Goal: Task Accomplishment & Management: Complete application form

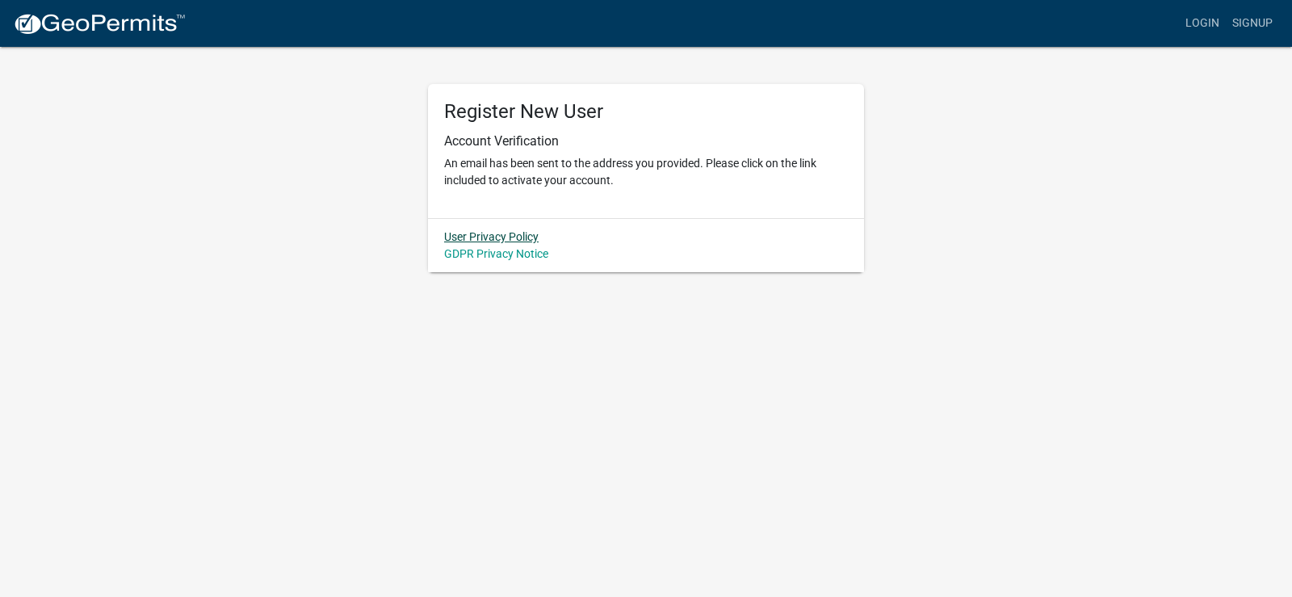
click at [515, 240] on link "User Privacy Policy" at bounding box center [491, 236] width 94 height 13
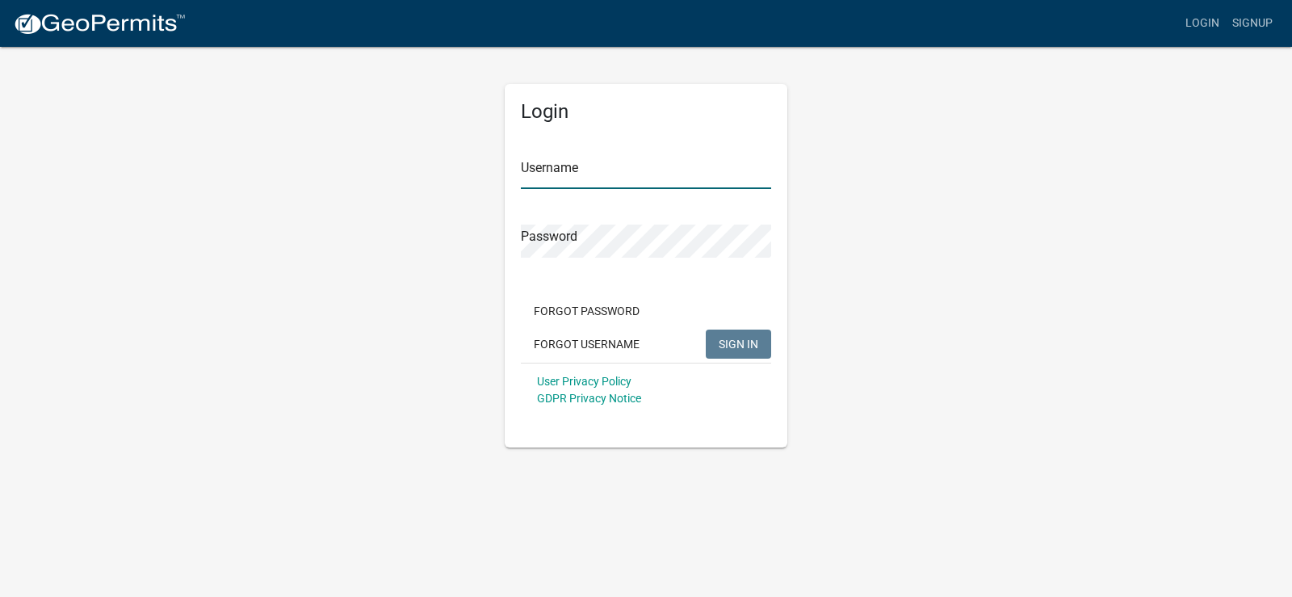
type input "[EMAIL_ADDRESS][DOMAIN_NAME]"
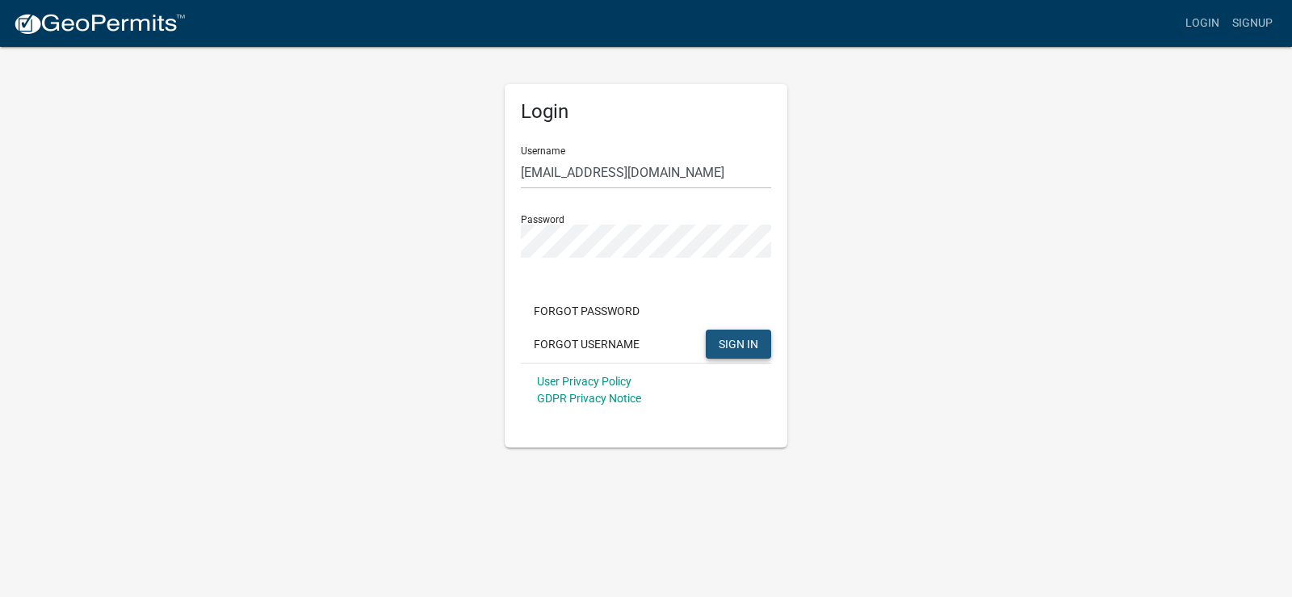
click at [743, 349] on span "SIGN IN" at bounding box center [738, 343] width 40 height 13
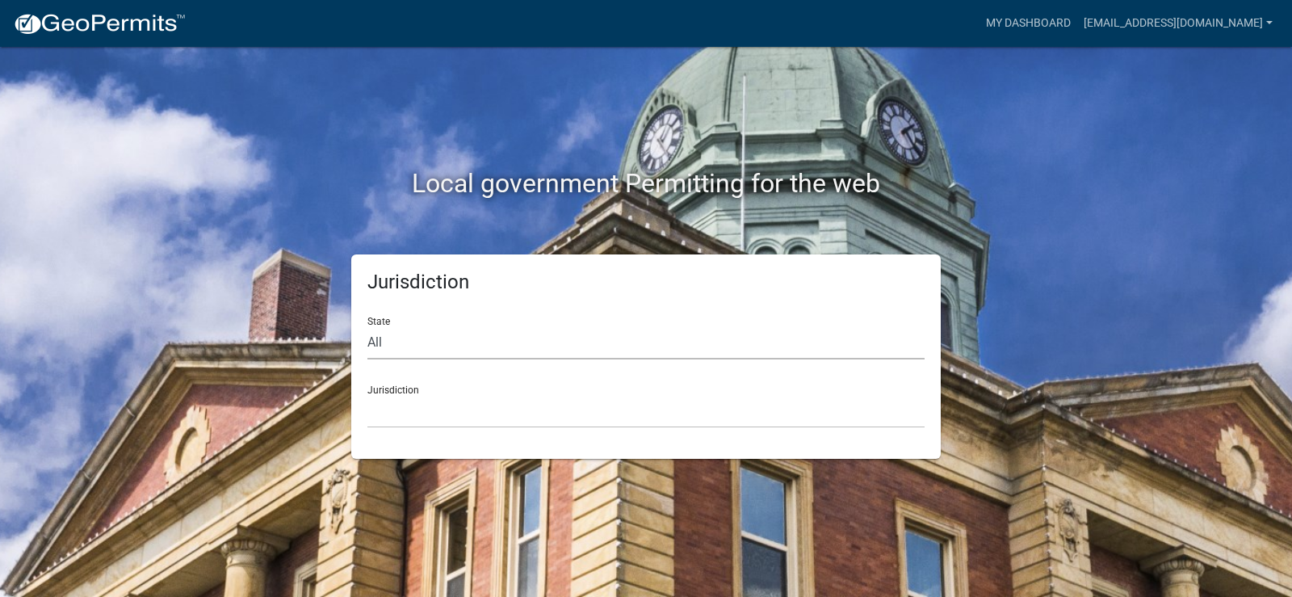
click at [380, 337] on select "All [US_STATE] [US_STATE] [US_STATE] [US_STATE] [US_STATE] [US_STATE] [US_STATE…" at bounding box center [645, 342] width 557 height 33
select select "[US_STATE]"
click at [367, 326] on select "All [US_STATE] [US_STATE] [US_STATE] [US_STATE] [US_STATE] [US_STATE] [US_STATE…" at bounding box center [645, 342] width 557 height 33
click at [438, 395] on select "[GEOGRAPHIC_DATA], [US_STATE] [GEOGRAPHIC_DATA], [US_STATE] [GEOGRAPHIC_DATA], …" at bounding box center [645, 411] width 557 height 33
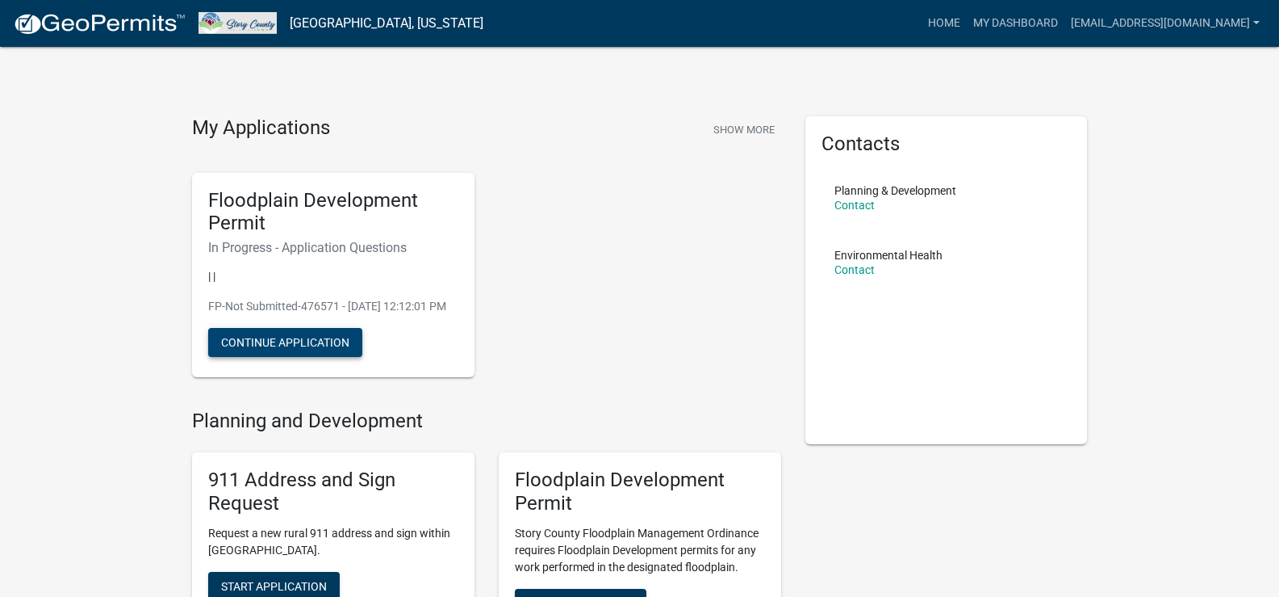
click at [329, 356] on button "Continue Application" at bounding box center [285, 342] width 154 height 29
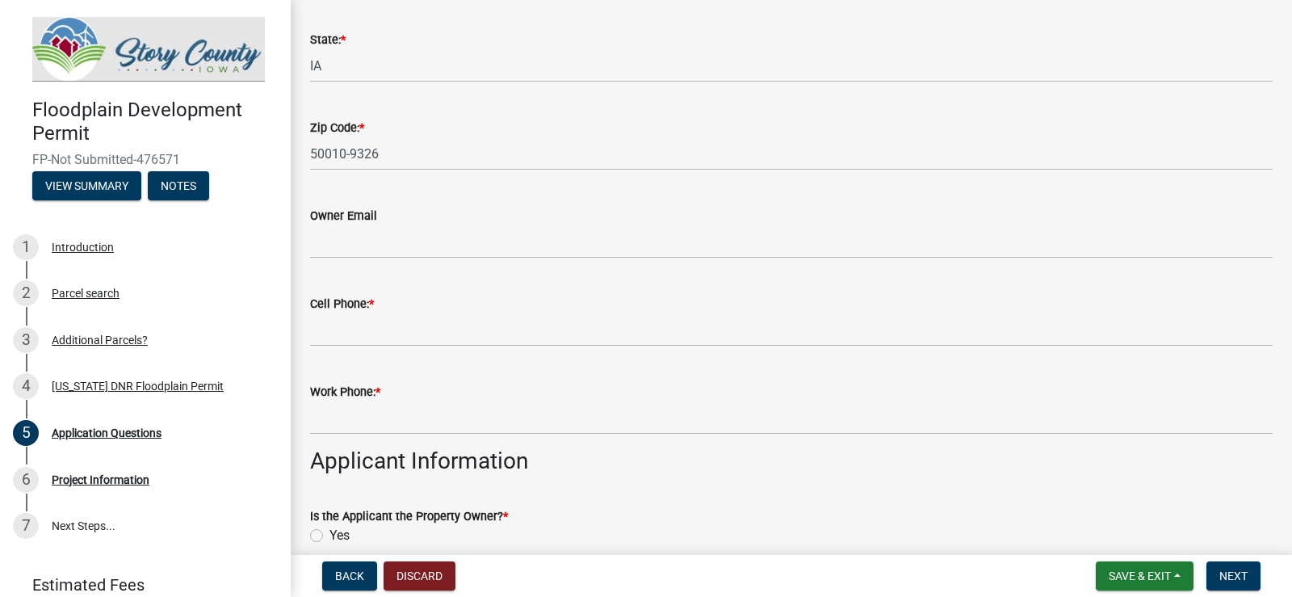
scroll to position [484, 0]
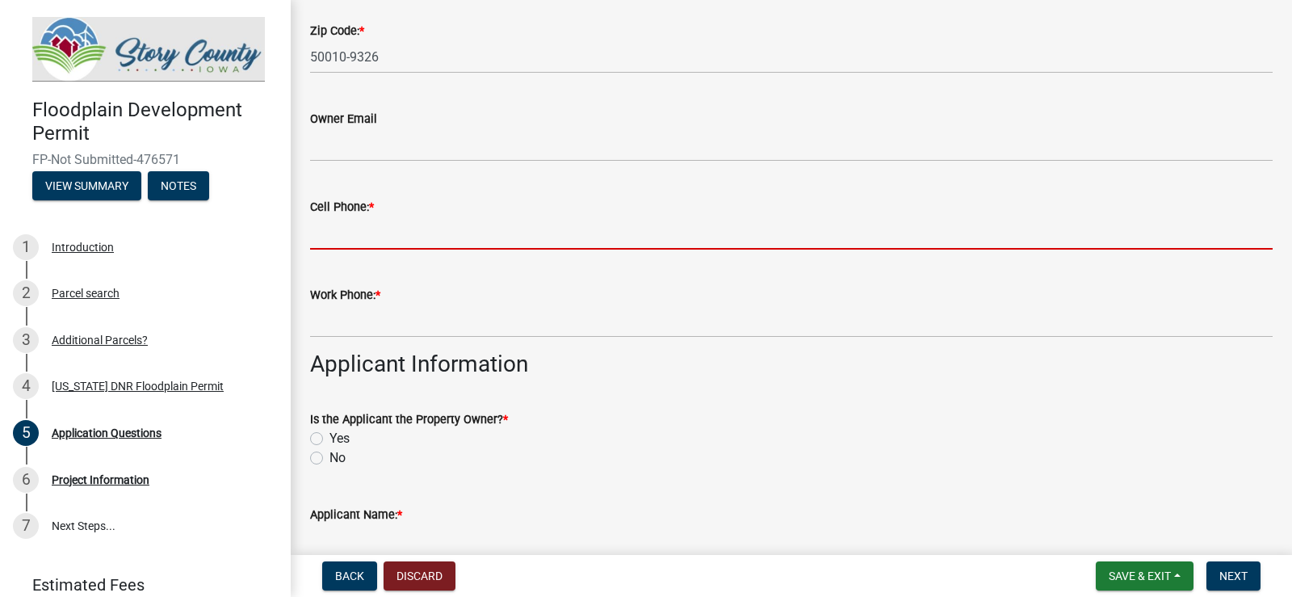
click at [326, 225] on input "Cell Phone: *" at bounding box center [791, 232] width 962 height 33
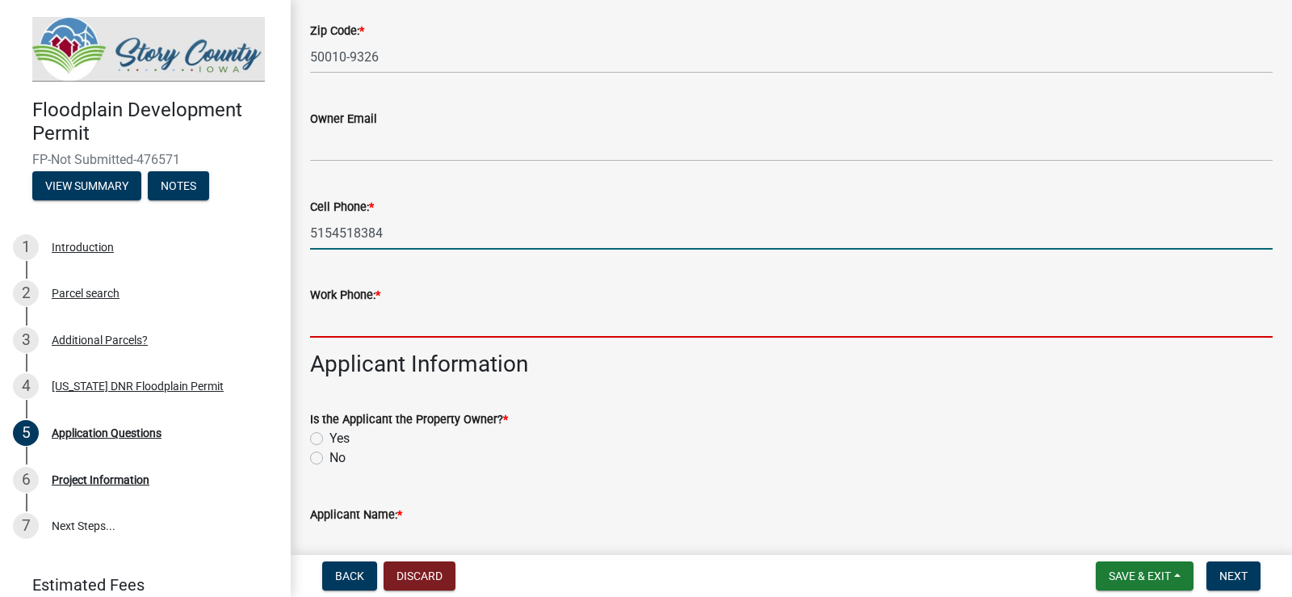
click at [374, 327] on input "Work Phone: *" at bounding box center [791, 320] width 962 height 33
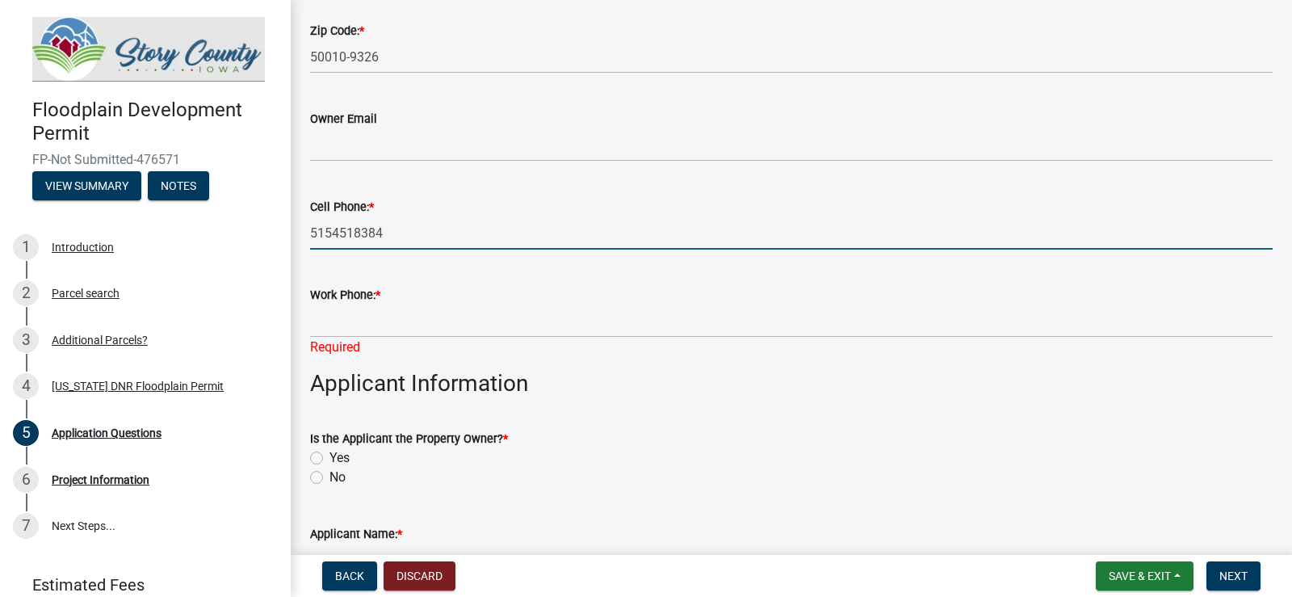
click at [333, 237] on input "5154518384" at bounding box center [791, 232] width 962 height 33
click at [354, 229] on input "515-4518384" at bounding box center [791, 232] width 962 height 33
type input "[PHONE_NUMBER]"
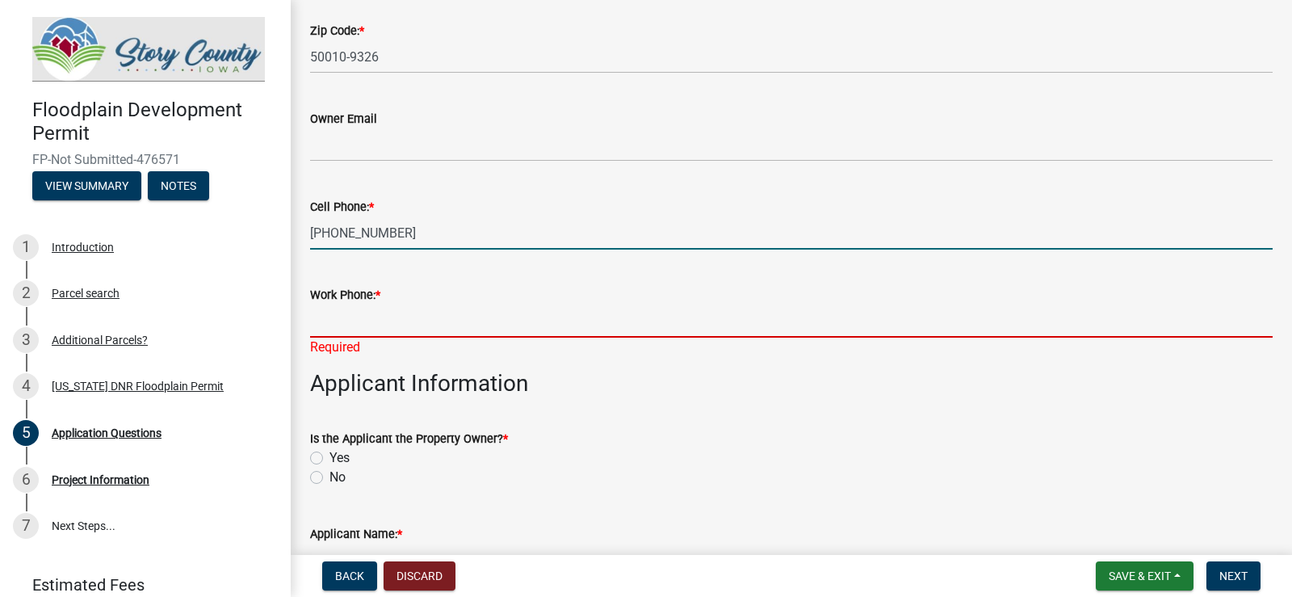
click at [379, 320] on input "Work Phone: *" at bounding box center [791, 320] width 962 height 33
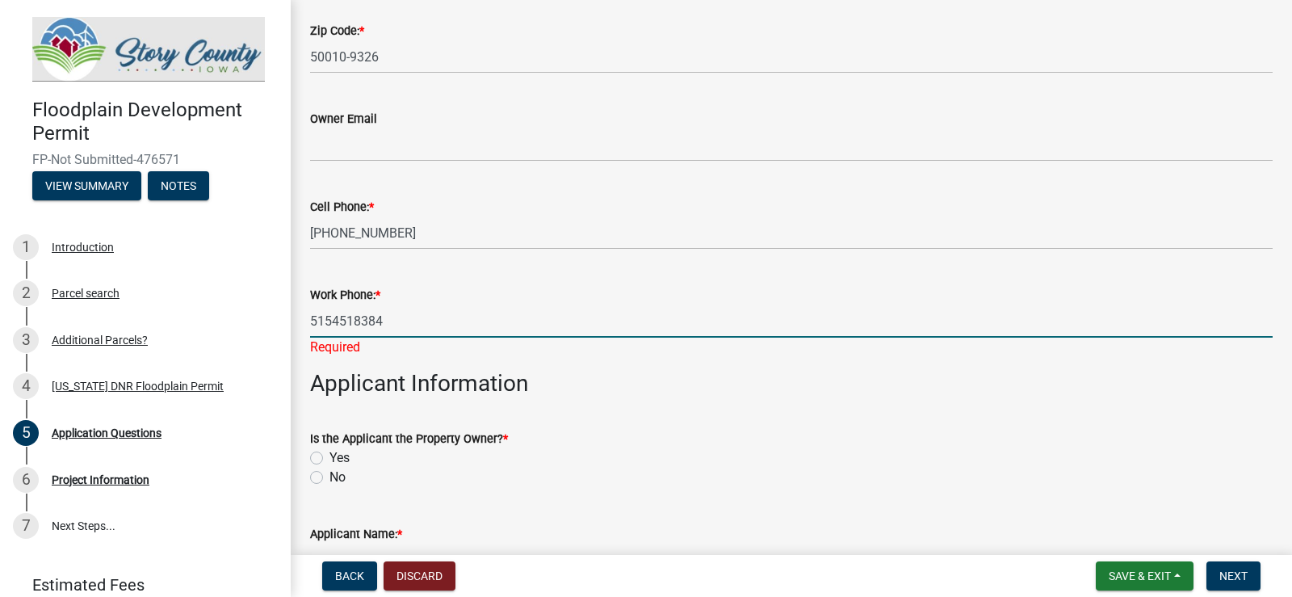
click at [330, 318] on input "5154518384" at bounding box center [791, 320] width 962 height 33
click at [358, 317] on input "515-4518384" at bounding box center [791, 320] width 962 height 33
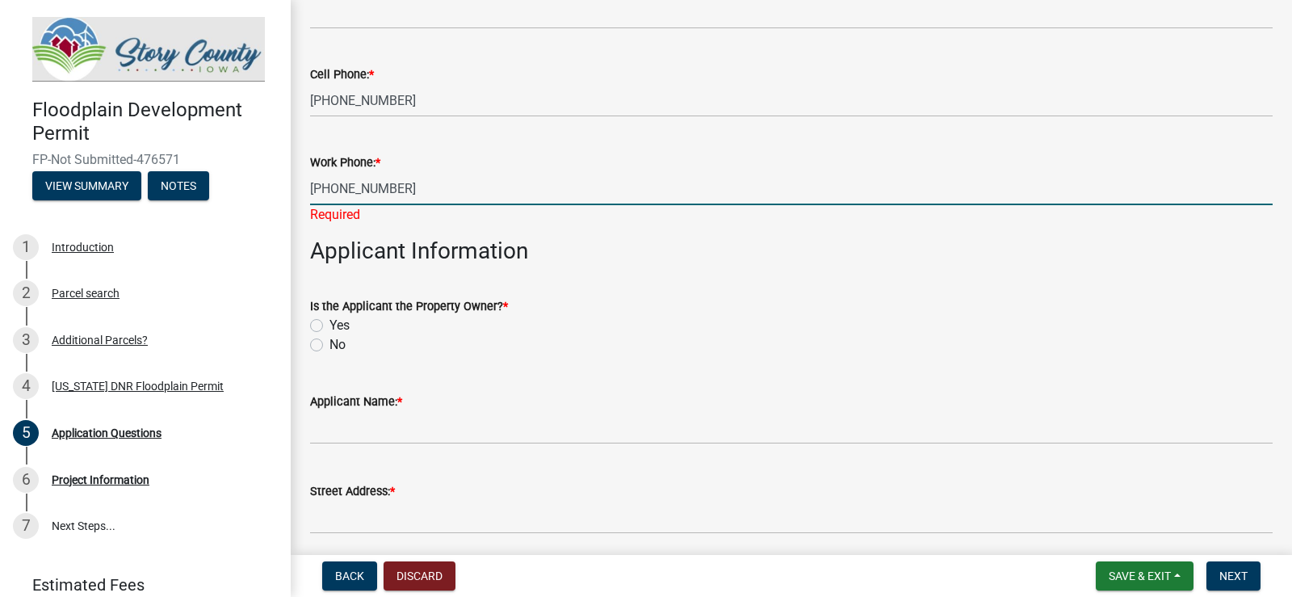
scroll to position [727, 0]
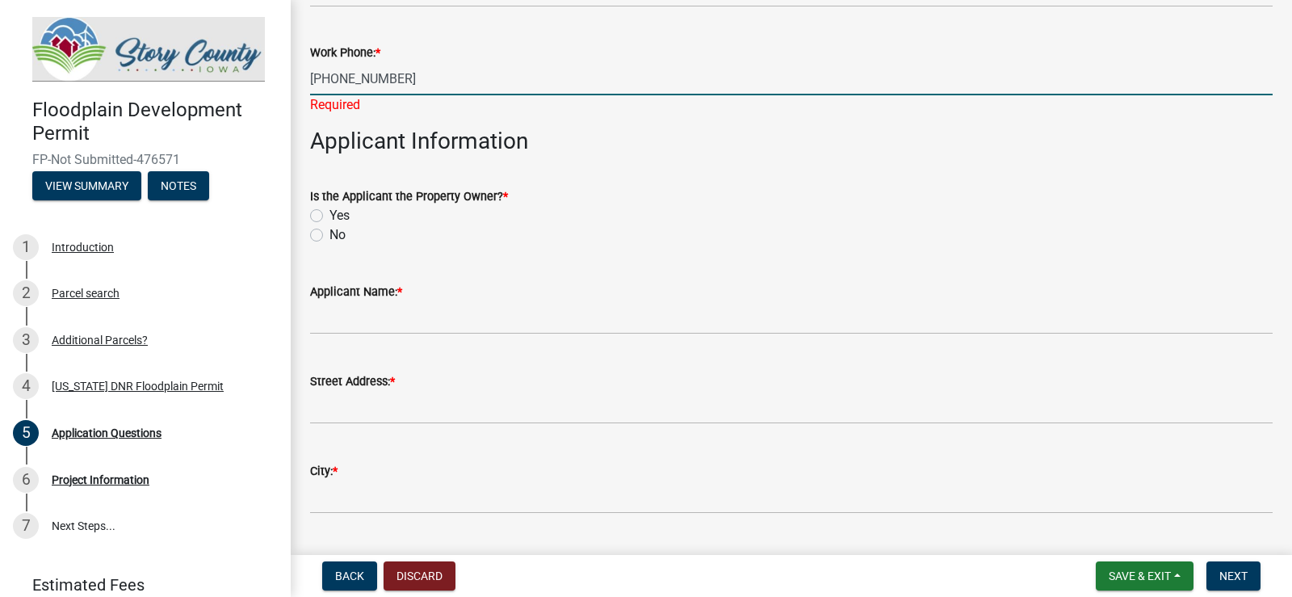
type input "[PHONE_NUMBER]"
click at [318, 235] on wm-data-entity-input "Is the Applicant the Property Owner? * Yes No" at bounding box center [791, 213] width 962 height 92
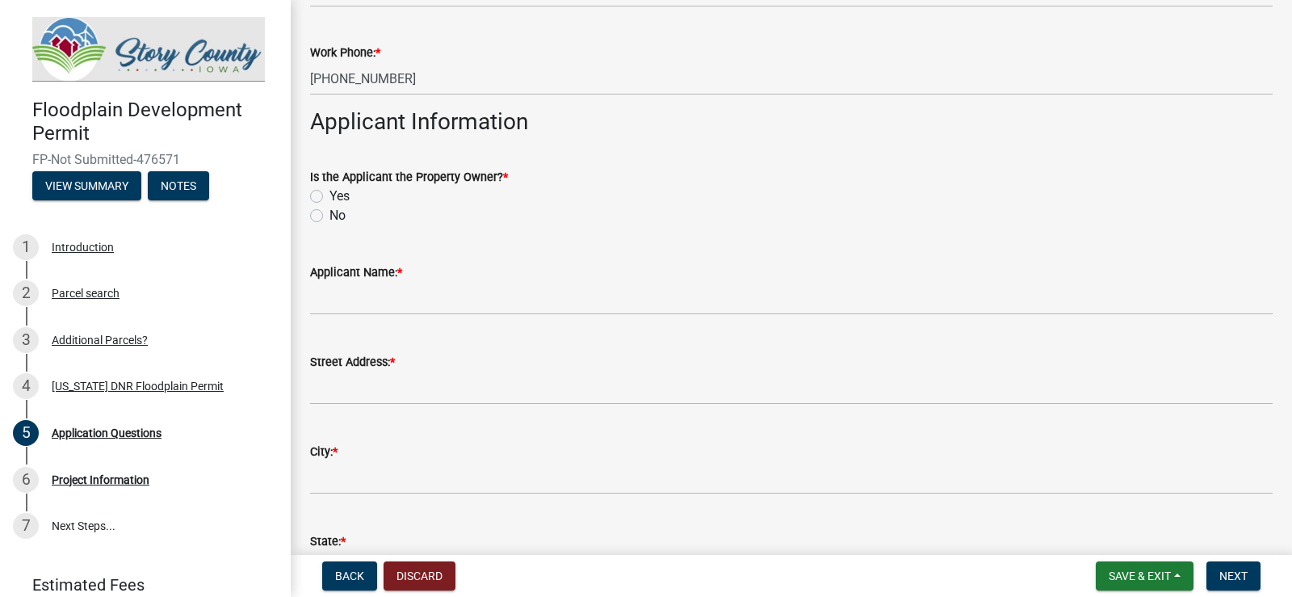
click at [329, 216] on label "No" at bounding box center [337, 215] width 16 height 19
click at [329, 216] on input "No" at bounding box center [334, 211] width 10 height 10
radio input "true"
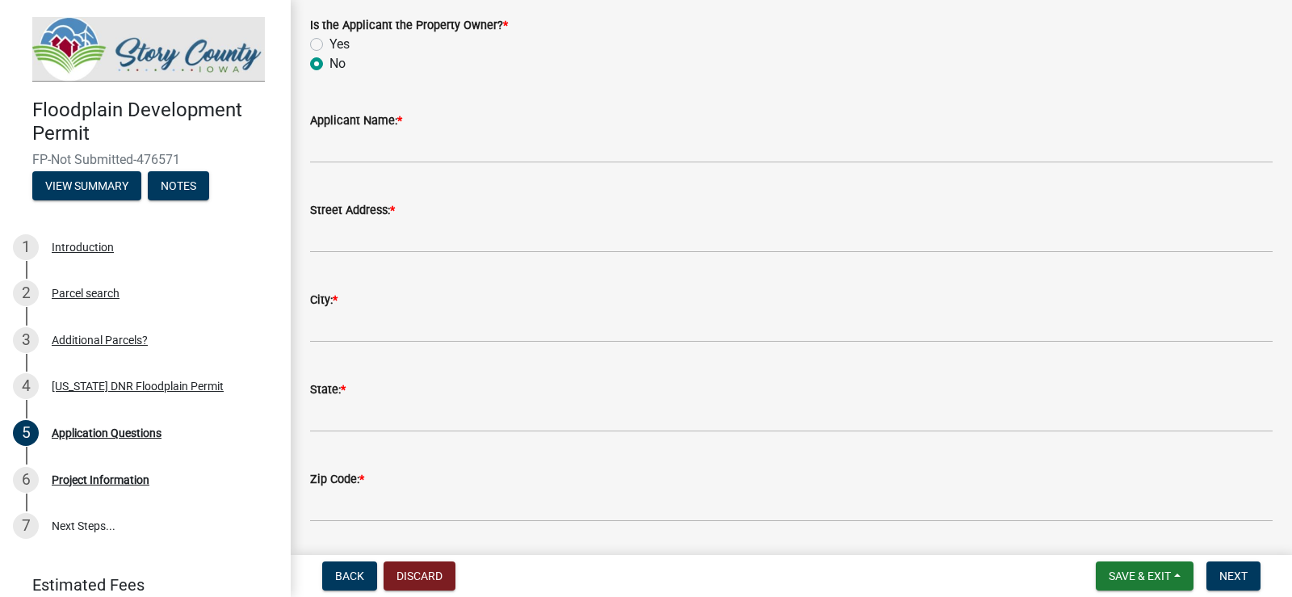
scroll to position [888, 0]
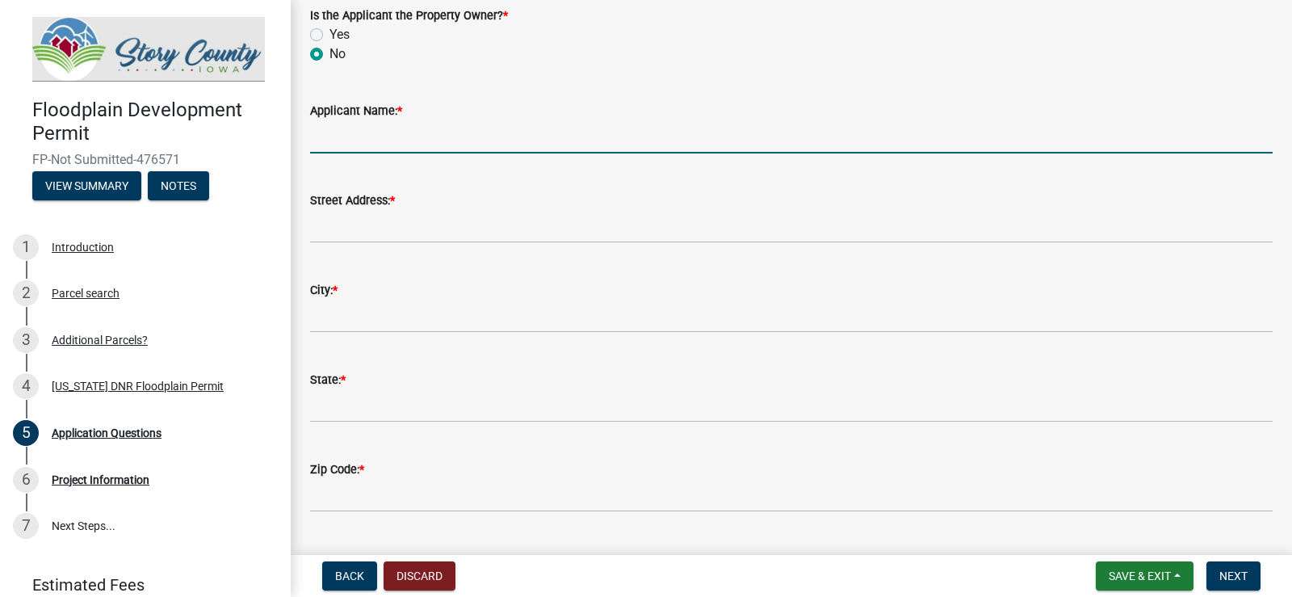
click at [413, 136] on input "Applicant Name: *" at bounding box center [791, 136] width 962 height 33
type input "[PERSON_NAME]"
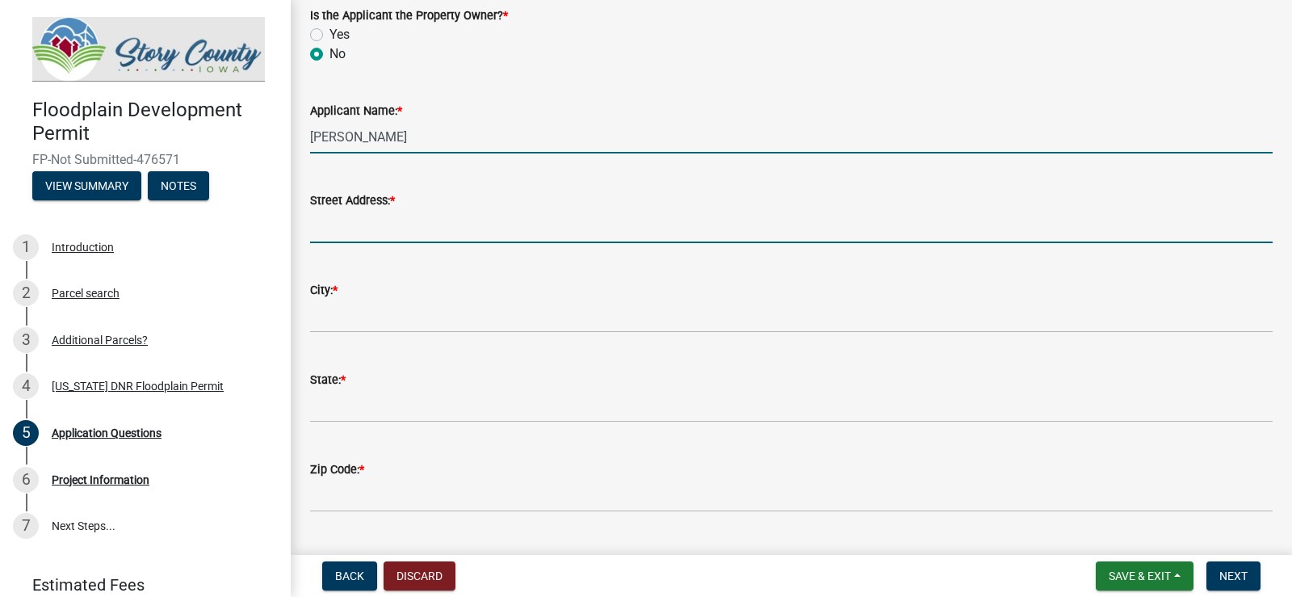
click at [399, 228] on input "Street Address: *" at bounding box center [791, 226] width 962 height 33
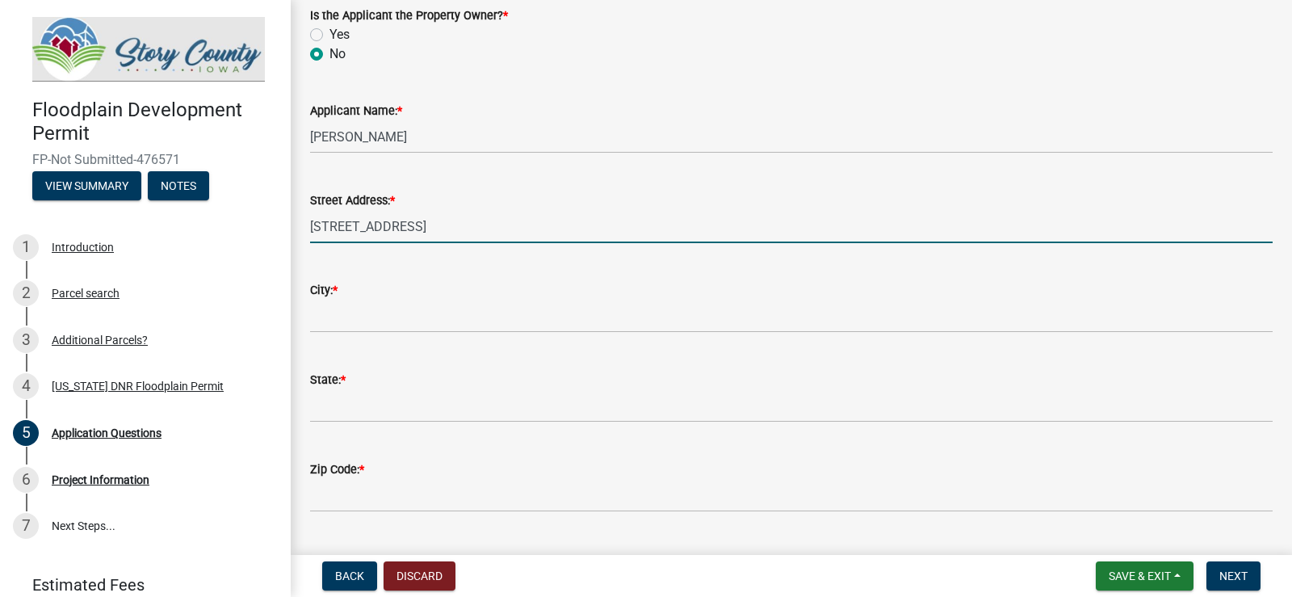
type input "[STREET_ADDRESS]"
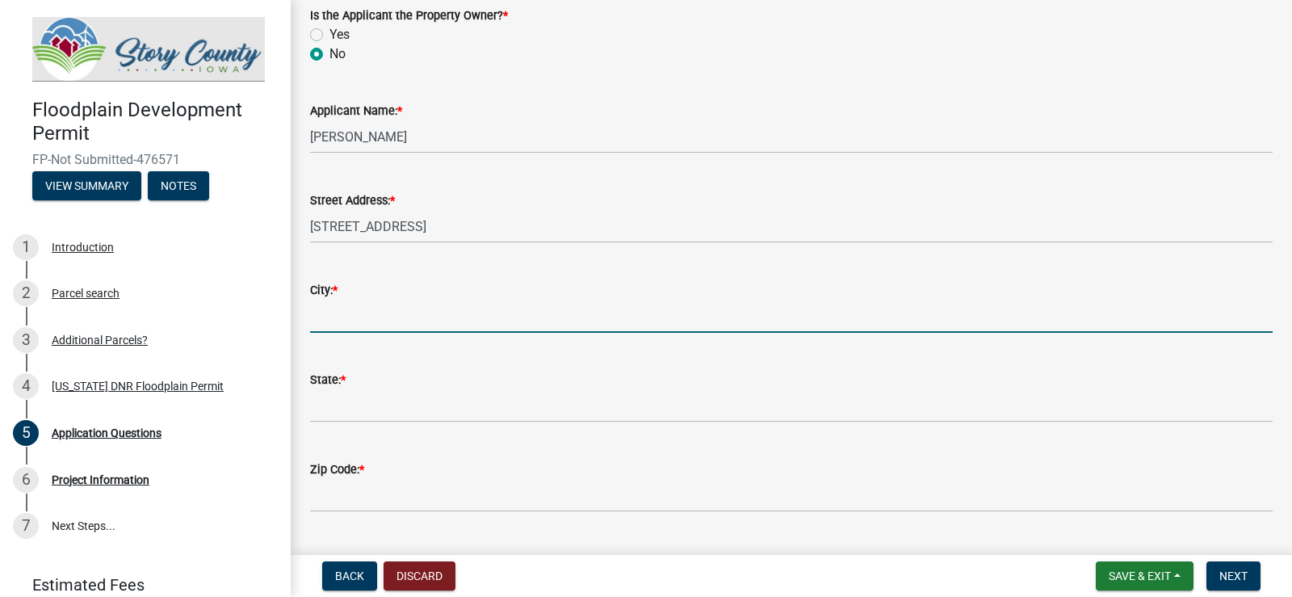
click at [358, 307] on input "City: *" at bounding box center [791, 315] width 962 height 33
type input "[PERSON_NAME]"
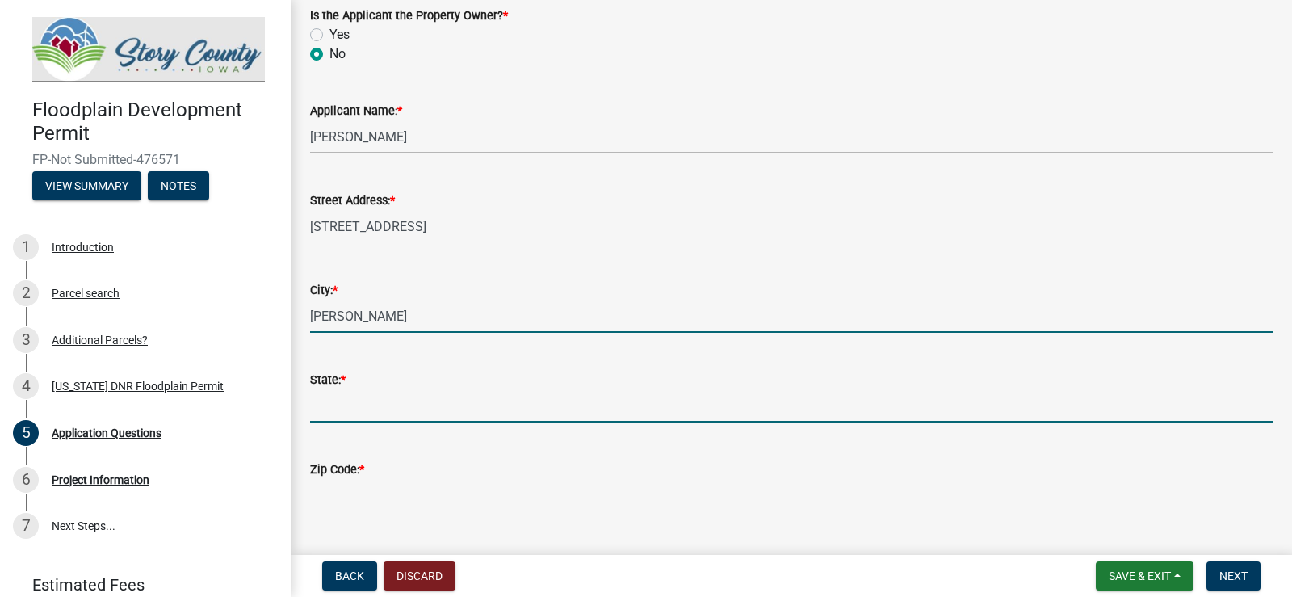
click at [366, 404] on input "State: *" at bounding box center [791, 405] width 962 height 33
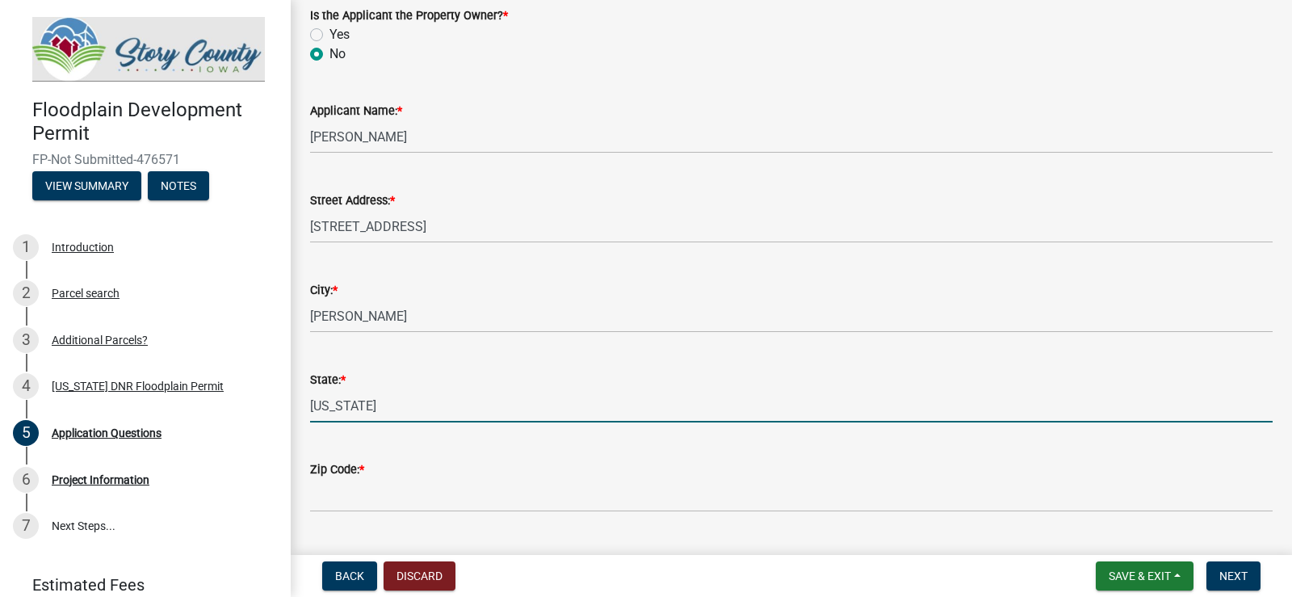
type input "[US_STATE]"
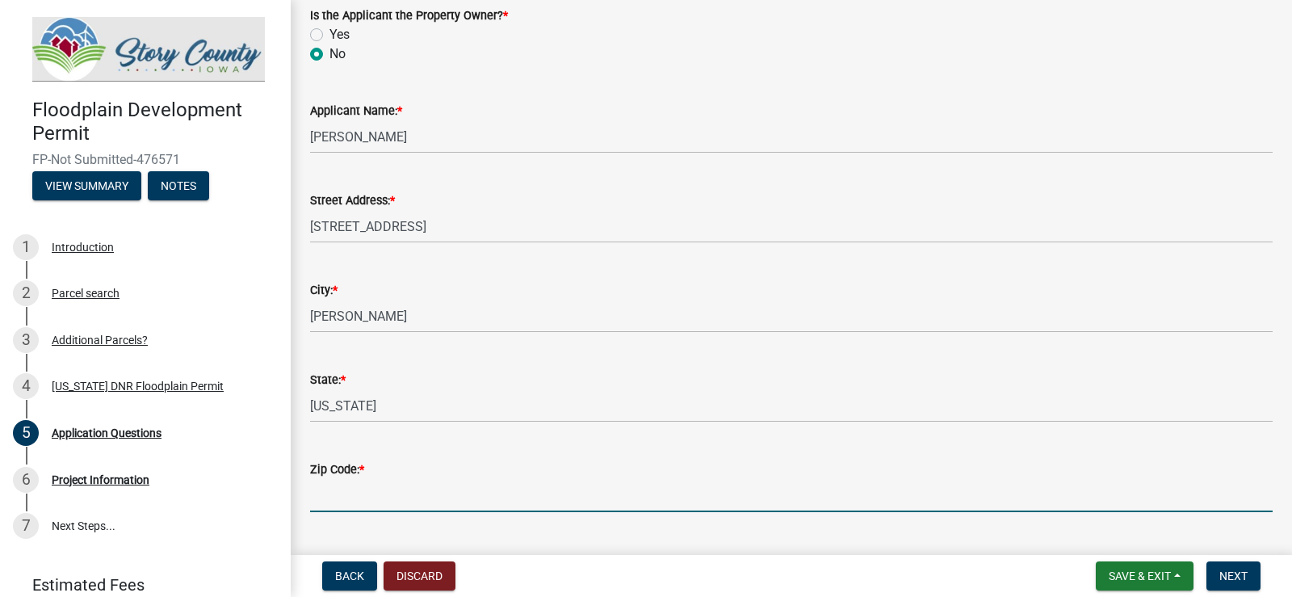
click at [342, 490] on input "Zip Code: *" at bounding box center [791, 495] width 962 height 33
type input "50010"
click at [1235, 579] on span "Next" at bounding box center [1233, 575] width 28 height 13
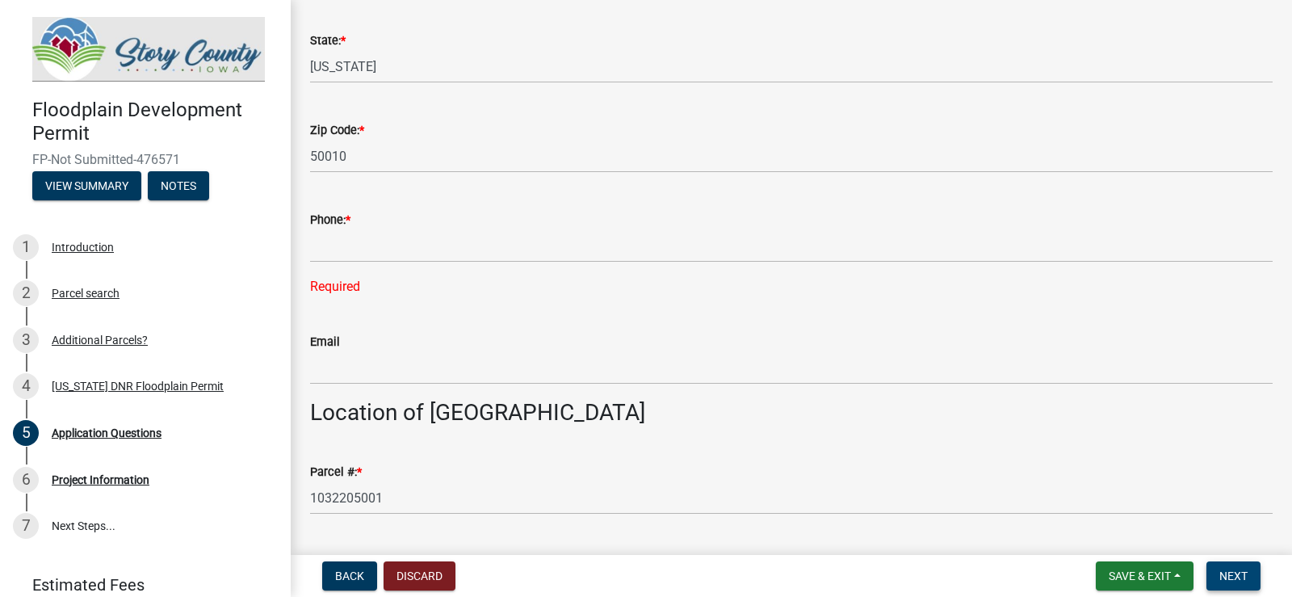
scroll to position [1292, 0]
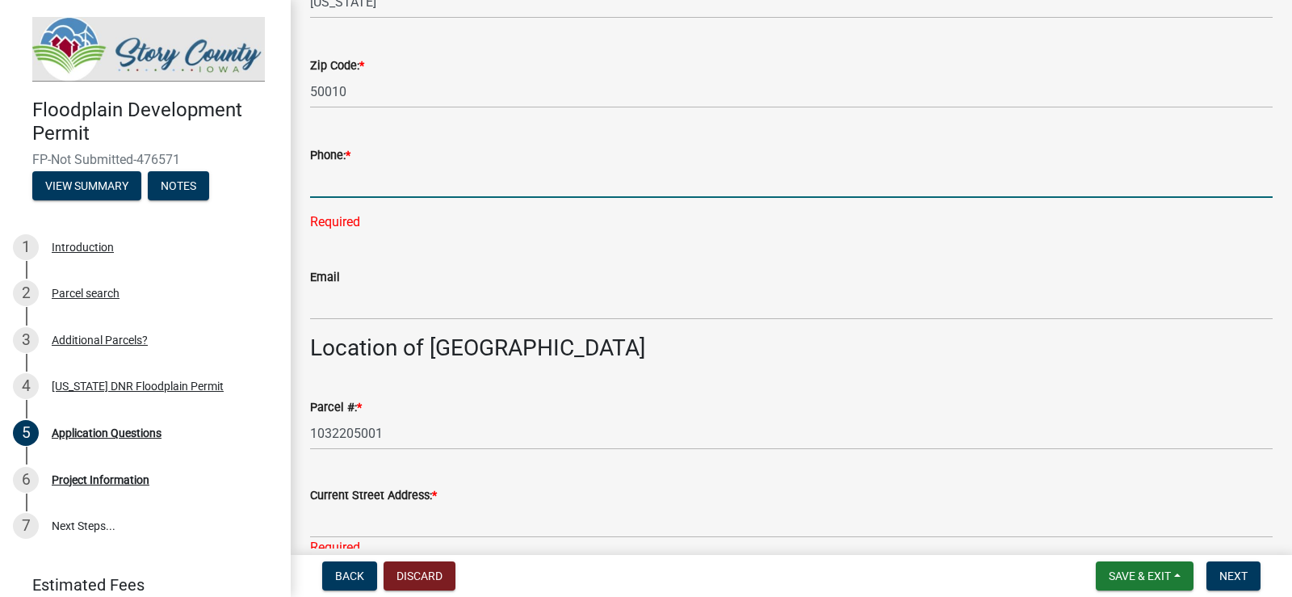
click at [372, 194] on input "Phone: *" at bounding box center [791, 181] width 962 height 33
type input "[PHONE_NUMBER]"
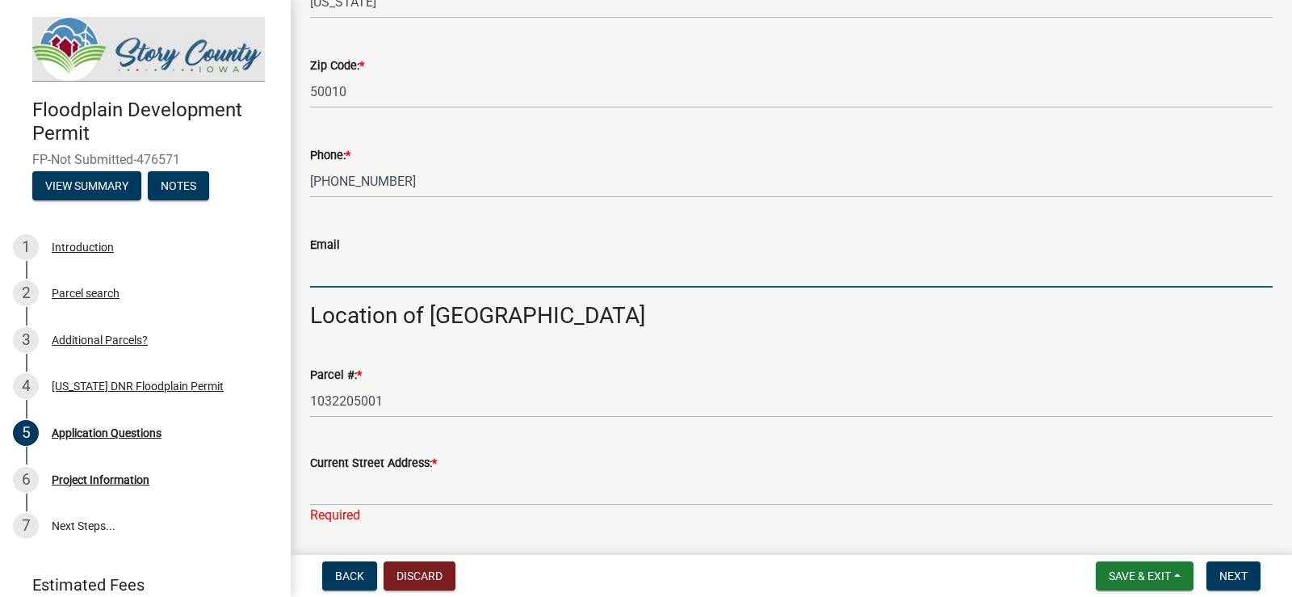
click at [337, 301] on wm-data-entity-input-list "Property Ownership Information Legal Owner: * [PERSON_NAME] & [PERSON_NAME] (De…" at bounding box center [791, 166] width 962 height 2734
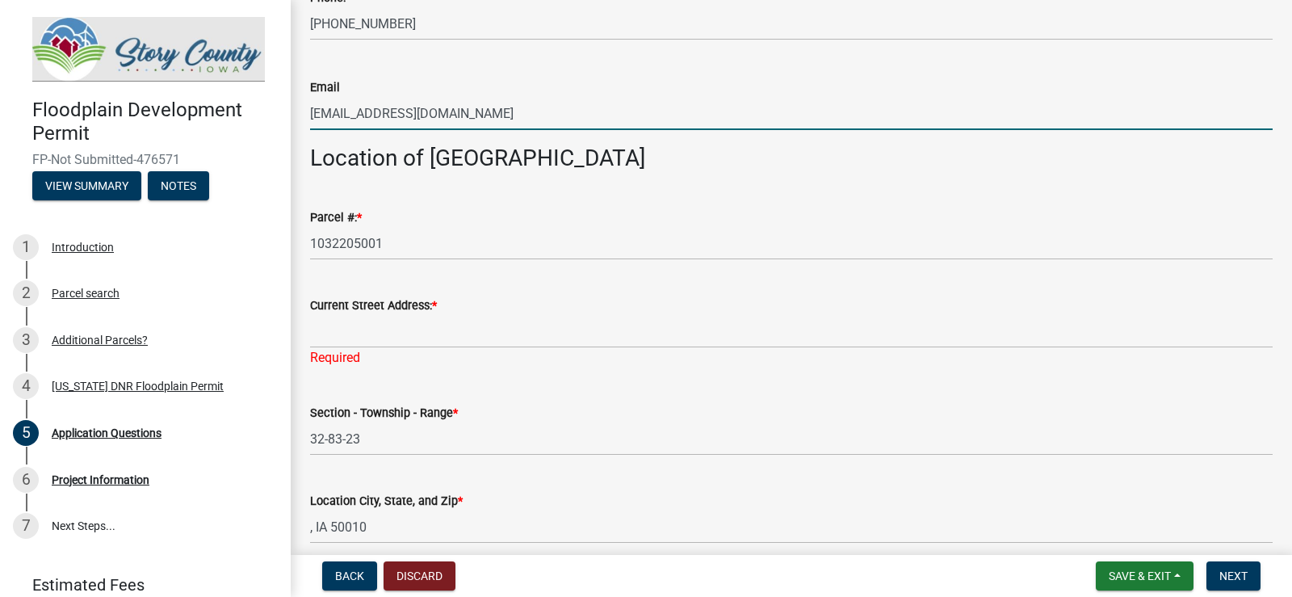
scroll to position [1453, 0]
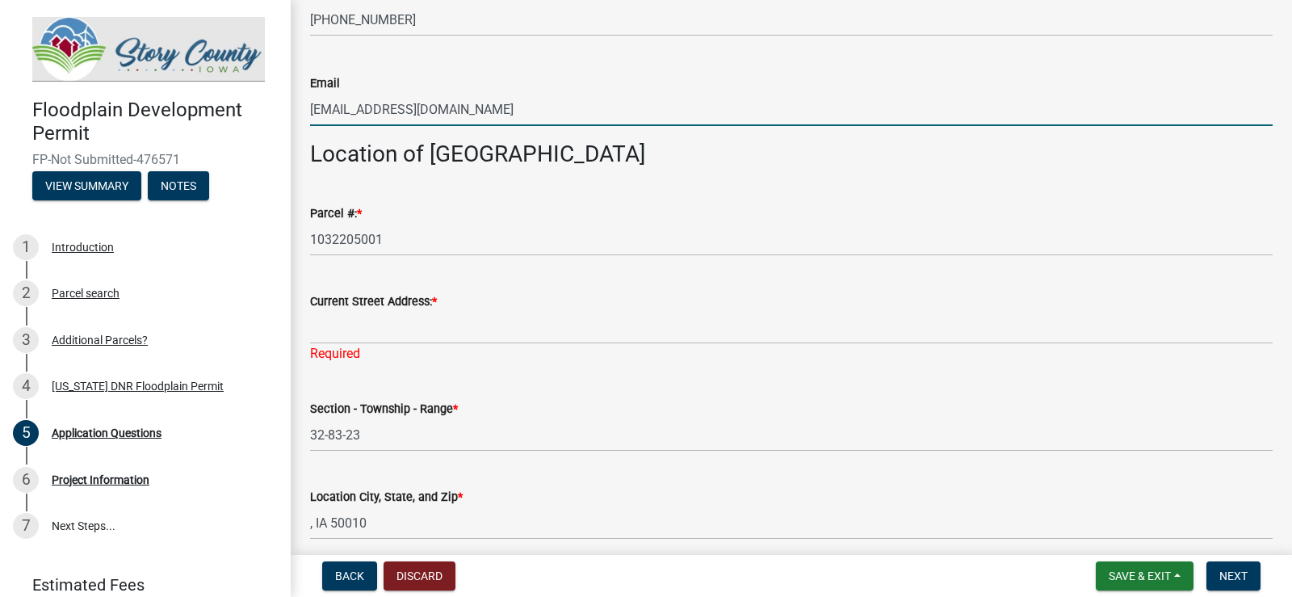
type input "[EMAIL_ADDRESS][DOMAIN_NAME]"
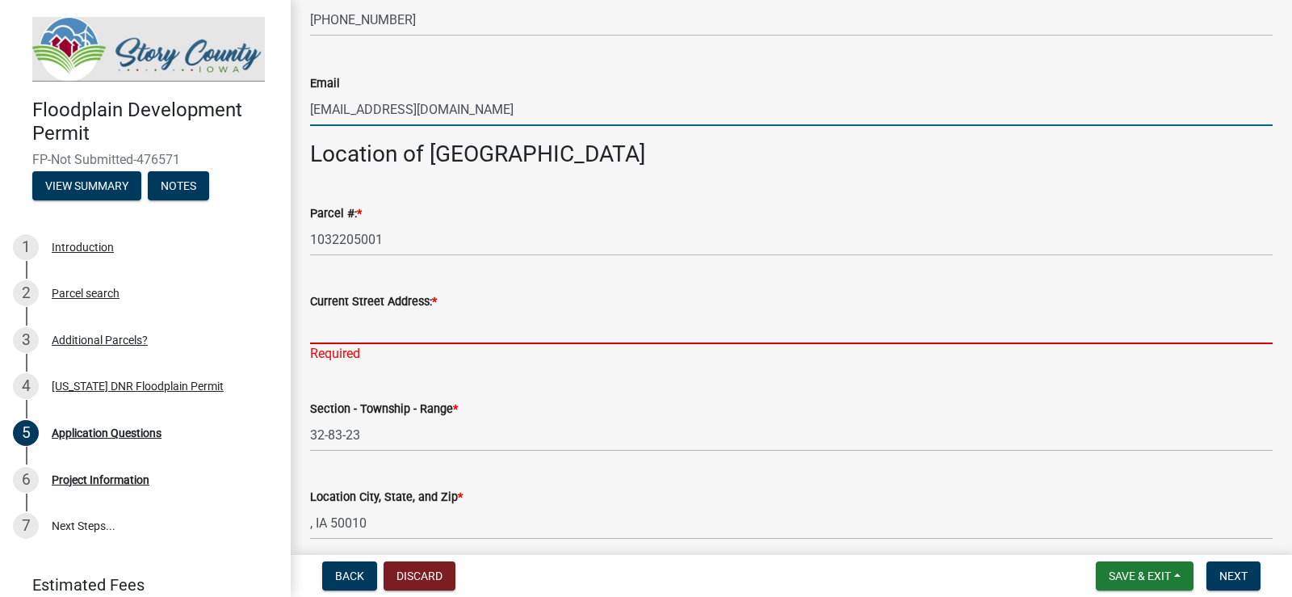
click at [338, 316] on input "Current Street Address: *" at bounding box center [791, 327] width 962 height 33
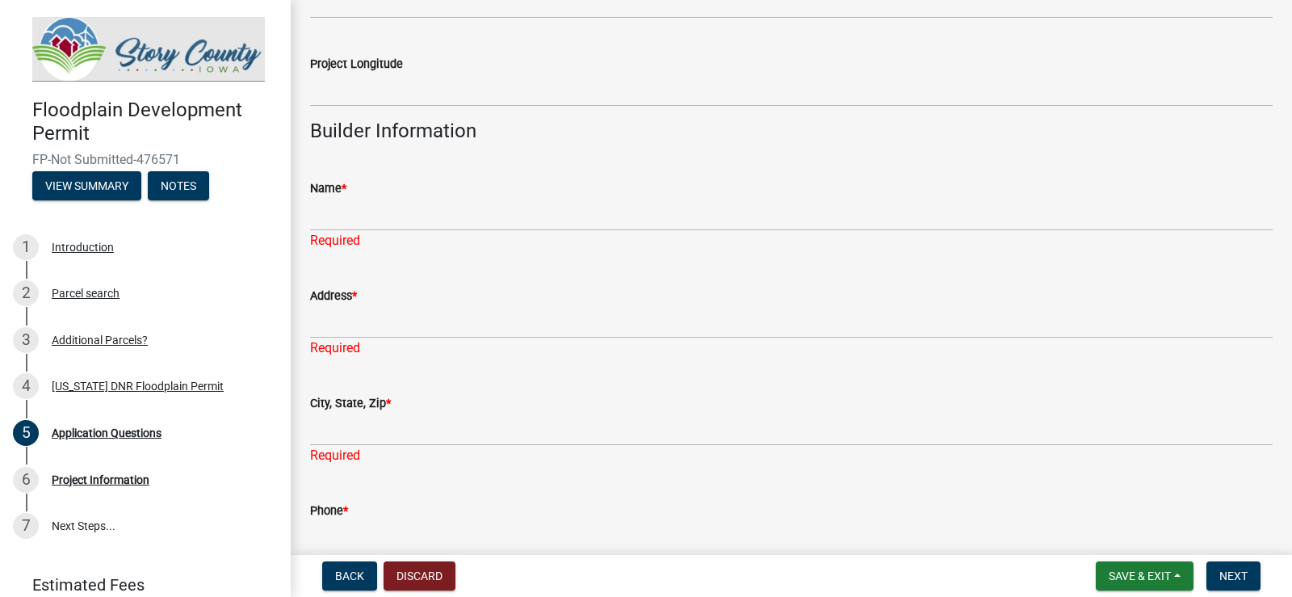
scroll to position [2180, 0]
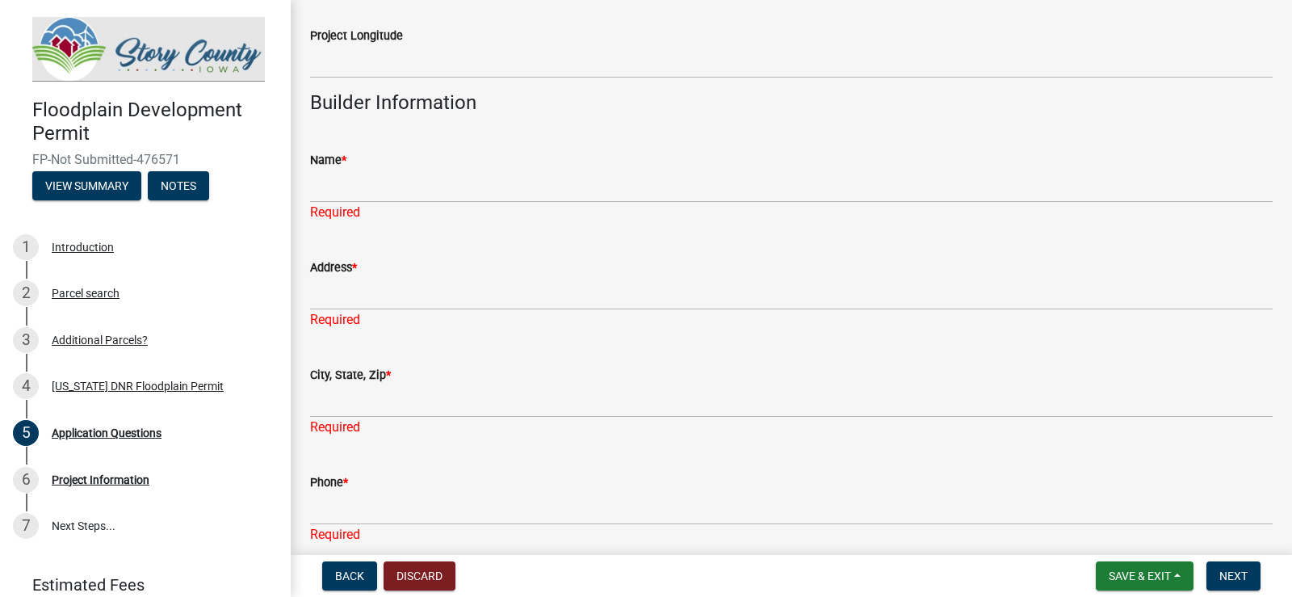
type input "[STREET_ADDRESS]"
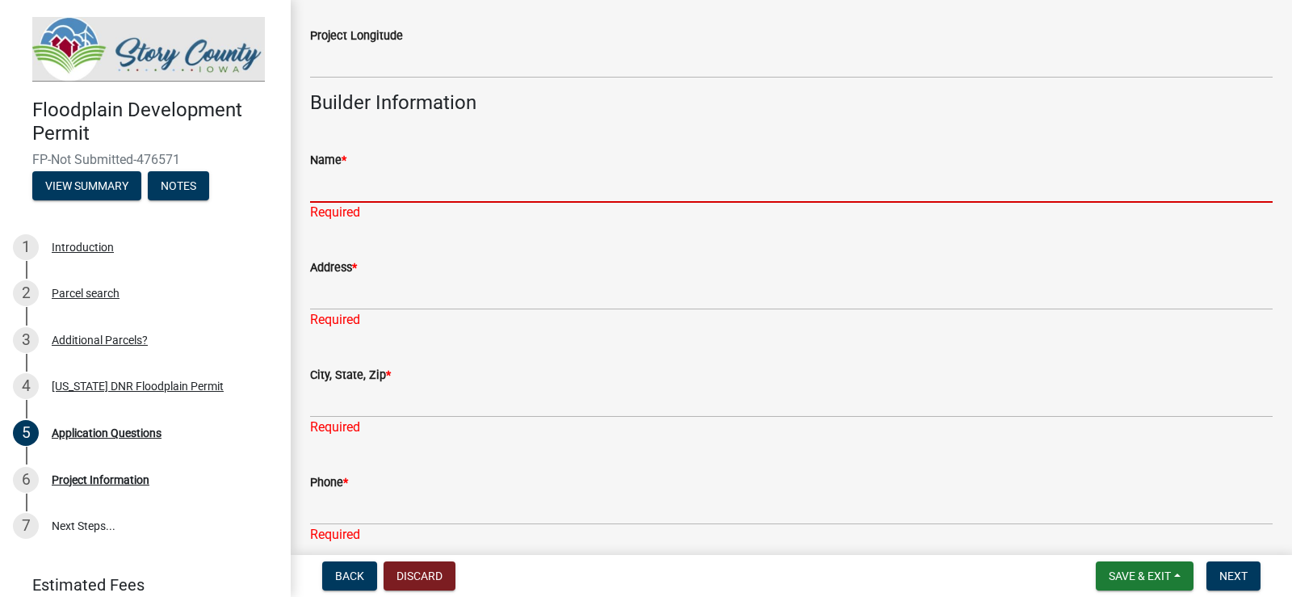
click at [329, 175] on input "Name *" at bounding box center [791, 186] width 962 height 33
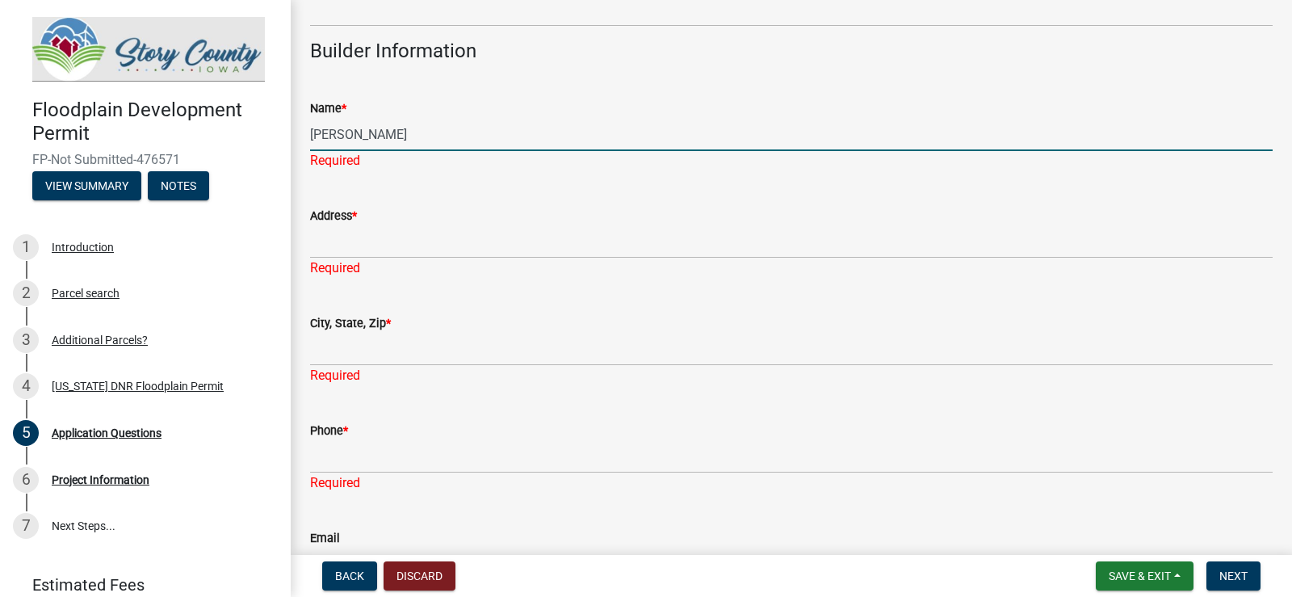
scroll to position [2241, 0]
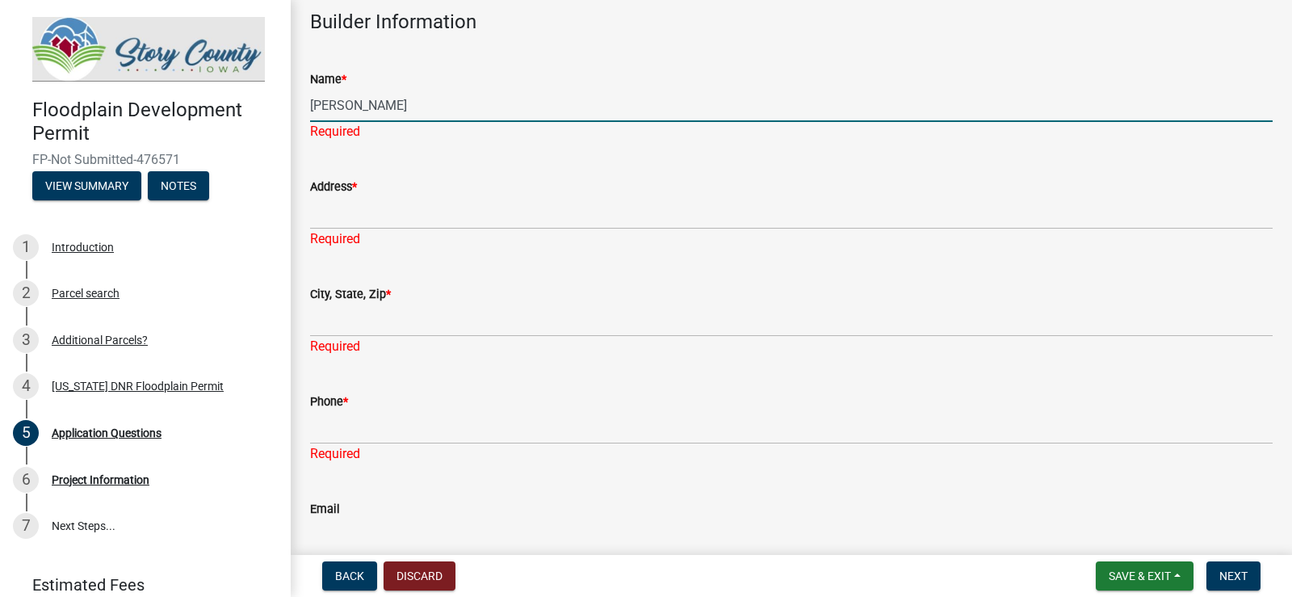
type input "[PERSON_NAME]"
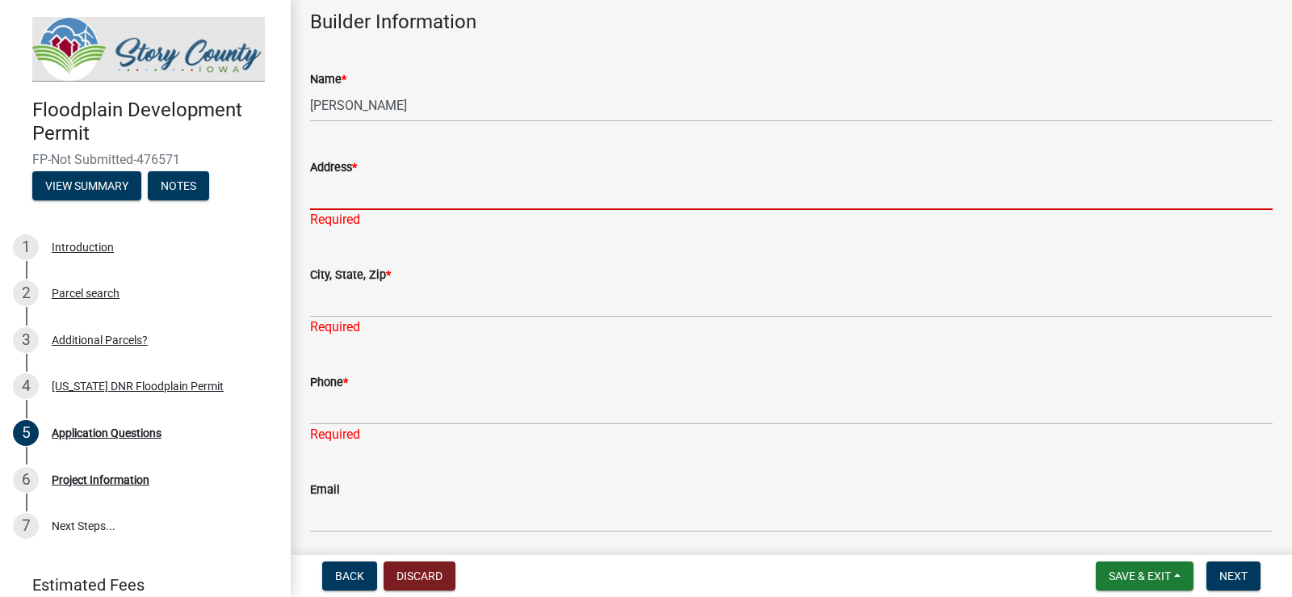
click at [350, 218] on div "Address * Required" at bounding box center [791, 182] width 962 height 94
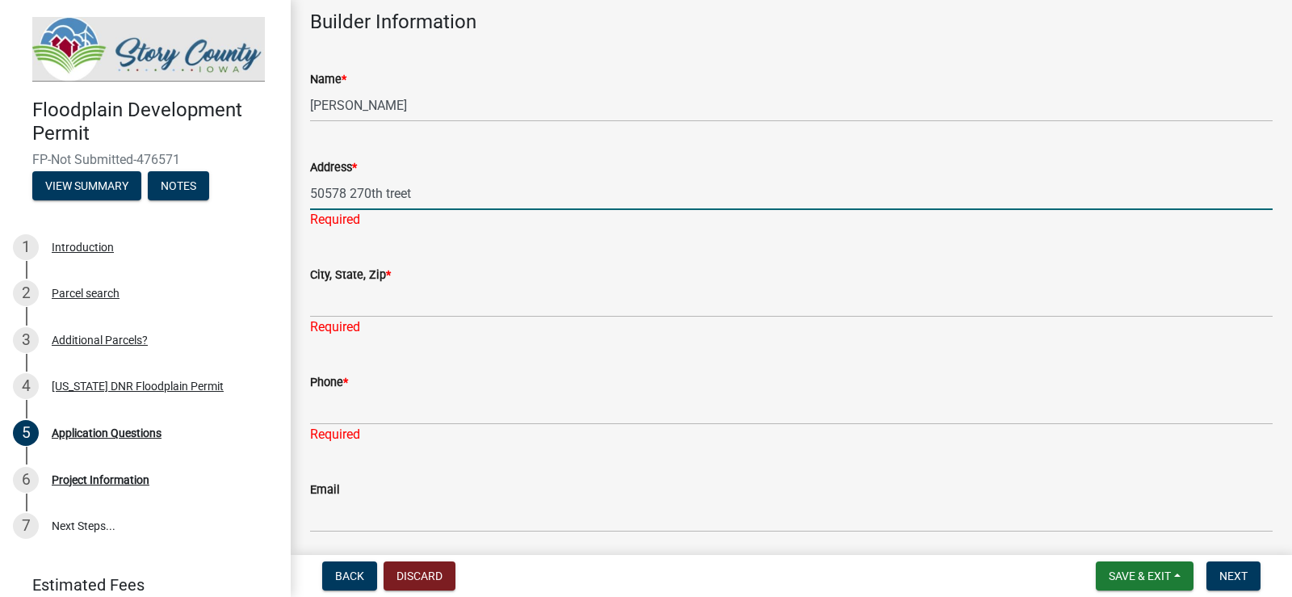
type input "50578 270th treet"
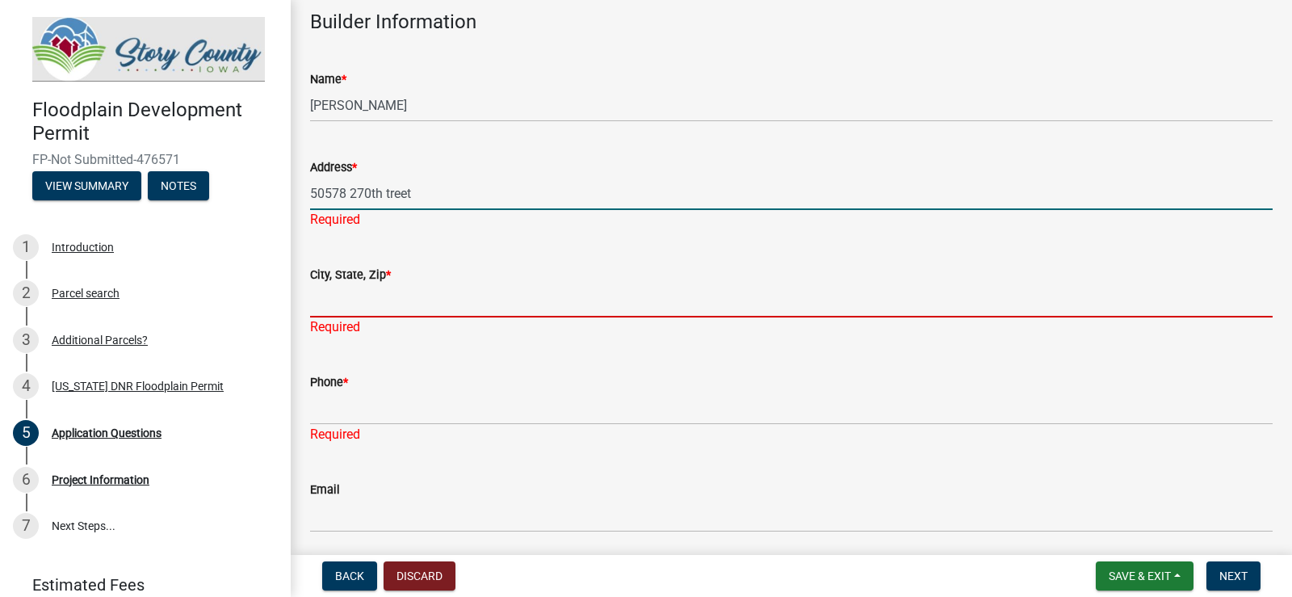
click at [350, 308] on div "City, State, Zip * Required" at bounding box center [791, 289] width 962 height 94
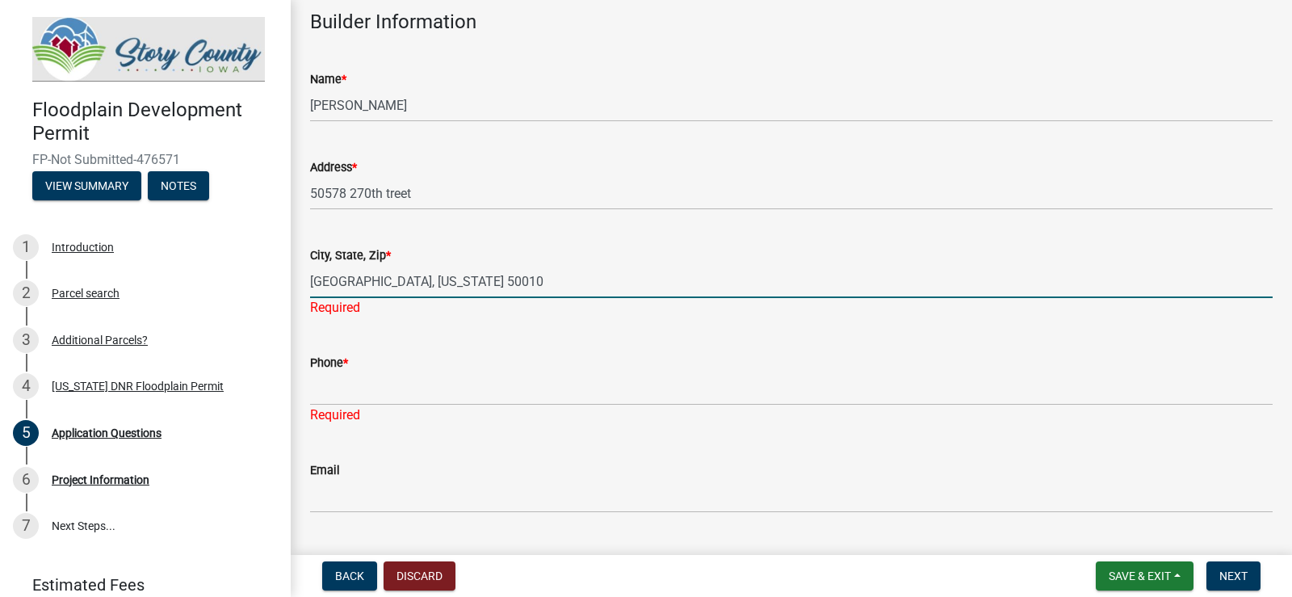
type input "[GEOGRAPHIC_DATA], [US_STATE] 50010"
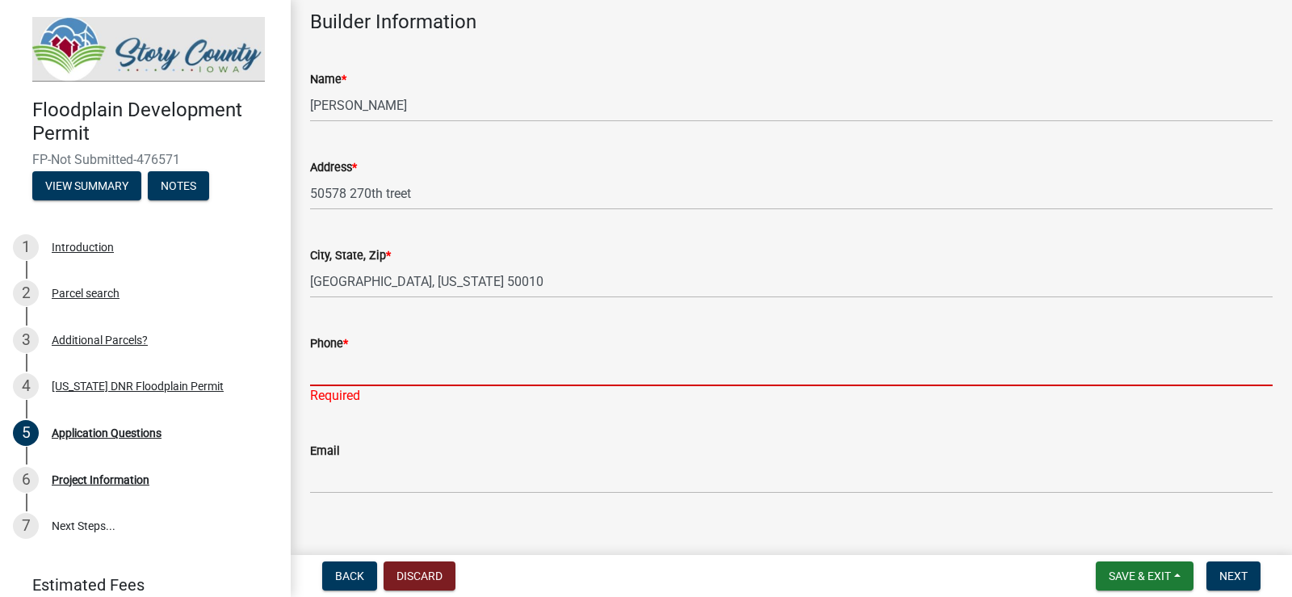
click at [371, 396] on div "Phone * Required" at bounding box center [791, 358] width 962 height 94
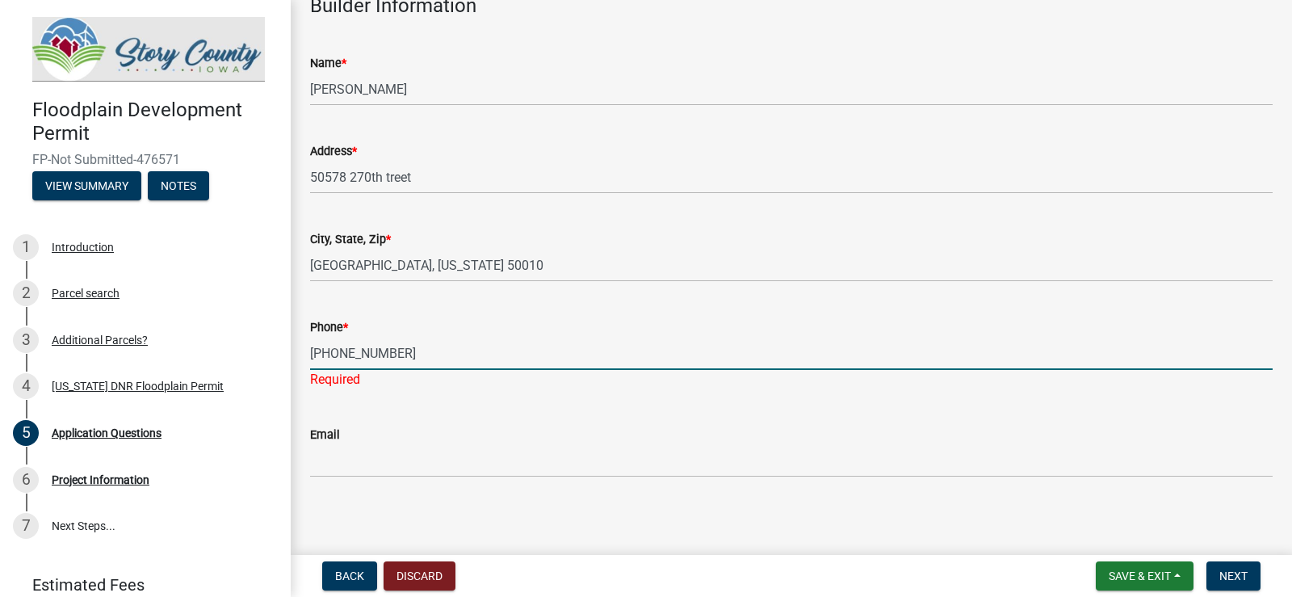
scroll to position [2262, 0]
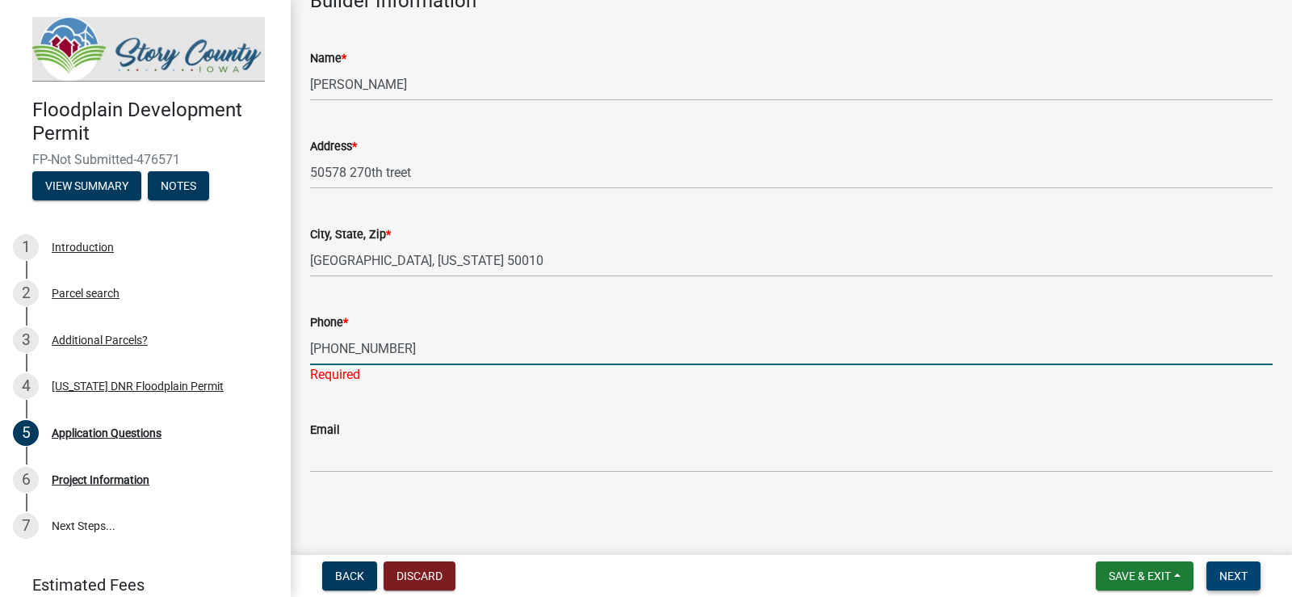
type input "[PHONE_NUMBER]"
click at [1227, 569] on span "Next" at bounding box center [1233, 575] width 28 height 13
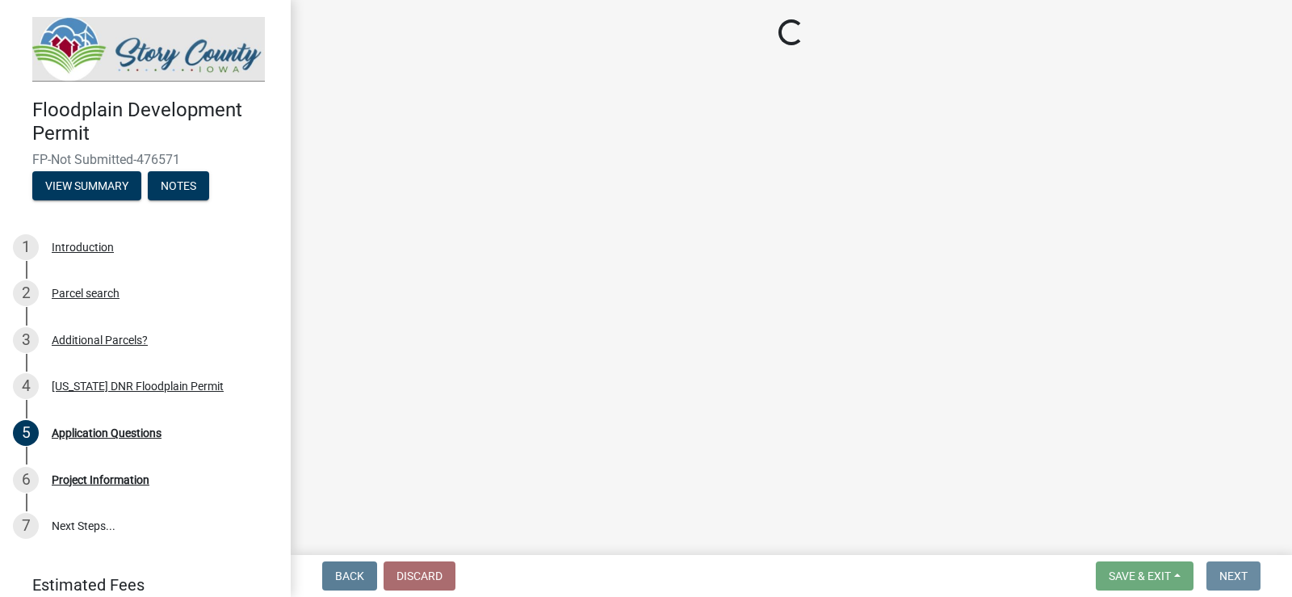
scroll to position [0, 0]
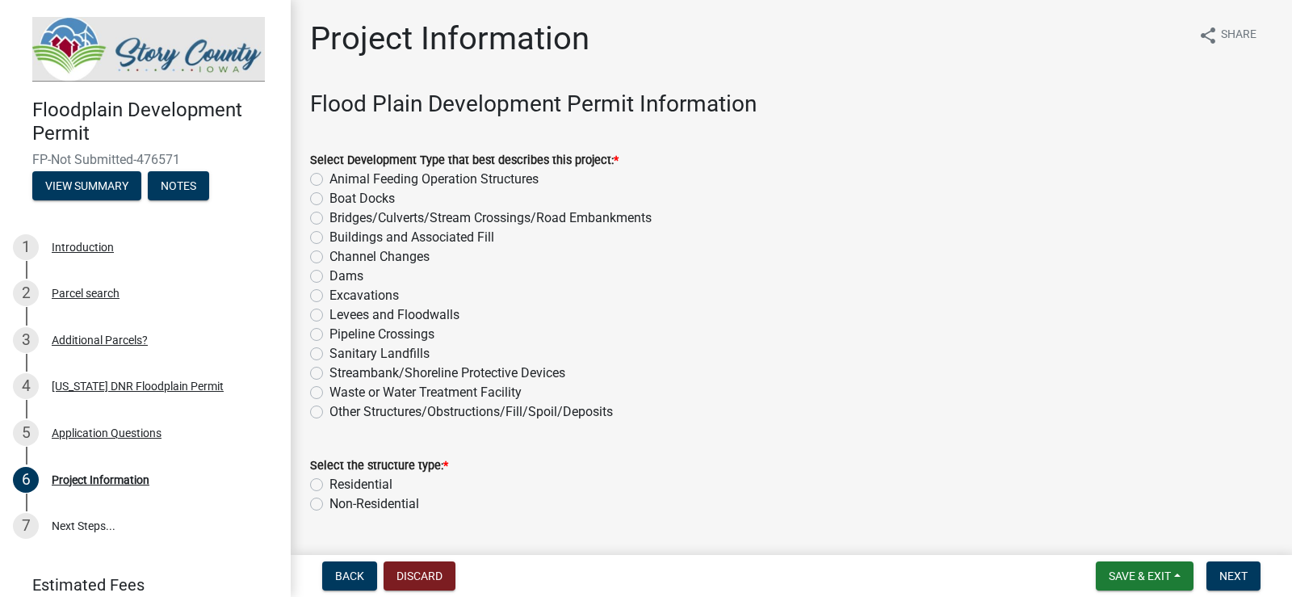
click at [329, 309] on label "Levees and Floodwalls" at bounding box center [394, 314] width 130 height 19
click at [329, 309] on input "Levees and Floodwalls" at bounding box center [334, 310] width 10 height 10
radio input "true"
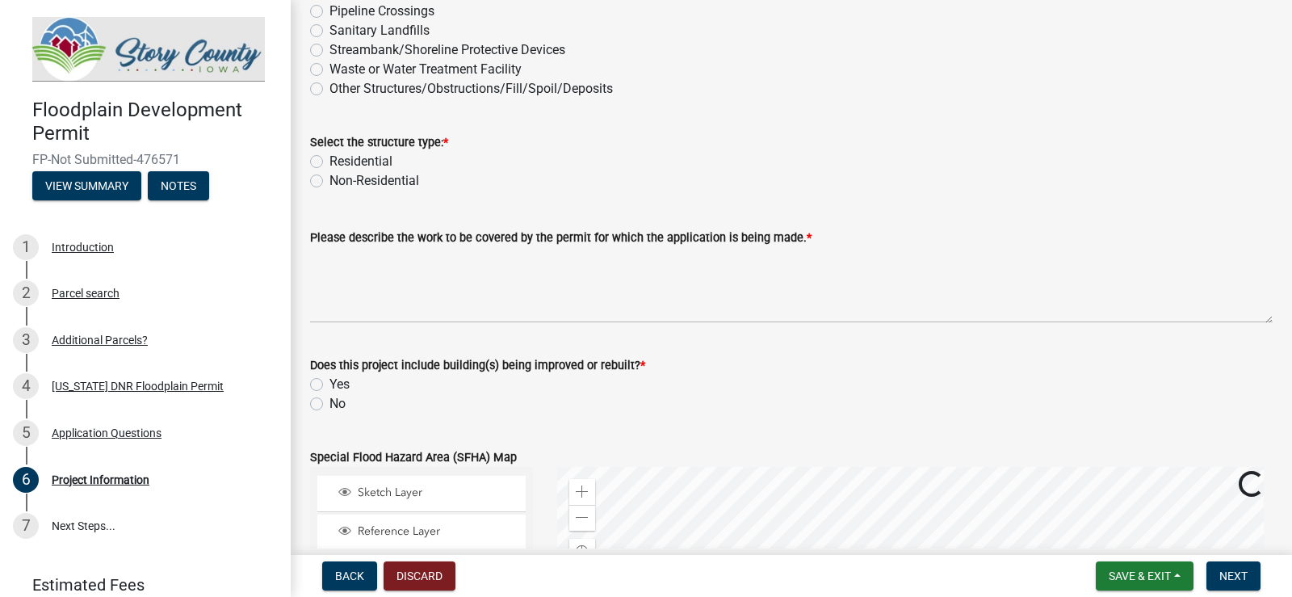
click at [329, 180] on label "Non-Residential" at bounding box center [374, 180] width 90 height 19
click at [329, 180] on input "Non-Residential" at bounding box center [334, 176] width 10 height 10
radio input "true"
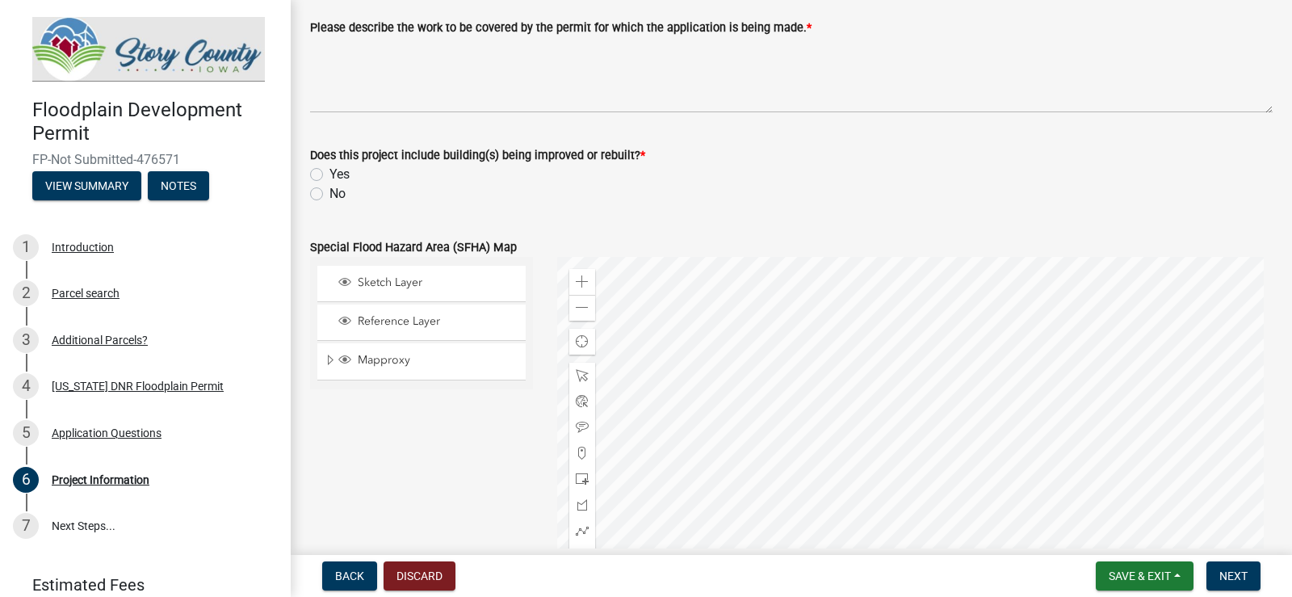
scroll to position [565, 0]
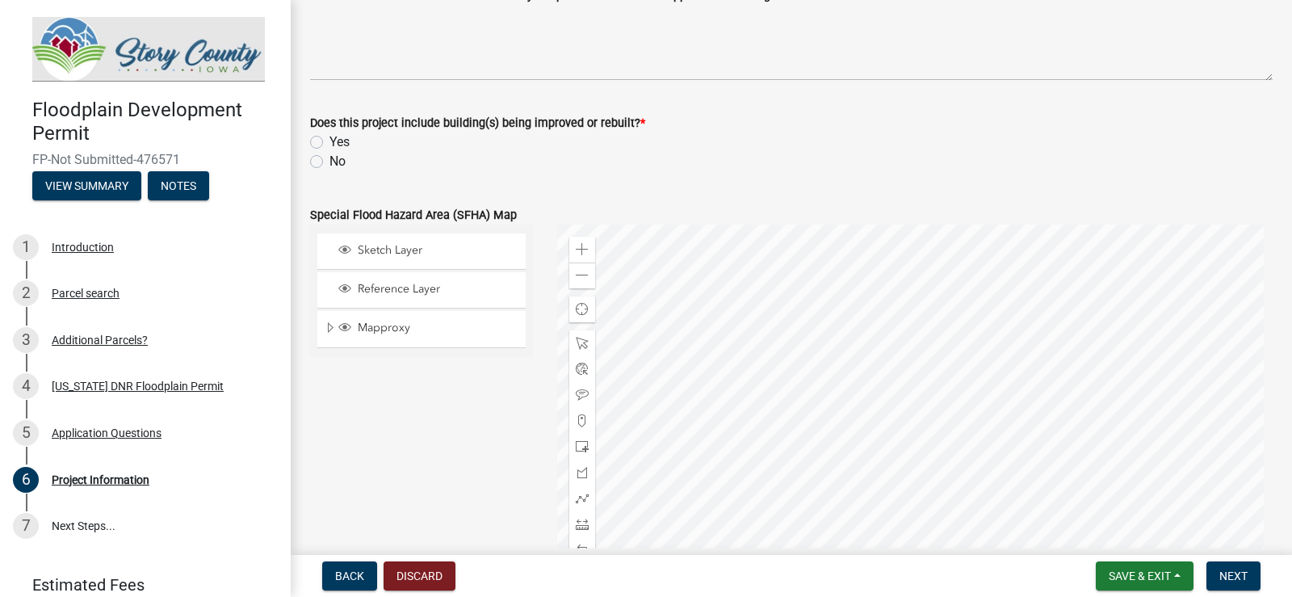
click at [329, 162] on label "No" at bounding box center [337, 161] width 16 height 19
click at [329, 162] on input "No" at bounding box center [334, 157] width 10 height 10
radio input "true"
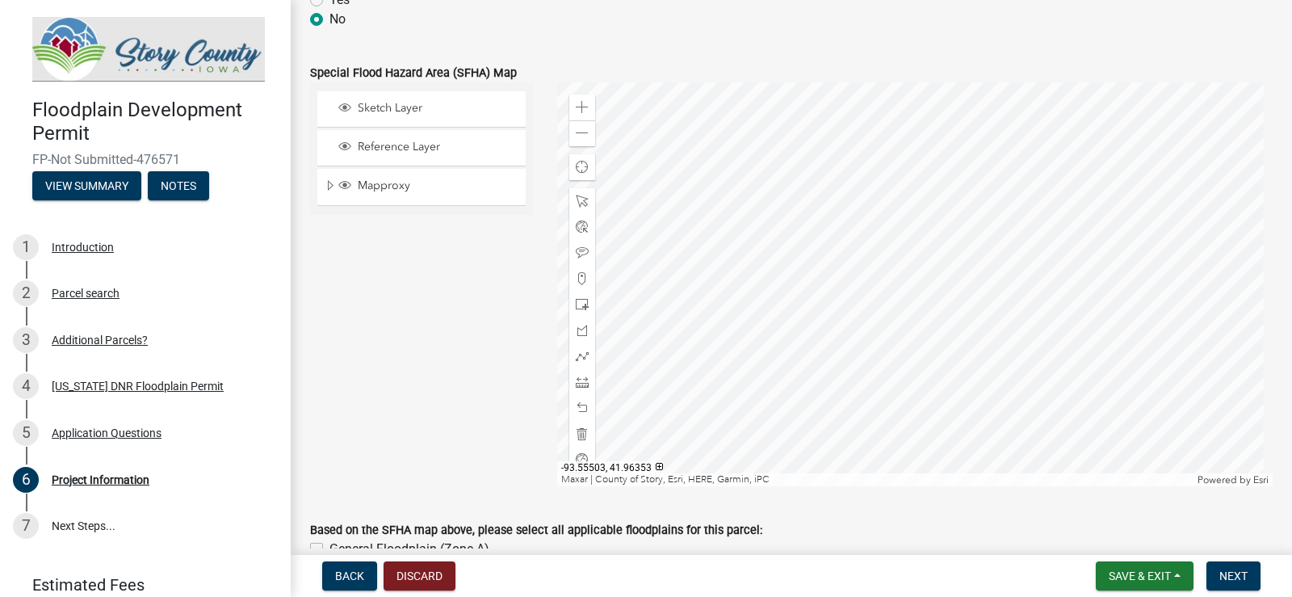
scroll to position [646, 0]
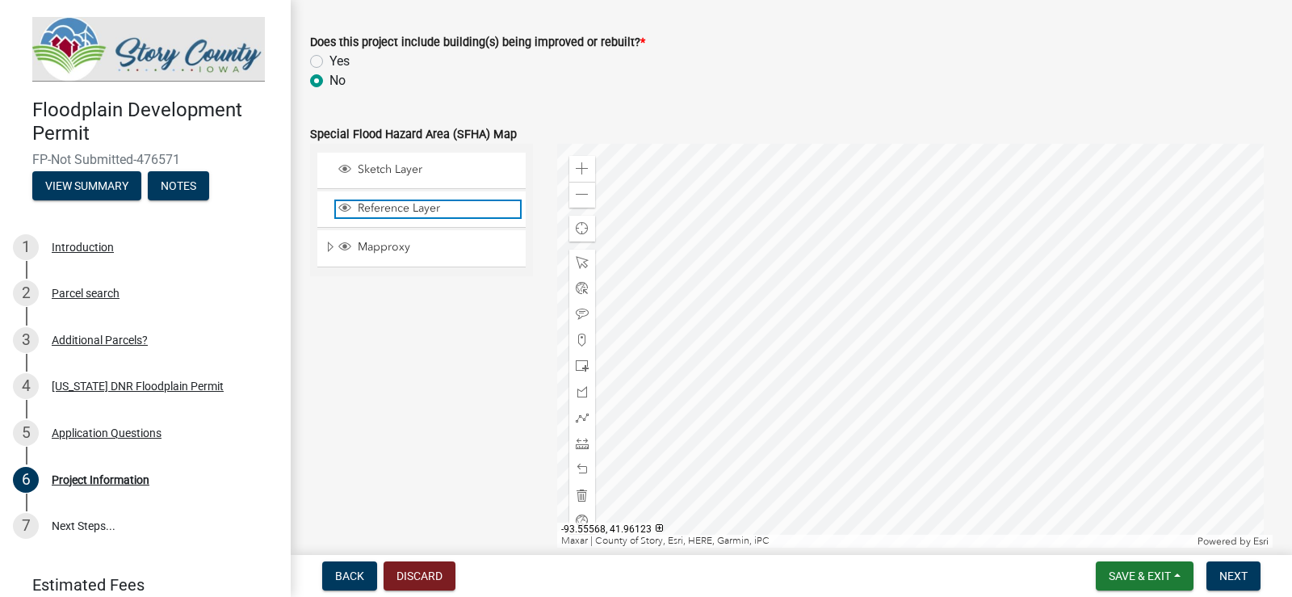
click at [385, 214] on span "Reference Layer" at bounding box center [437, 208] width 166 height 15
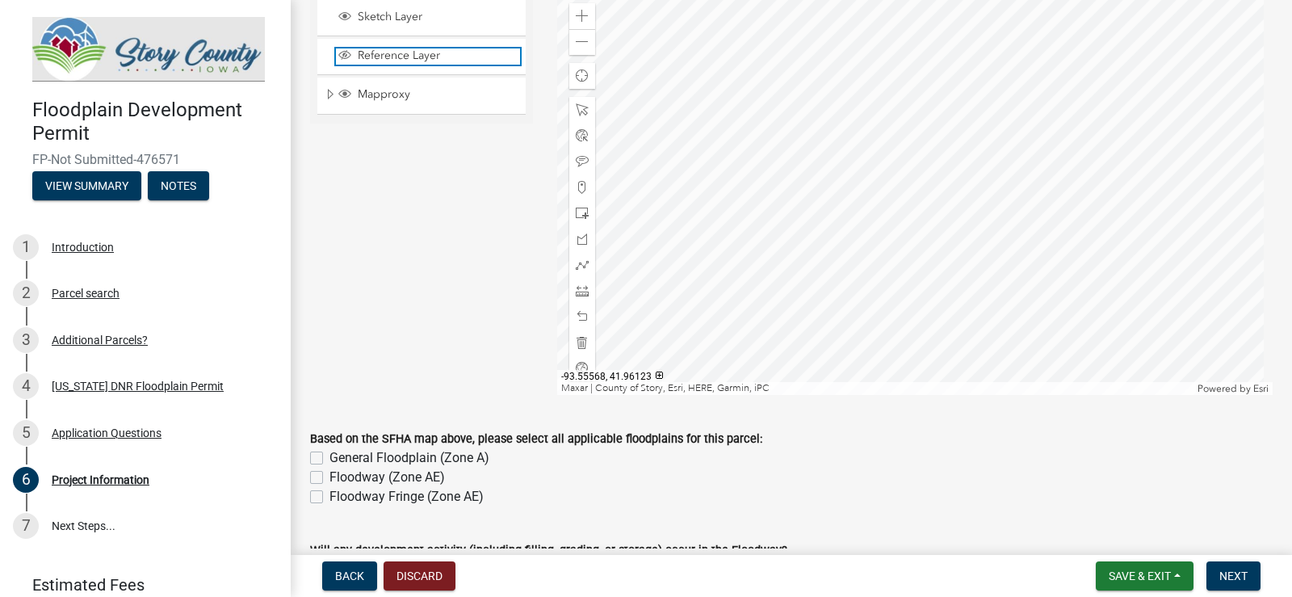
scroll to position [888, 0]
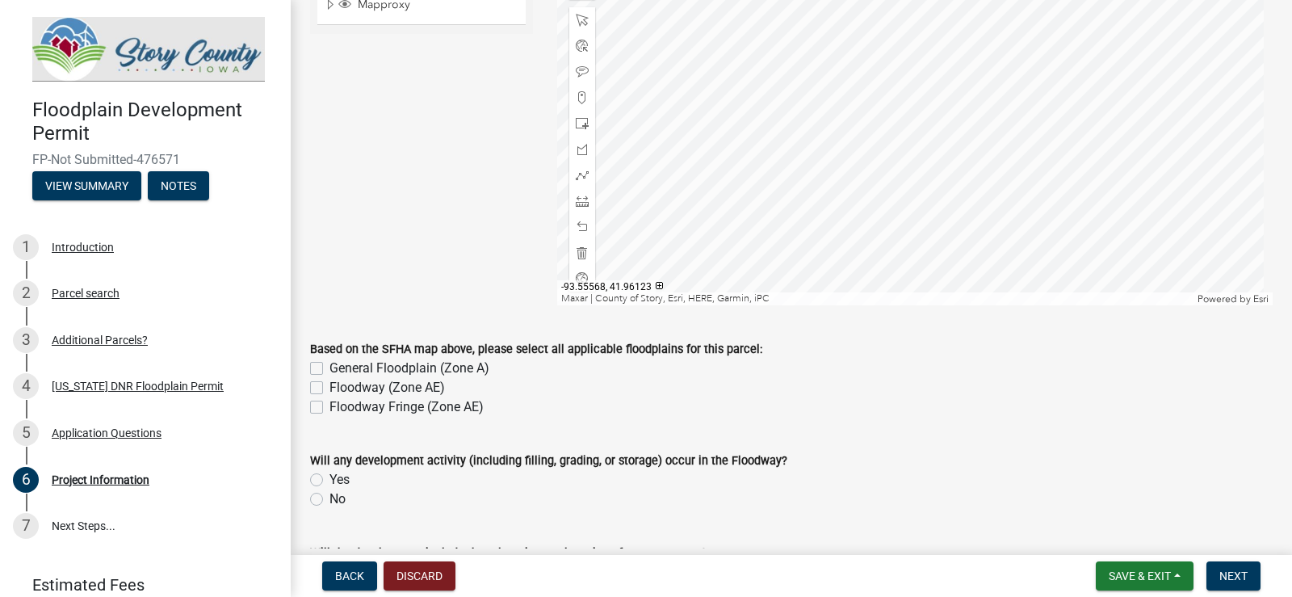
click at [329, 497] on label "No" at bounding box center [337, 498] width 16 height 19
click at [329, 497] on input "No" at bounding box center [334, 494] width 10 height 10
radio input "true"
click at [329, 407] on label "Floodway Fringe (Zone AE)" at bounding box center [406, 406] width 154 height 19
click at [329, 407] on input "Floodway Fringe (Zone AE)" at bounding box center [334, 402] width 10 height 10
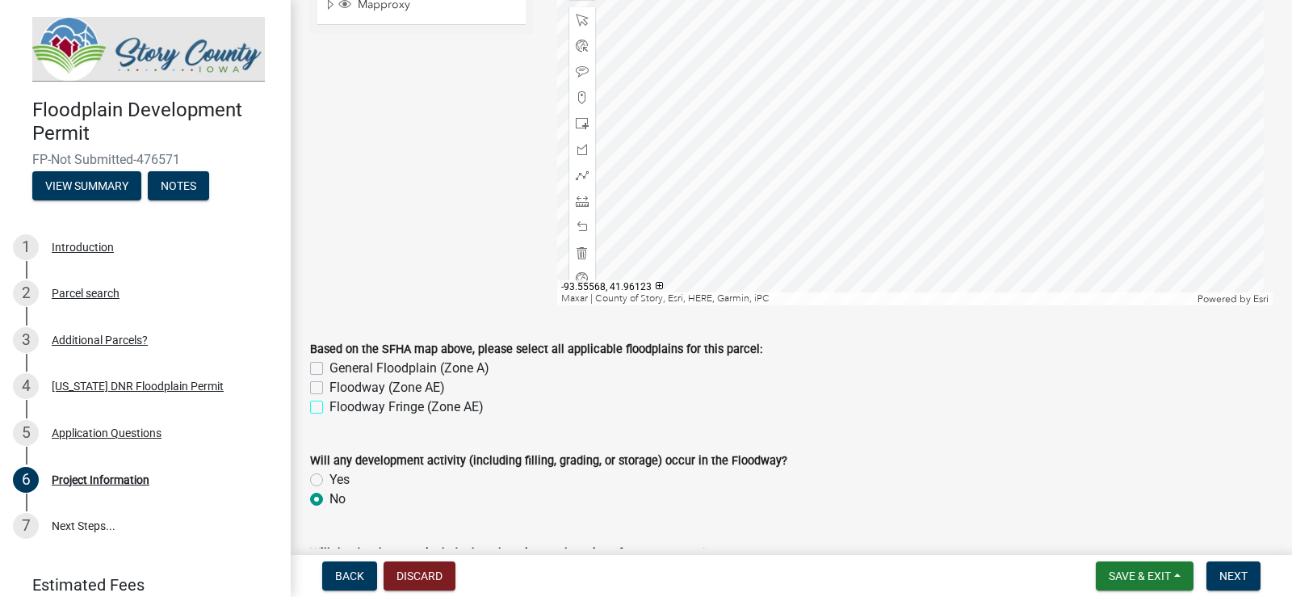
checkbox input "true"
checkbox input "false"
checkbox input "true"
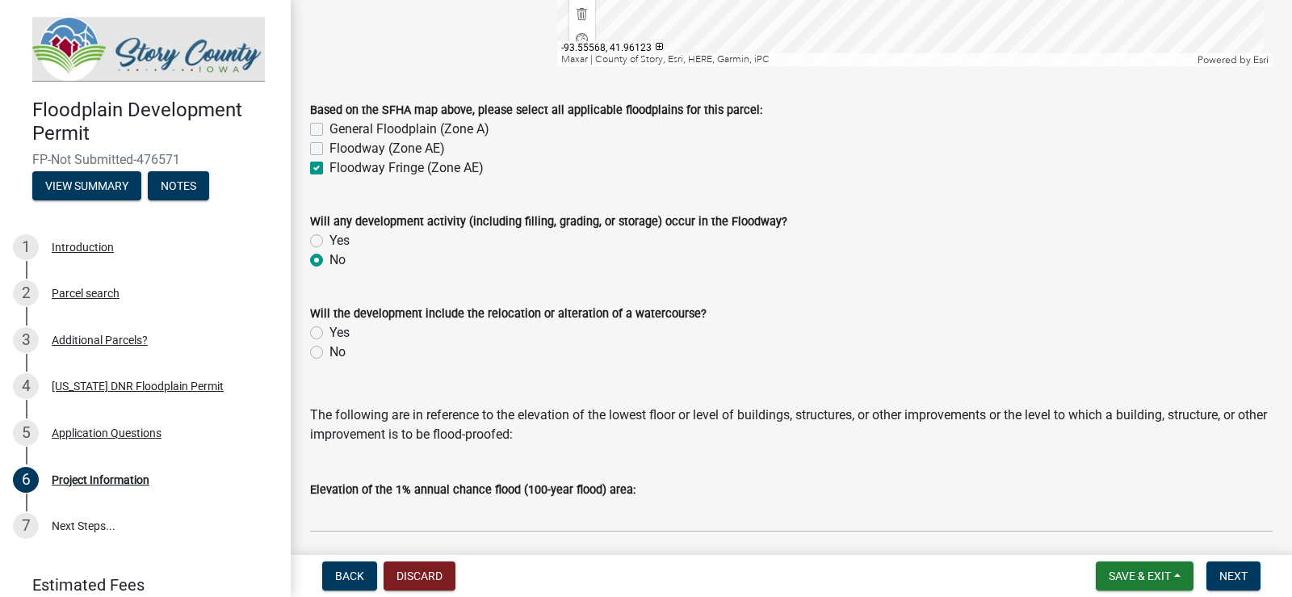
scroll to position [1130, 0]
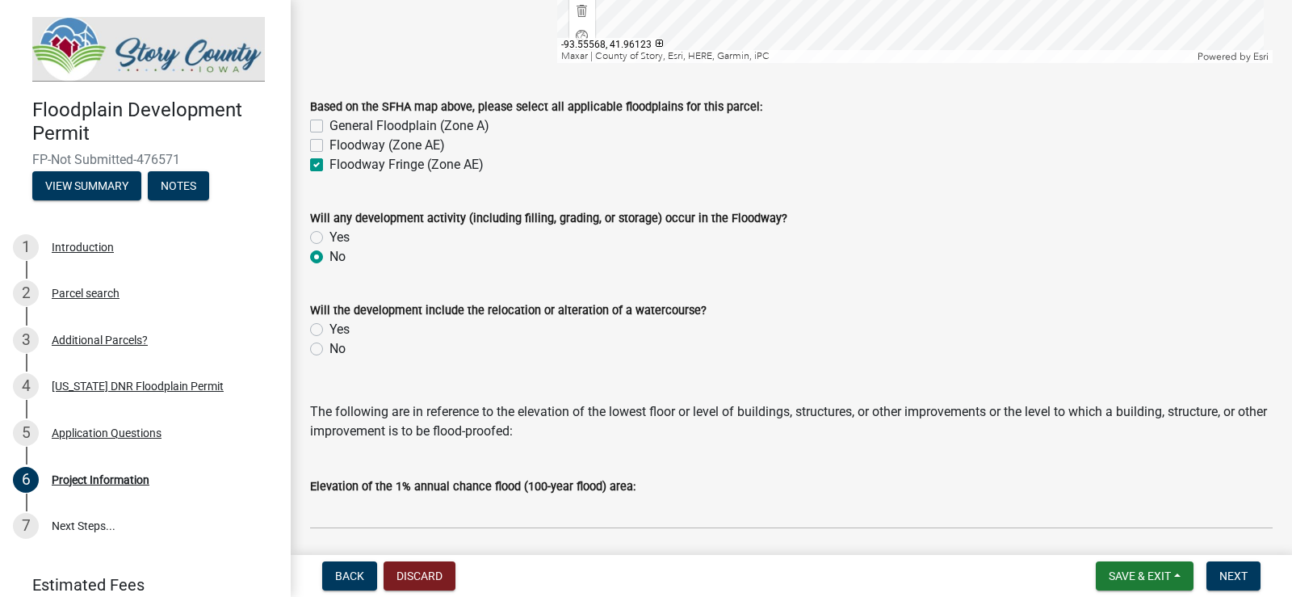
click at [329, 350] on label "No" at bounding box center [337, 348] width 16 height 19
click at [329, 350] on input "No" at bounding box center [334, 344] width 10 height 10
radio input "true"
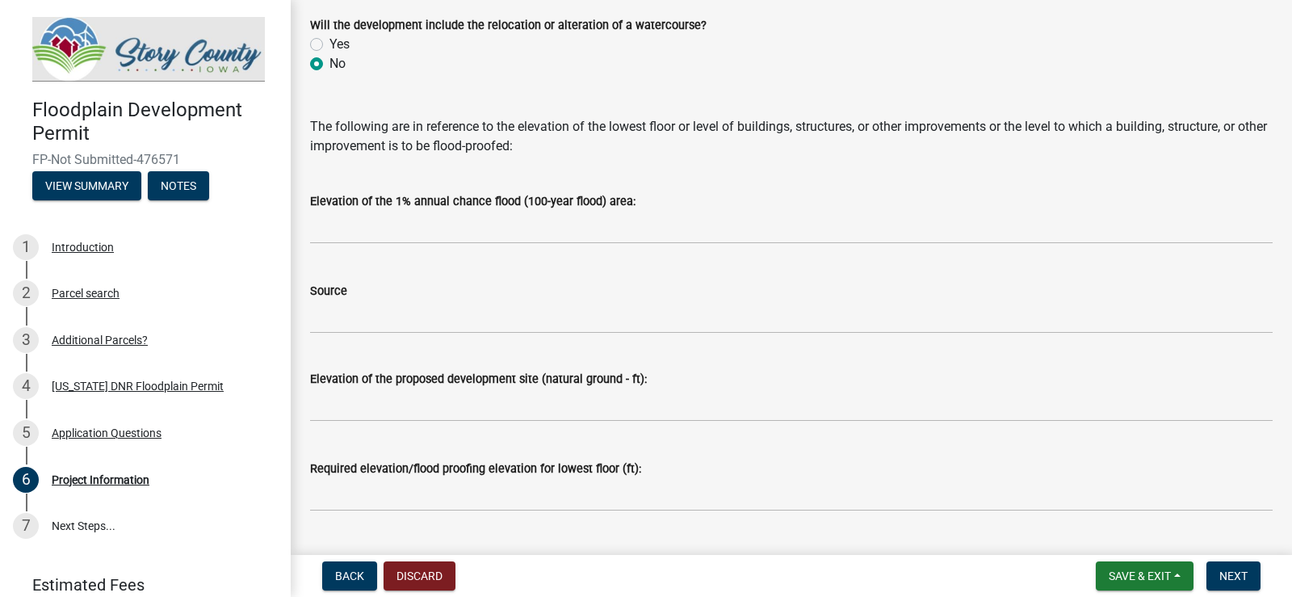
scroll to position [1372, 0]
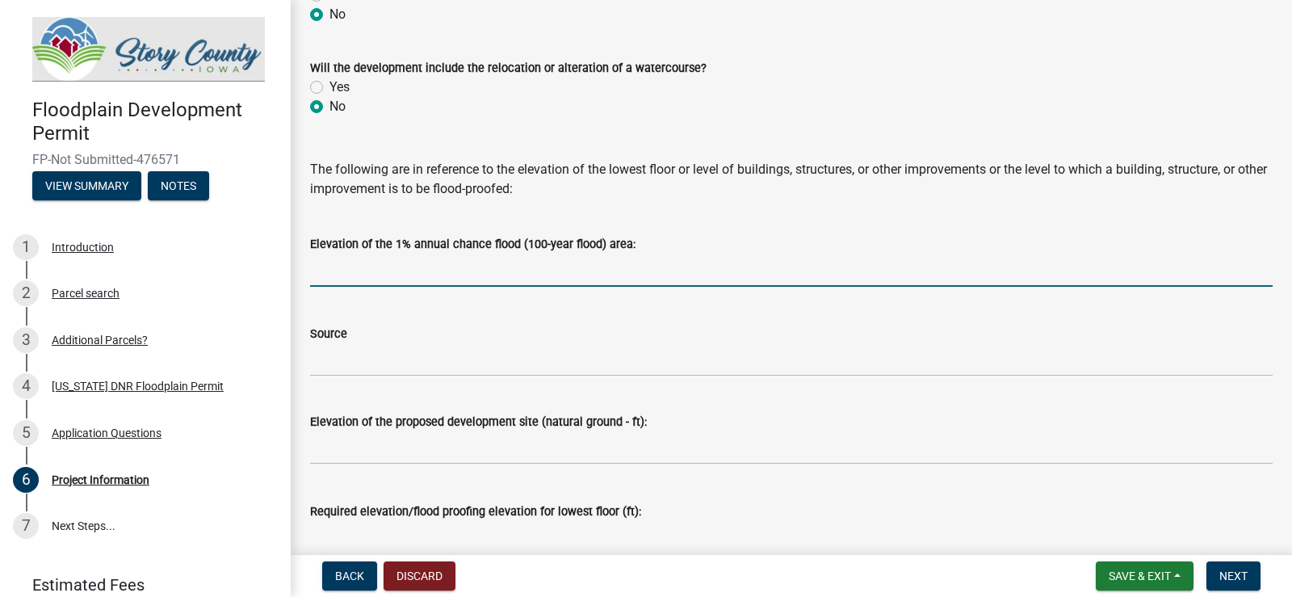
click at [322, 265] on input "text" at bounding box center [791, 269] width 962 height 33
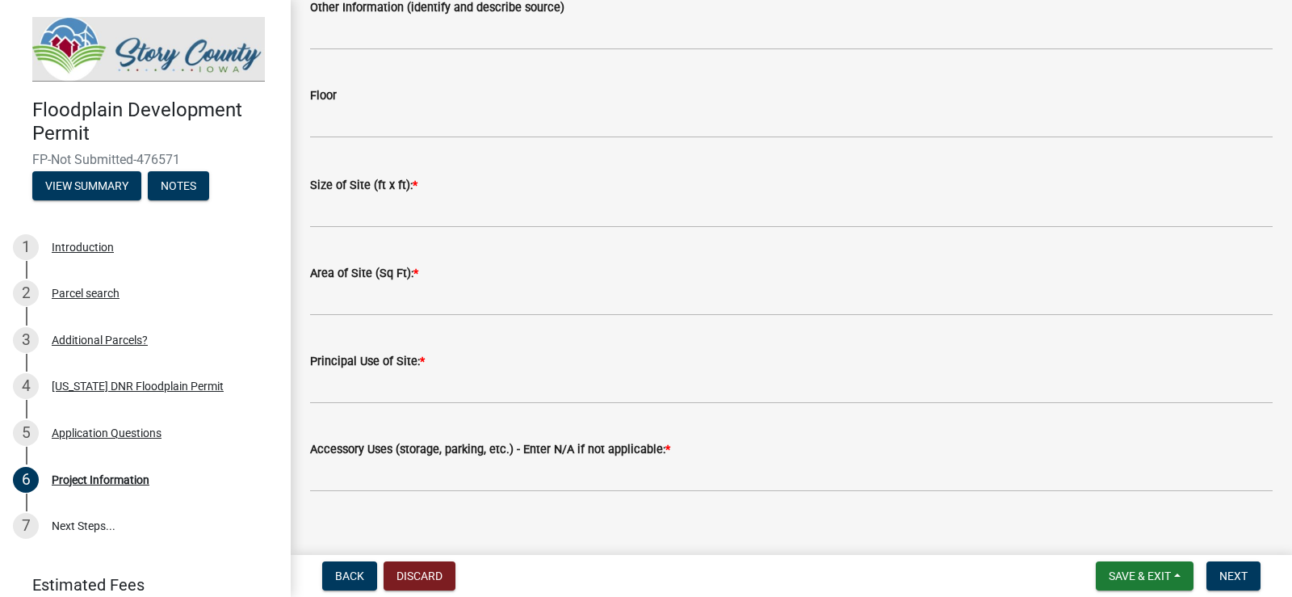
scroll to position [2073, 0]
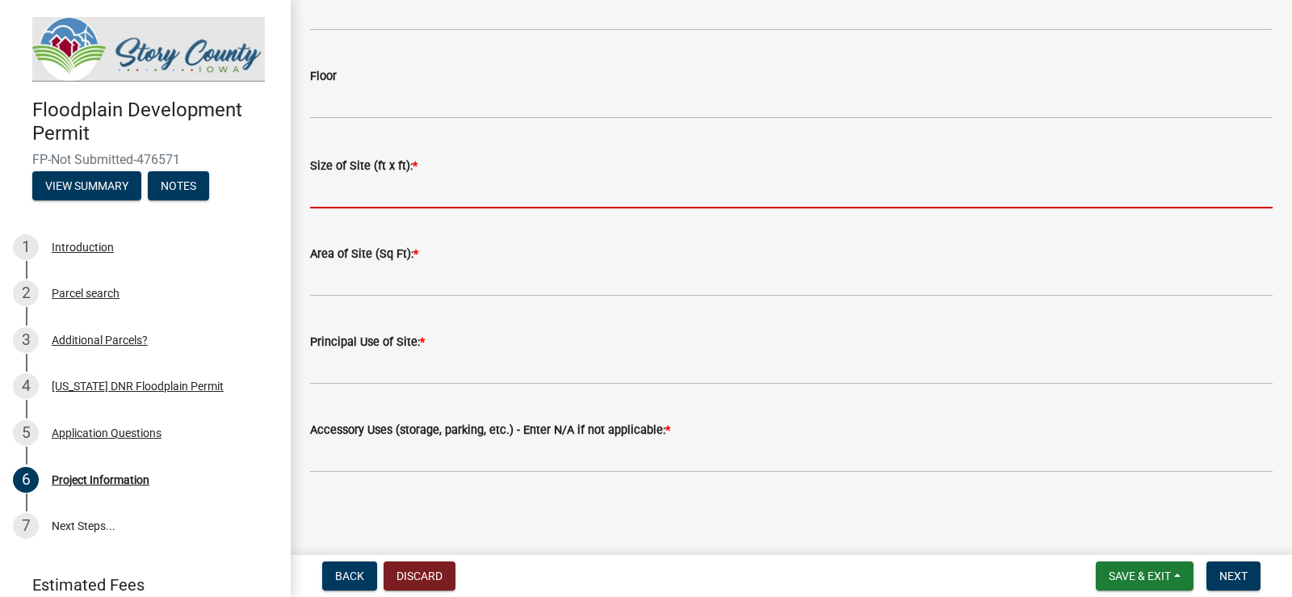
click at [337, 195] on input "Size of Site (ft x ft): *" at bounding box center [791, 191] width 962 height 33
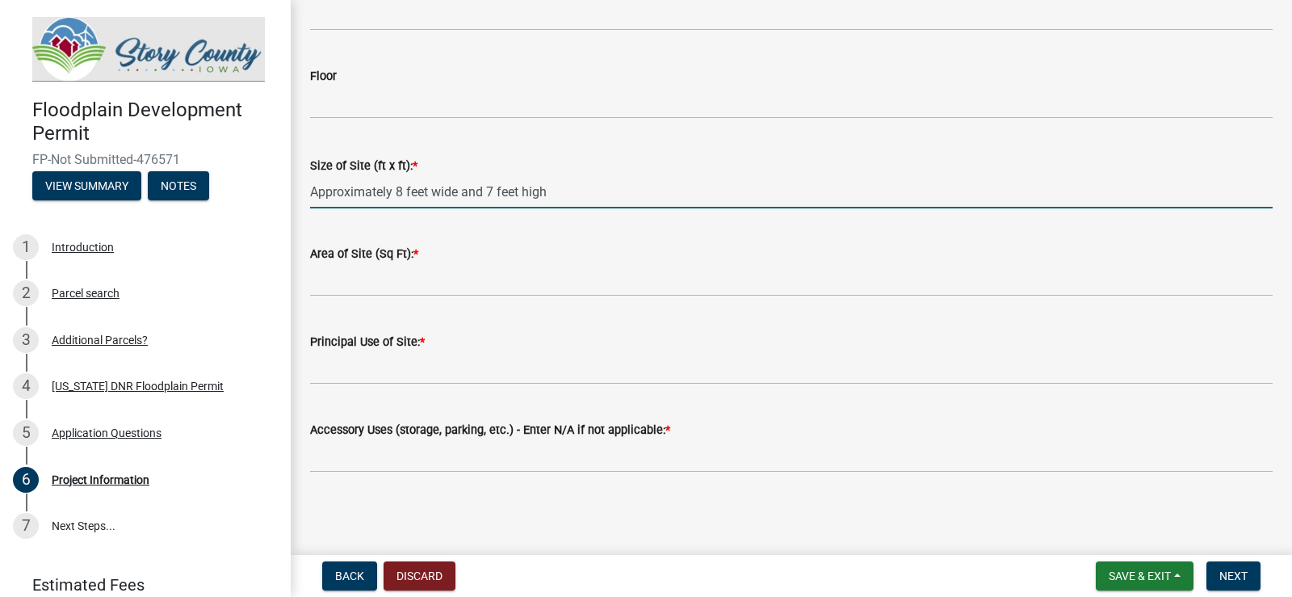
type input "Approximately 8 feet wide and 7 feet high"
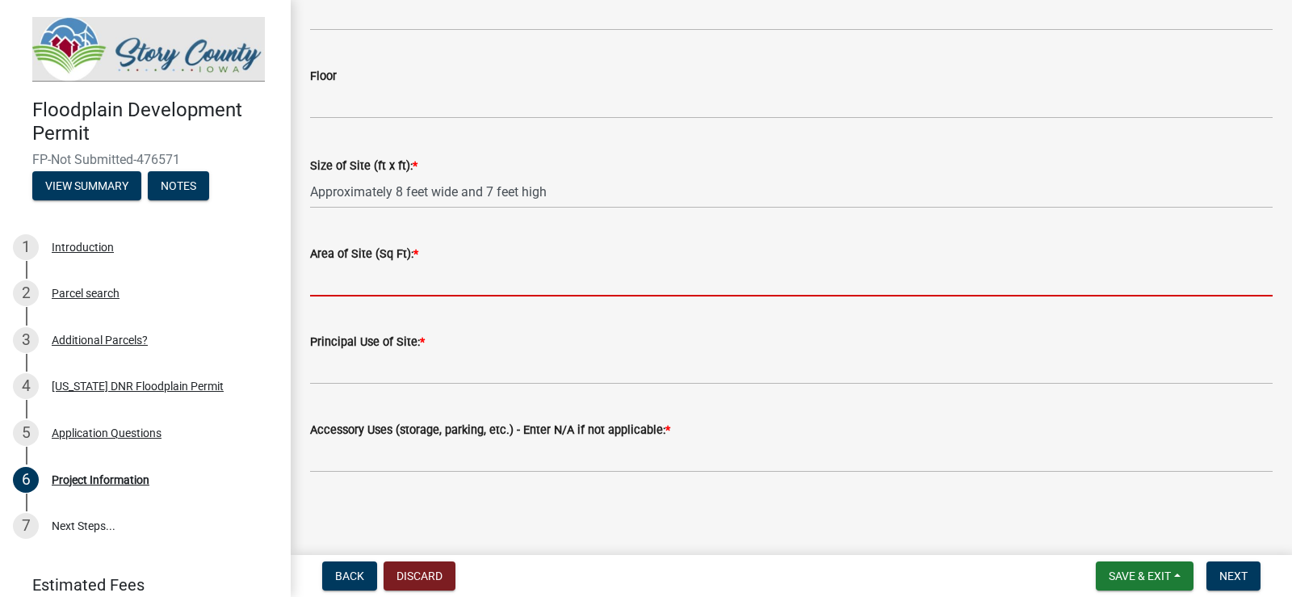
click at [342, 281] on input "Area of Site (Sq Ft): *" at bounding box center [791, 279] width 962 height 33
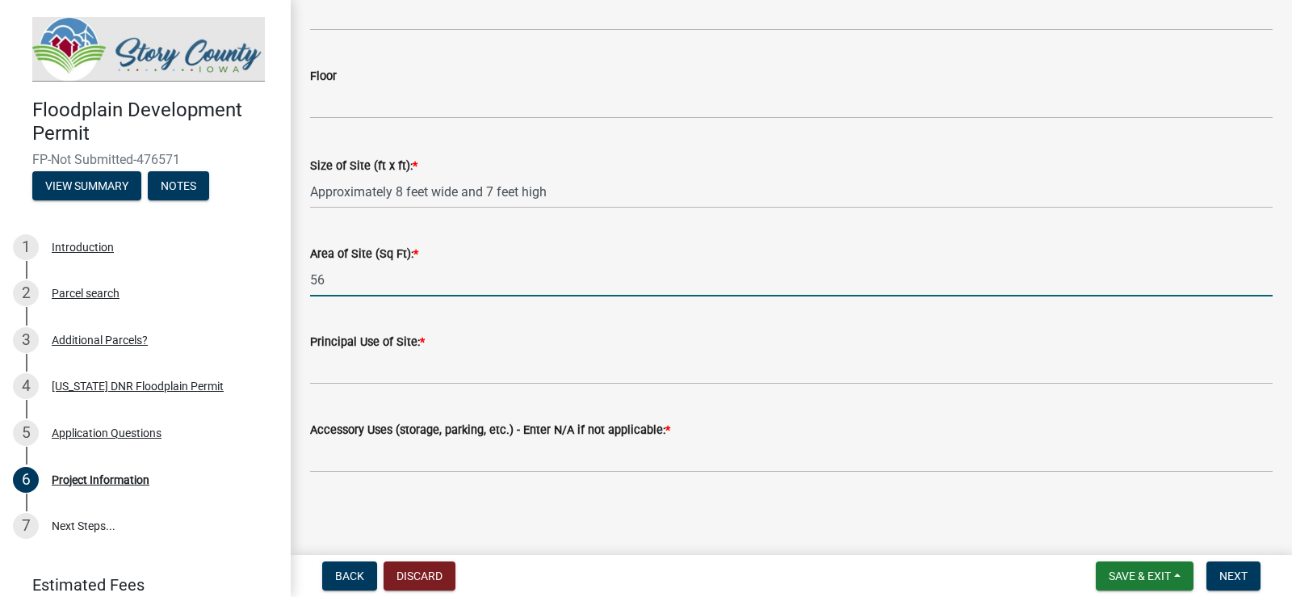
type input "56"
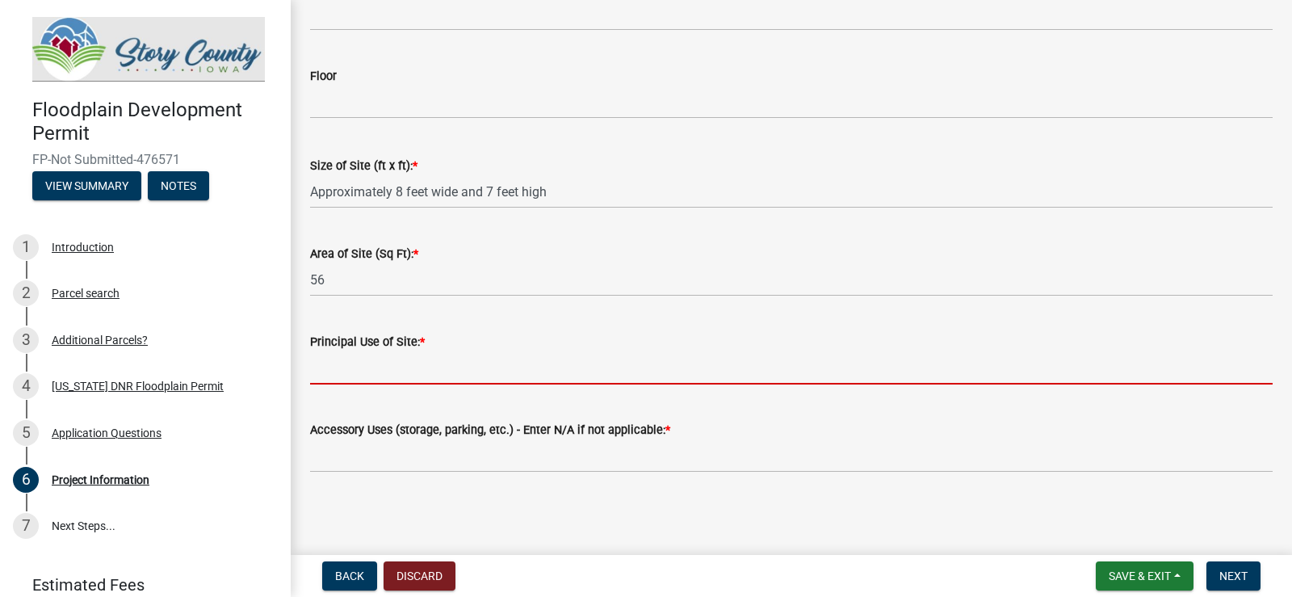
click at [337, 371] on input "Principal Use of Site: *" at bounding box center [791, 367] width 962 height 33
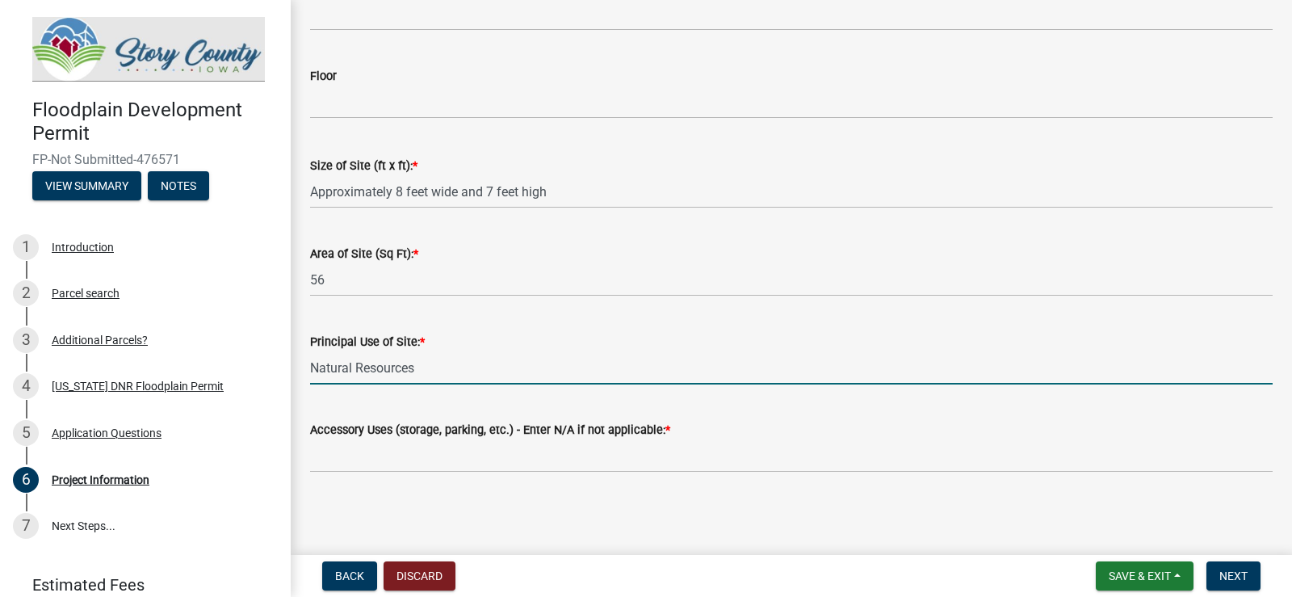
type input "Natural Resources"
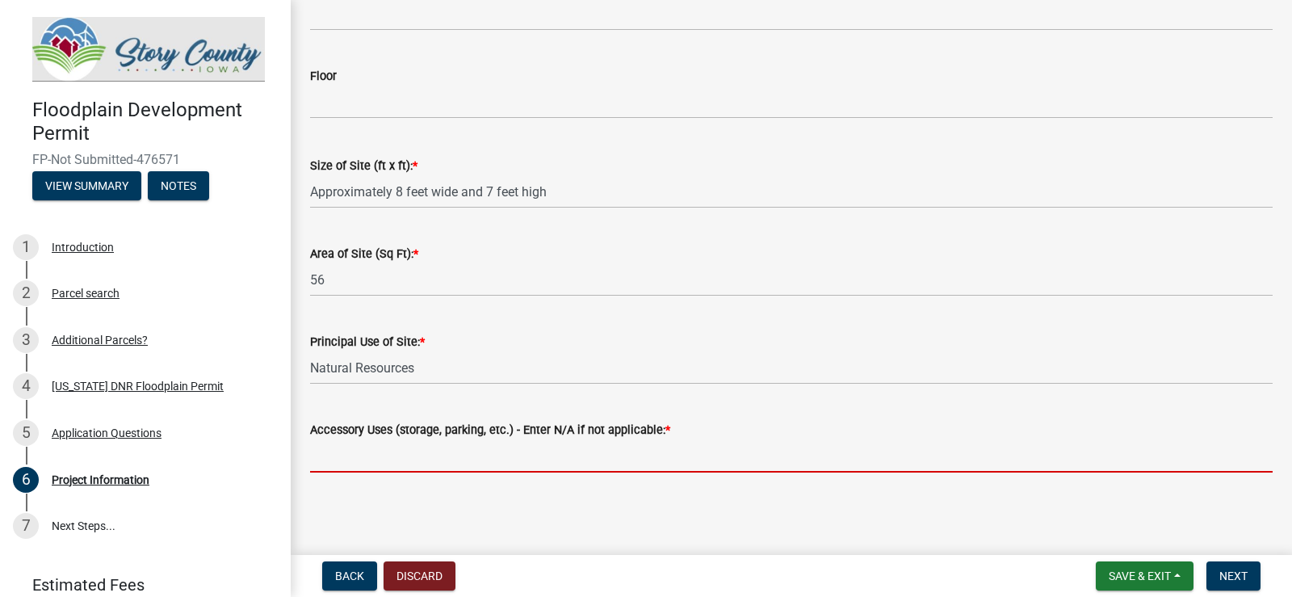
click at [430, 455] on input "Accessory Uses (storage, parking, etc.) - Enter N/A if not applicable: *" at bounding box center [791, 455] width 962 height 33
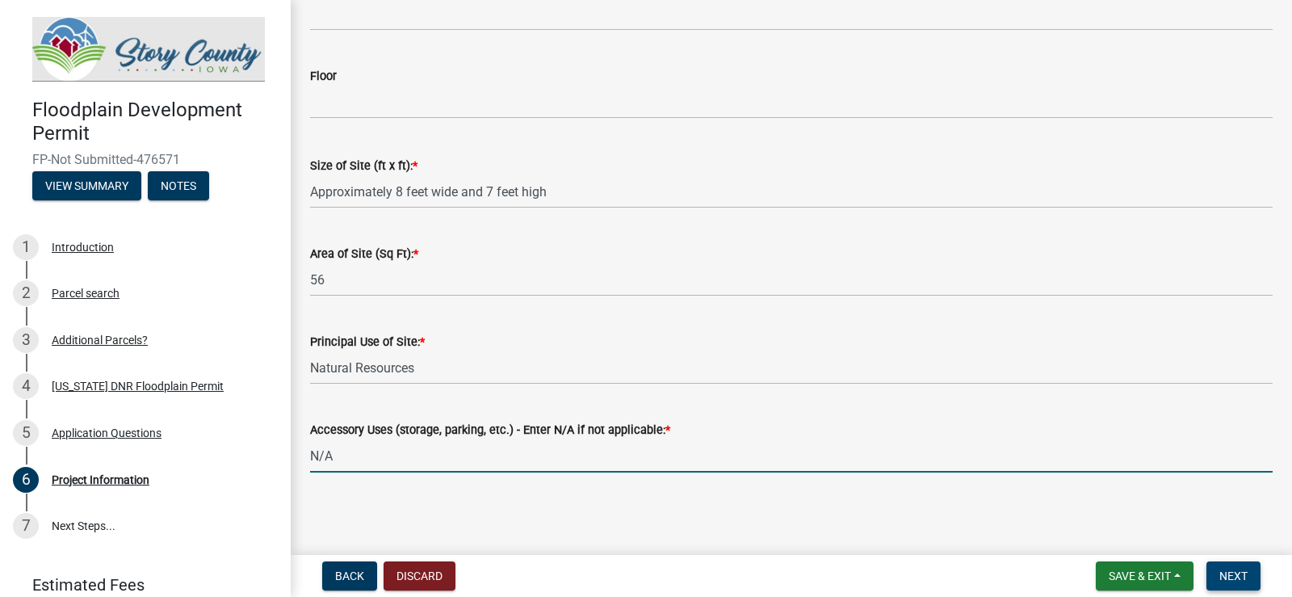
type input "N/A"
click at [1230, 573] on span "Next" at bounding box center [1233, 575] width 28 height 13
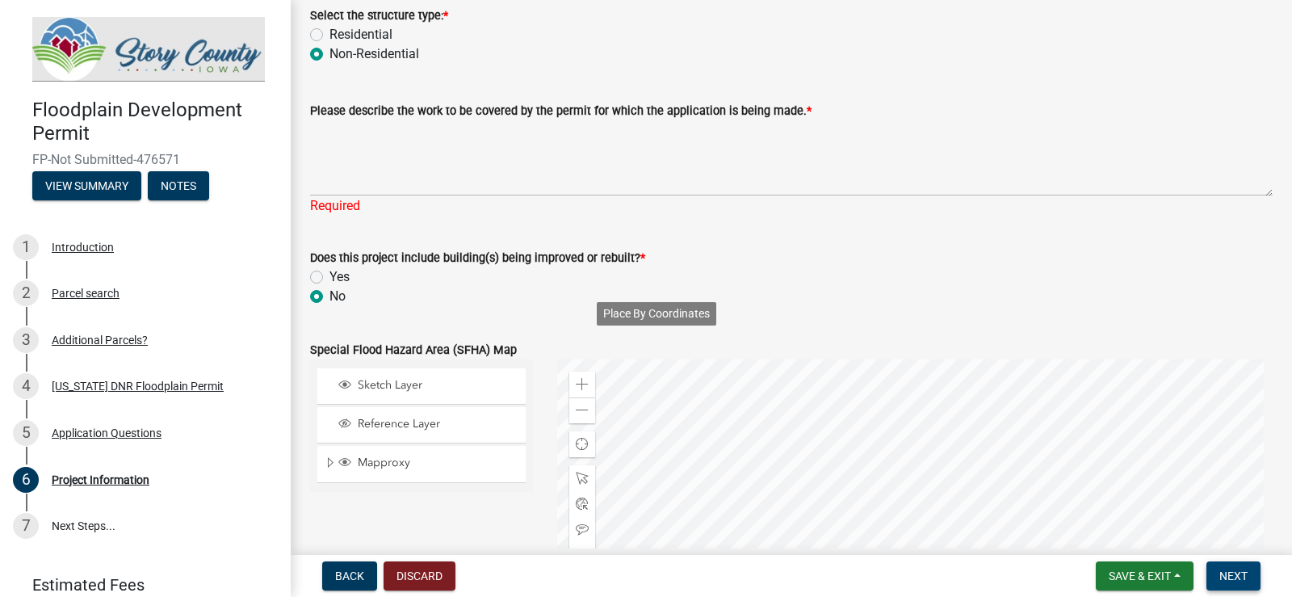
scroll to position [397, 0]
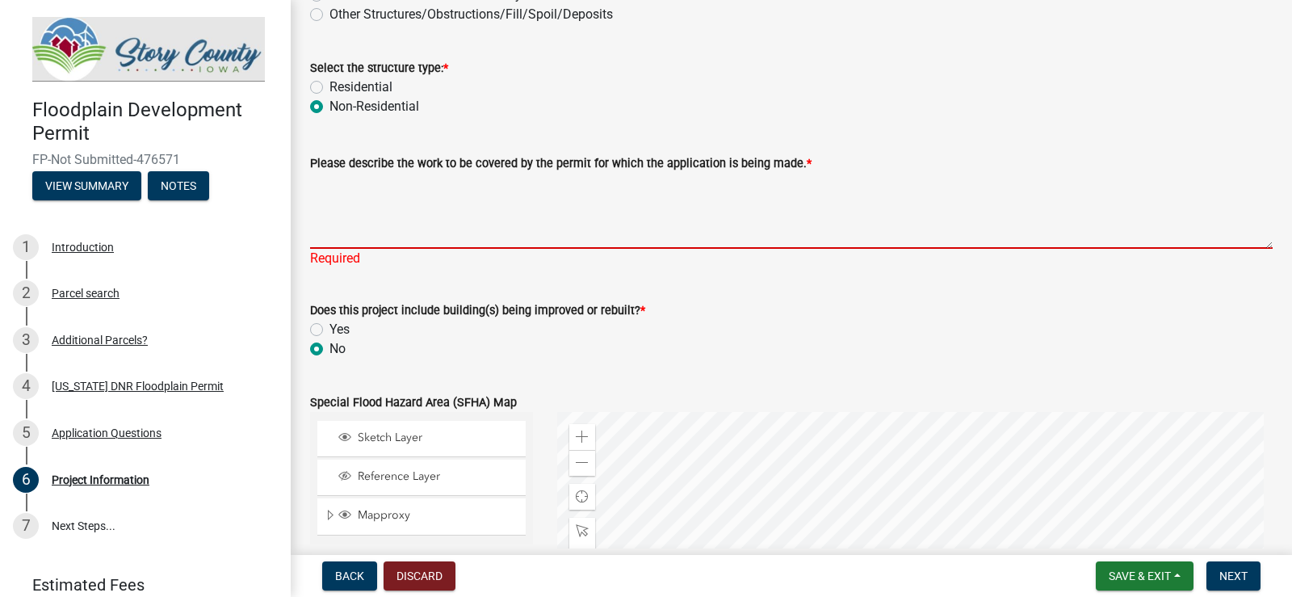
click at [374, 215] on textarea "Please describe the work to be covered by the permit for which the application …" at bounding box center [791, 211] width 962 height 76
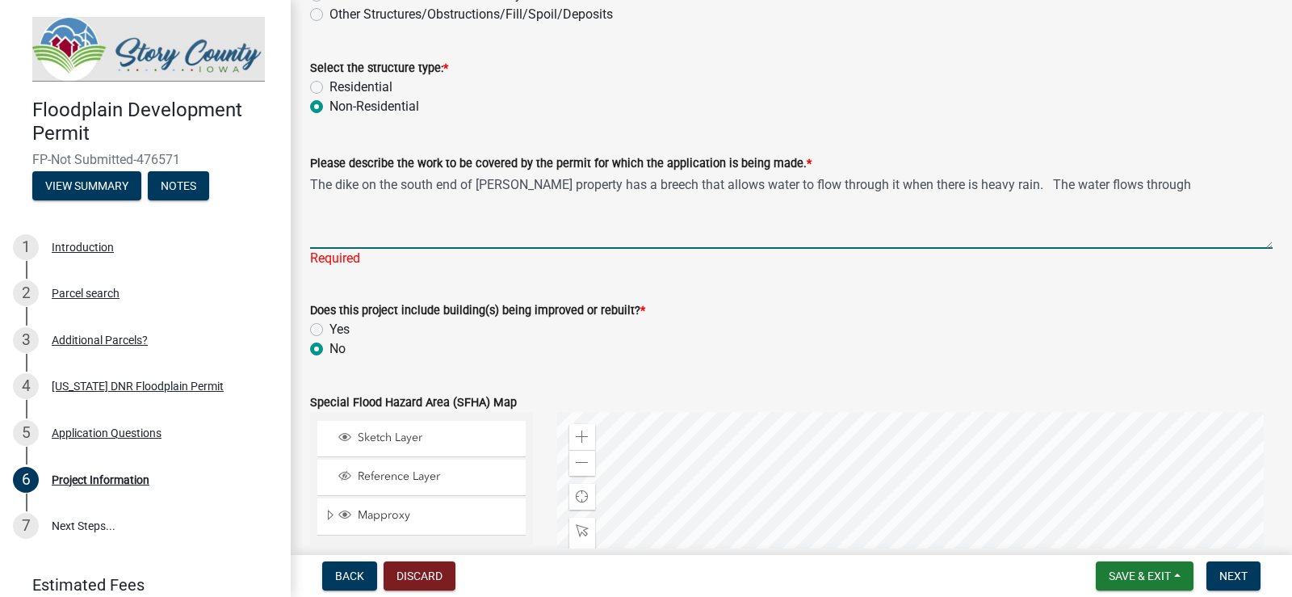
click at [1126, 179] on textarea "The dike on the south end of [PERSON_NAME] property has a breech that allows wa…" at bounding box center [791, 211] width 962 height 76
drag, startPoint x: 1095, startPoint y: 179, endPoint x: 1095, endPoint y: 188, distance: 8.9
click at [1095, 181] on textarea "The dike on the south end of [PERSON_NAME] property has a breech that allows wa…" at bounding box center [791, 211] width 962 height 76
click at [1057, 180] on textarea "The dike on the south end of [PERSON_NAME] property has a breech that allows wa…" at bounding box center [791, 211] width 962 height 76
click at [1164, 184] on textarea "The dike on the south end of [PERSON_NAME] property has a breech that allows wa…" at bounding box center [791, 211] width 962 height 76
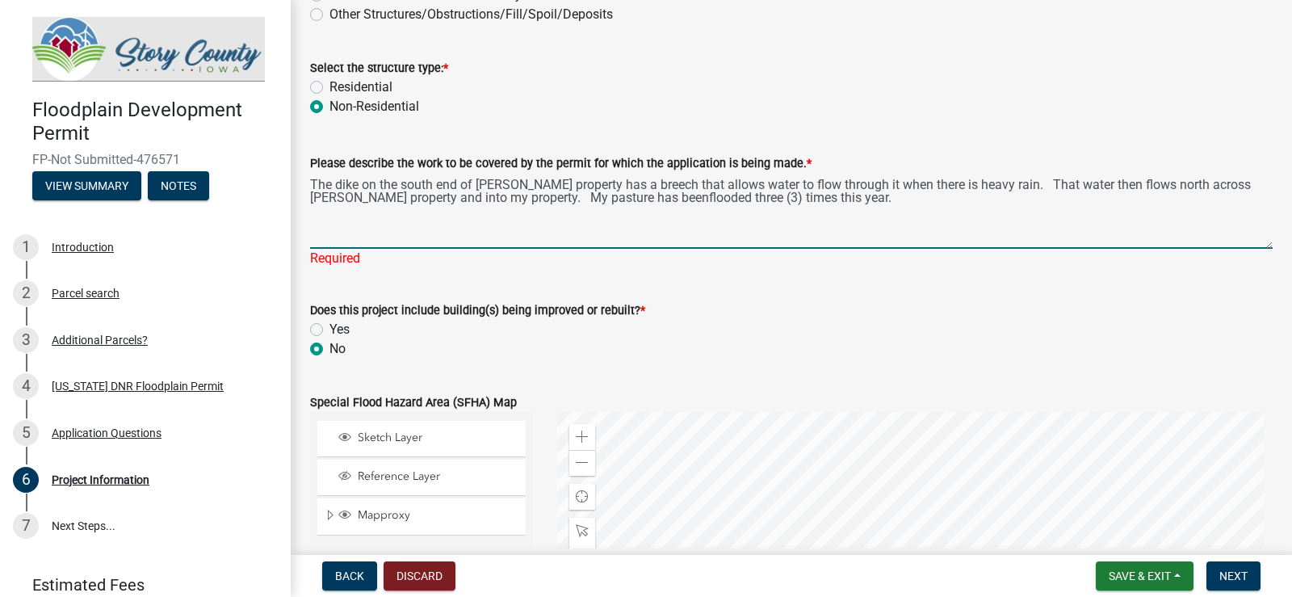
click at [662, 201] on textarea "The dike on the south end of [PERSON_NAME] property has a breech that allows wa…" at bounding box center [791, 211] width 962 height 76
click at [878, 193] on textarea "The dike on the south end of [PERSON_NAME] property has a breech that allows wa…" at bounding box center [791, 211] width 962 height 76
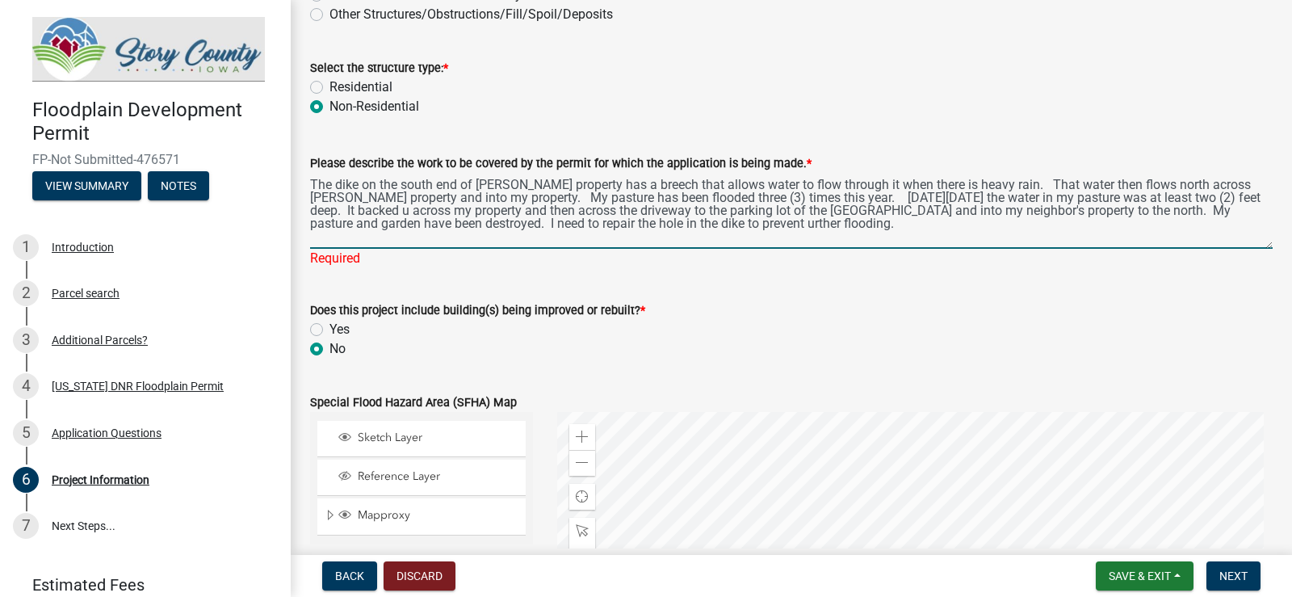
click at [812, 222] on textarea "The dike on the south end of [PERSON_NAME] property has a breech that allows wa…" at bounding box center [791, 211] width 962 height 76
click at [923, 228] on textarea "The dike on the south end of [PERSON_NAME] property has a breech that allows wa…" at bounding box center [791, 211] width 962 height 76
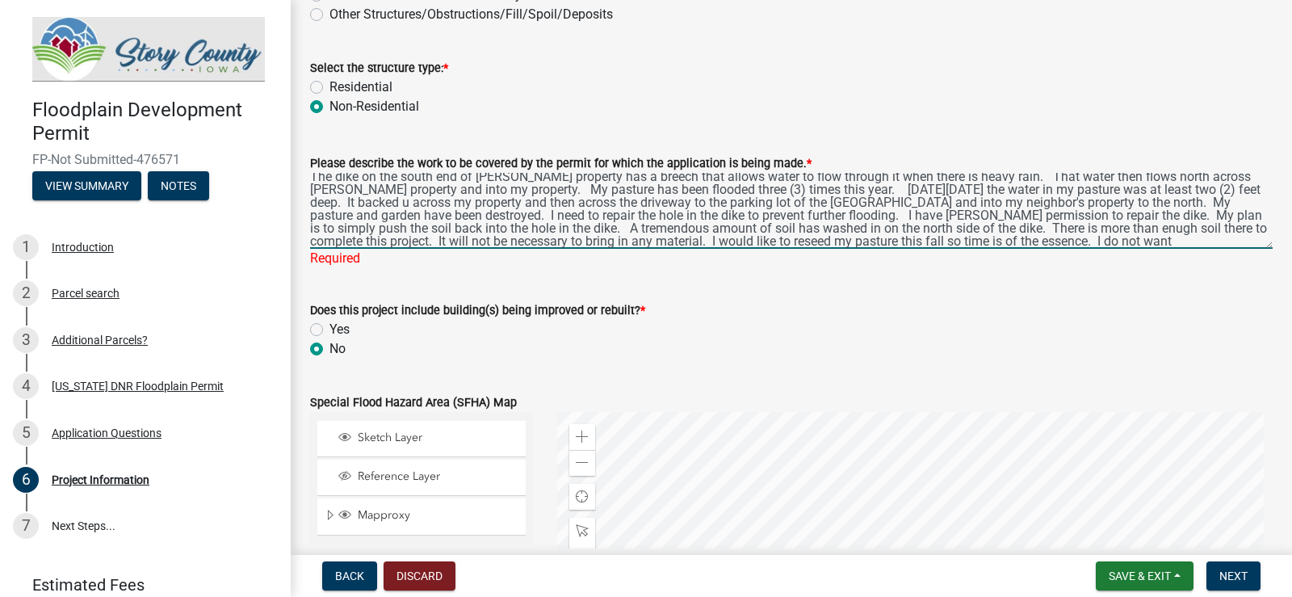
scroll to position [21, 0]
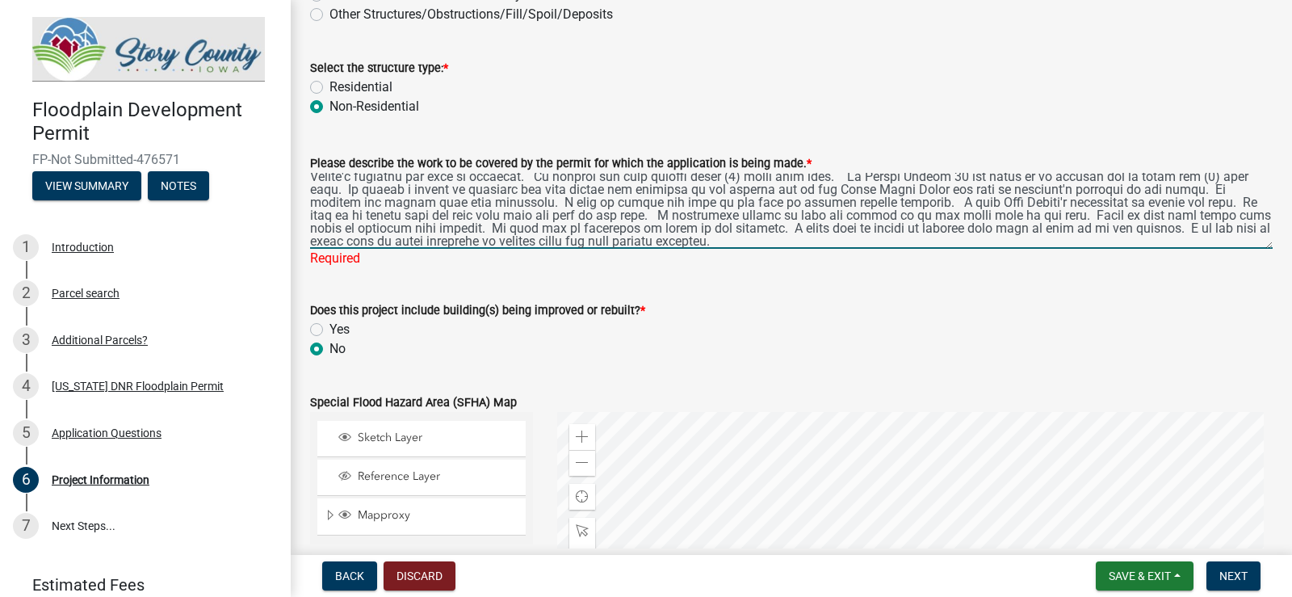
click at [704, 244] on textarea "Please describe the work to be covered by the permit for which the application …" at bounding box center [791, 211] width 962 height 76
click at [1217, 213] on textarea "Please describe the work to be covered by the permit for which the application …" at bounding box center [791, 211] width 962 height 76
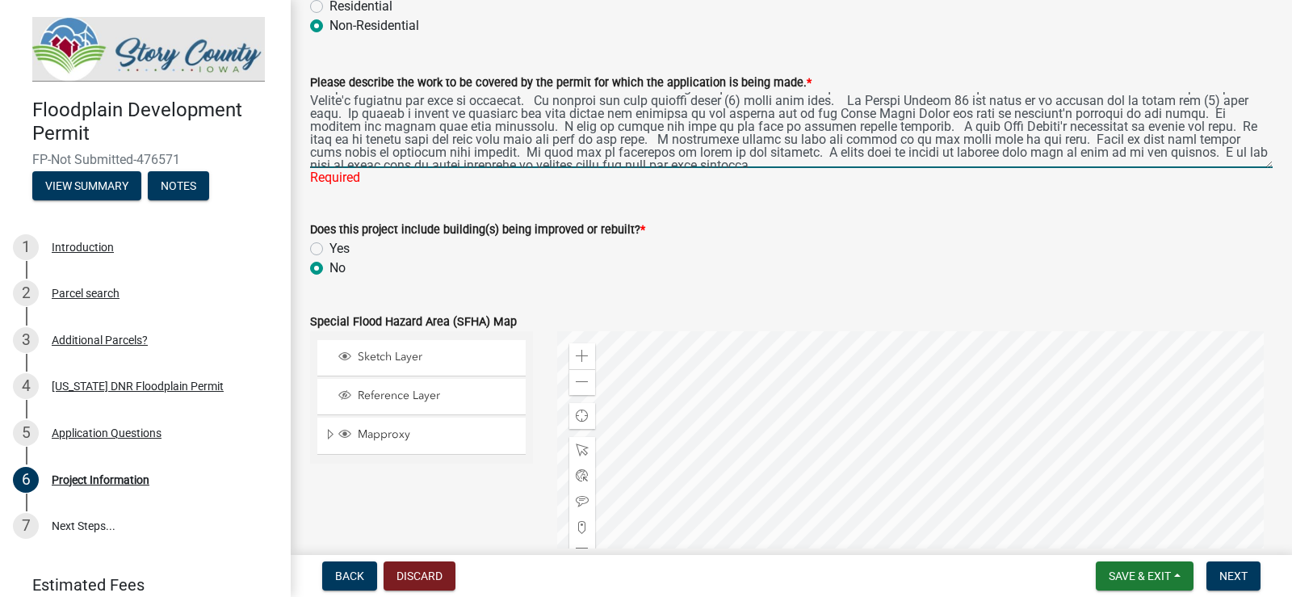
scroll to position [6, 0]
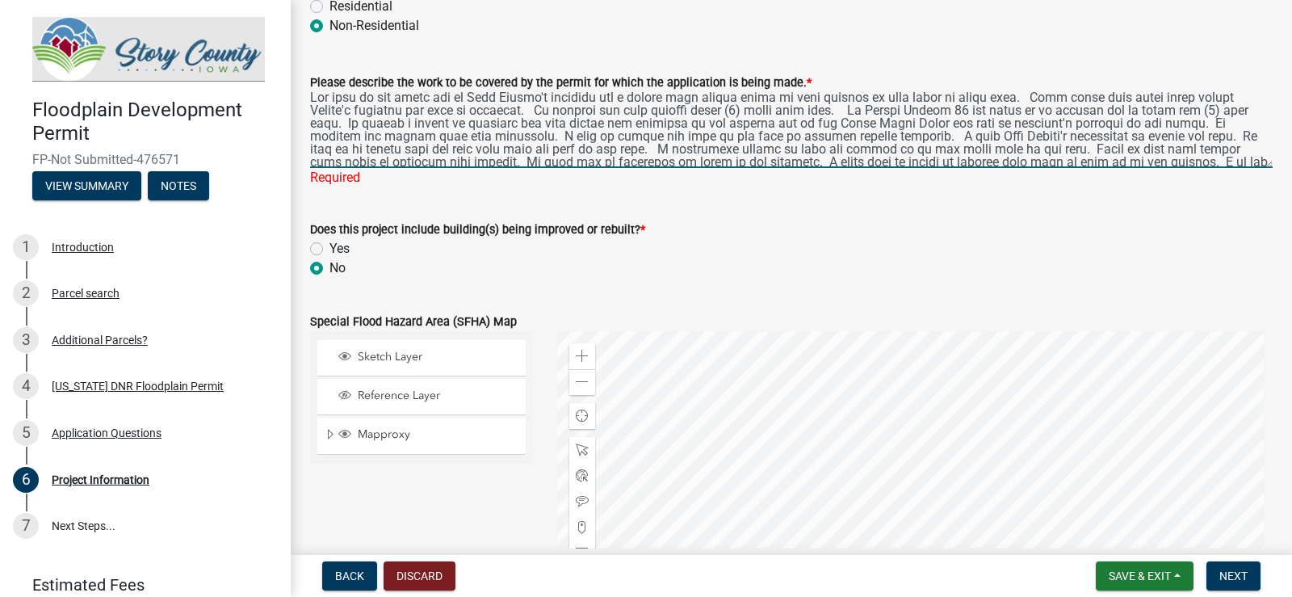
click at [435, 118] on textarea "Please describe the work to be covered by the permit for which the application …" at bounding box center [791, 130] width 962 height 76
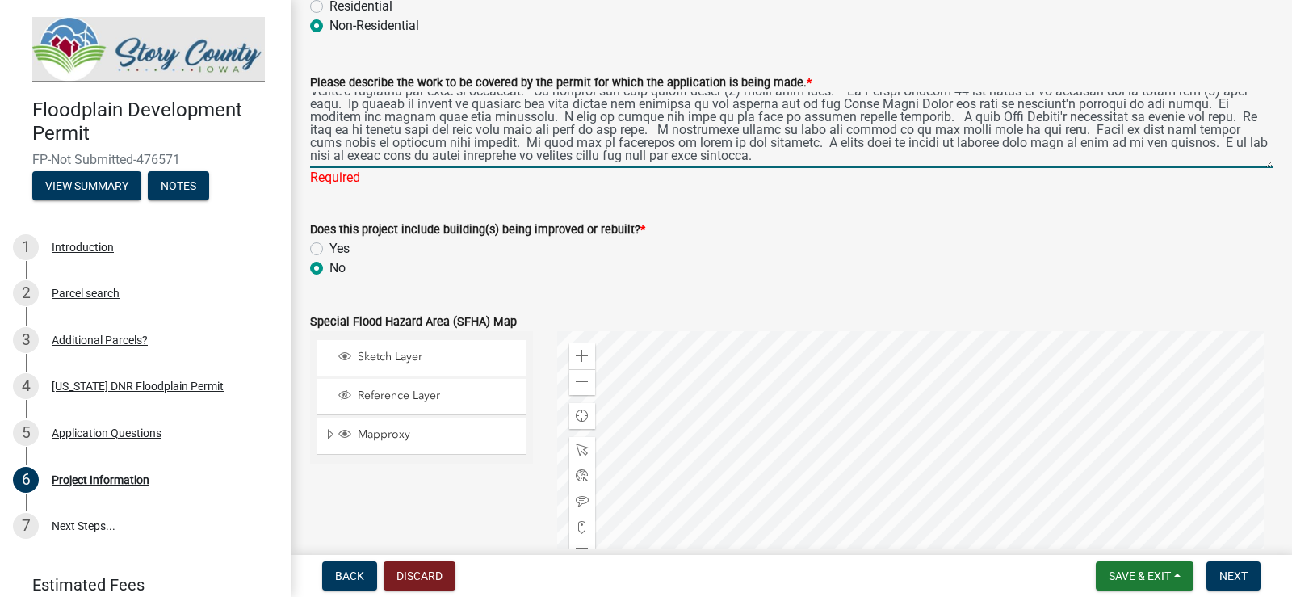
click at [1225, 135] on textarea "Please describe the work to be covered by the permit for which the application …" at bounding box center [791, 130] width 962 height 76
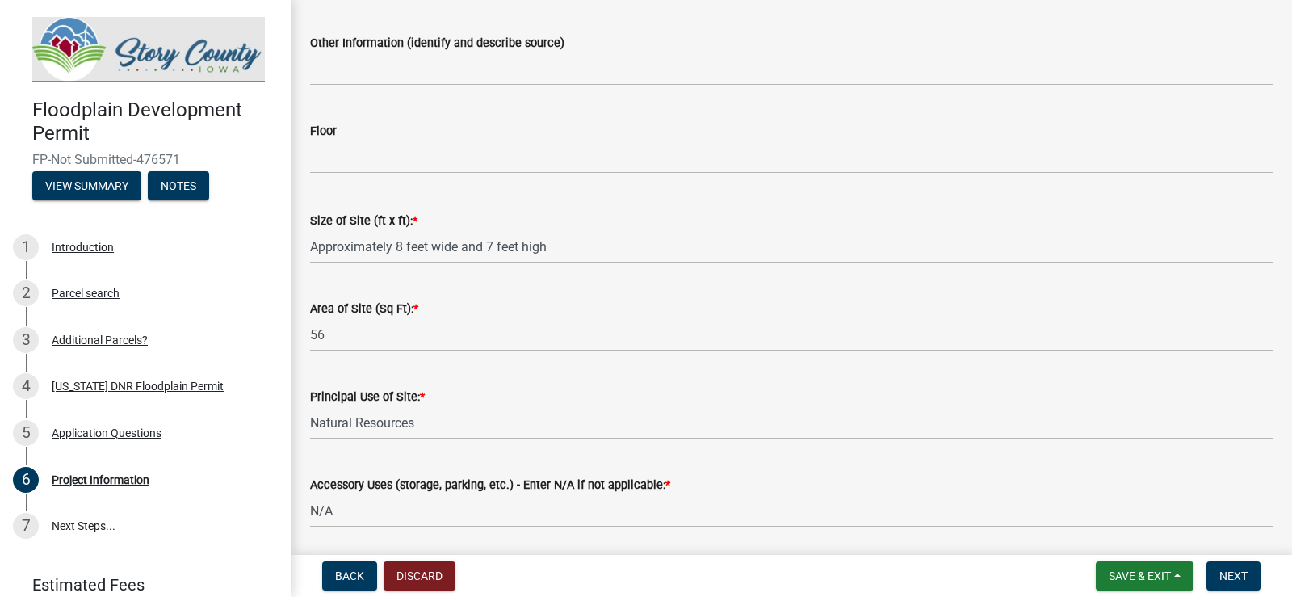
scroll to position [2092, 0]
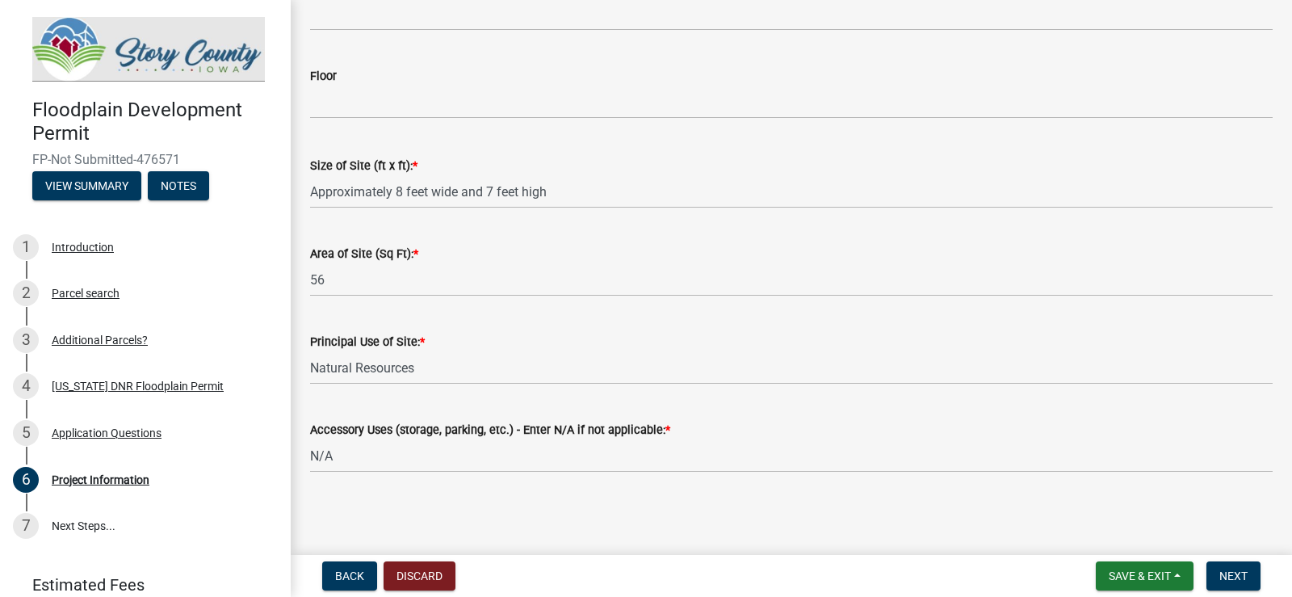
type textarea "The dike on the south end of [PERSON_NAME] property has a breech that allows wa…"
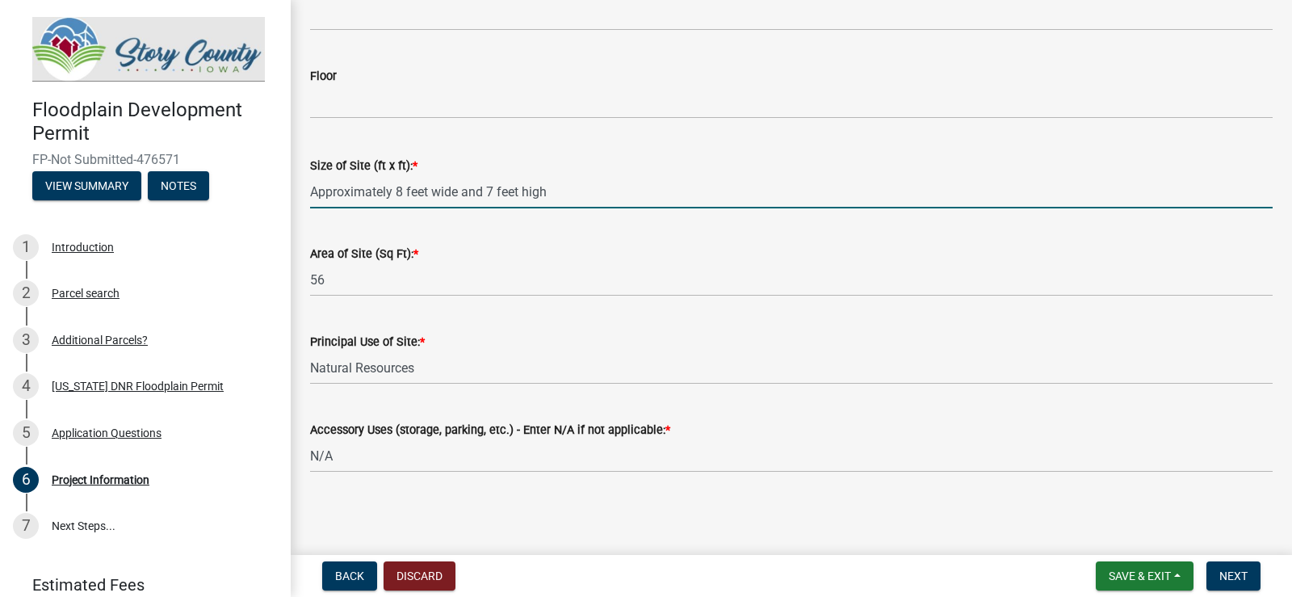
click at [318, 190] on input "Approximately 8 feet wide and 7 feet high" at bounding box center [791, 191] width 962 height 33
type input "The hole in the dike is approximately 8 feet wide and 7 feet high"
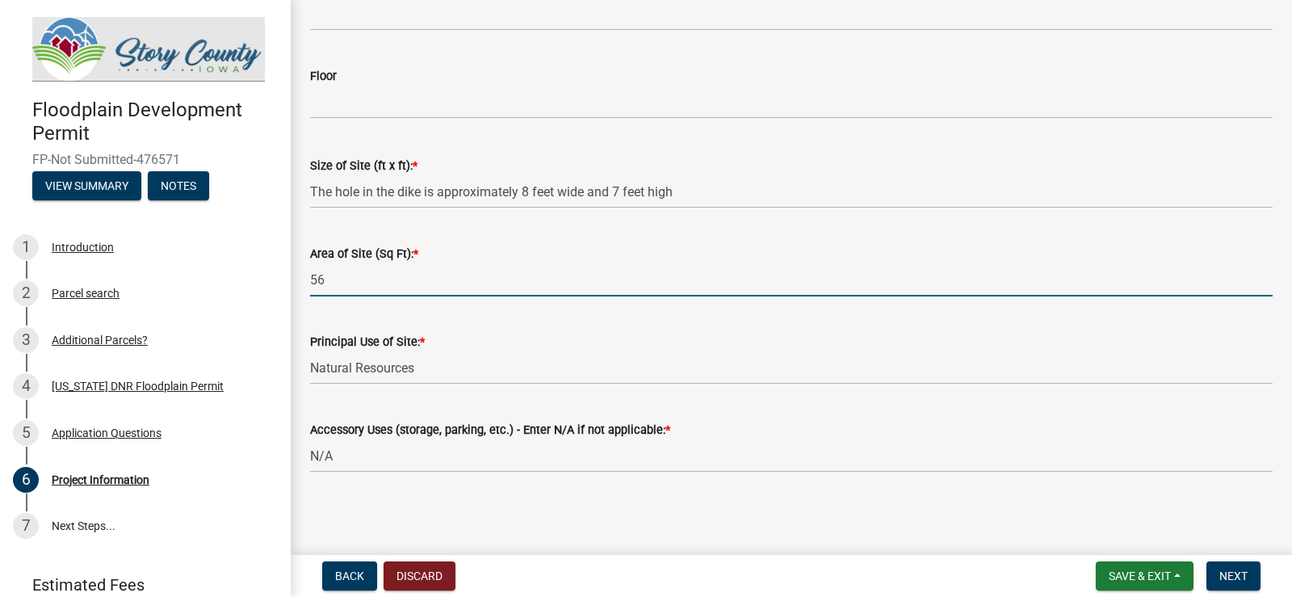
click at [312, 278] on input "56" at bounding box center [791, 279] width 962 height 33
click at [412, 274] on input "approximately 56" at bounding box center [791, 279] width 962 height 33
type input "approximately 56 square feet"
click at [1230, 576] on span "Next" at bounding box center [1233, 575] width 28 height 13
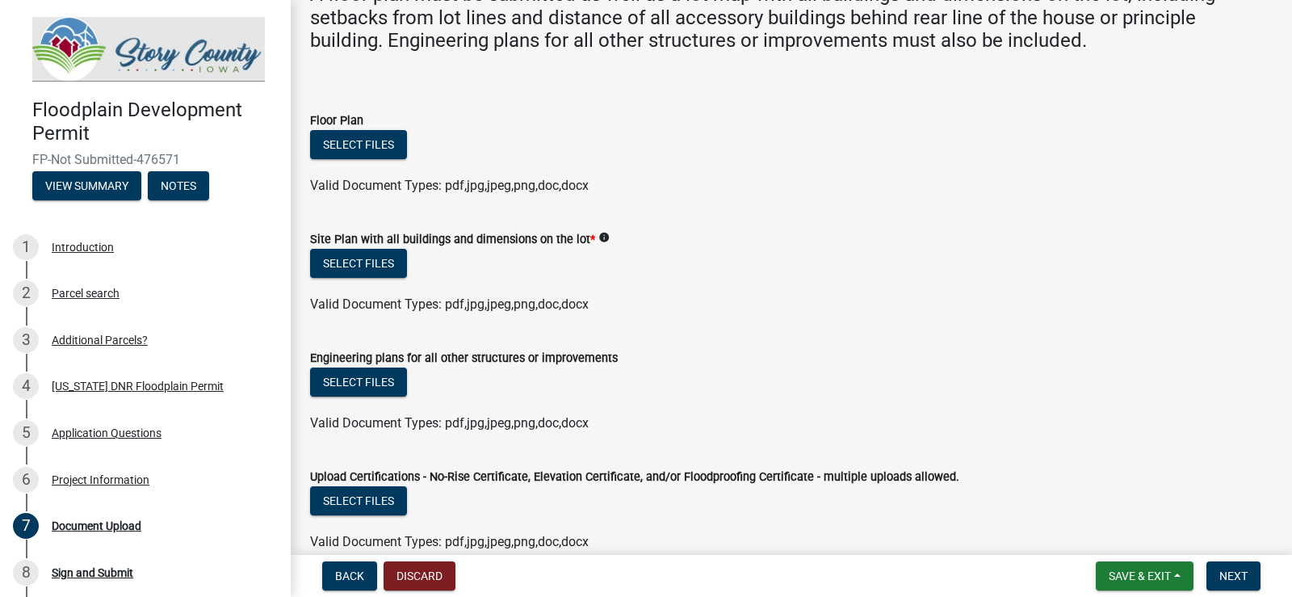
scroll to position [57, 0]
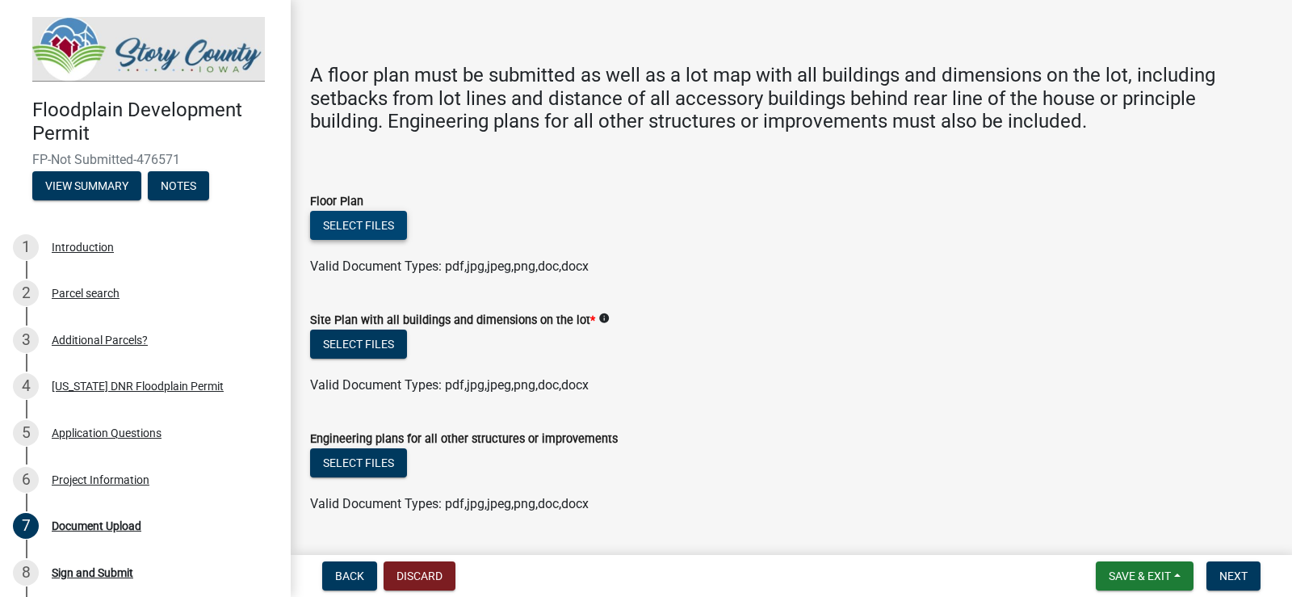
click at [394, 223] on button "Select files" at bounding box center [358, 225] width 97 height 29
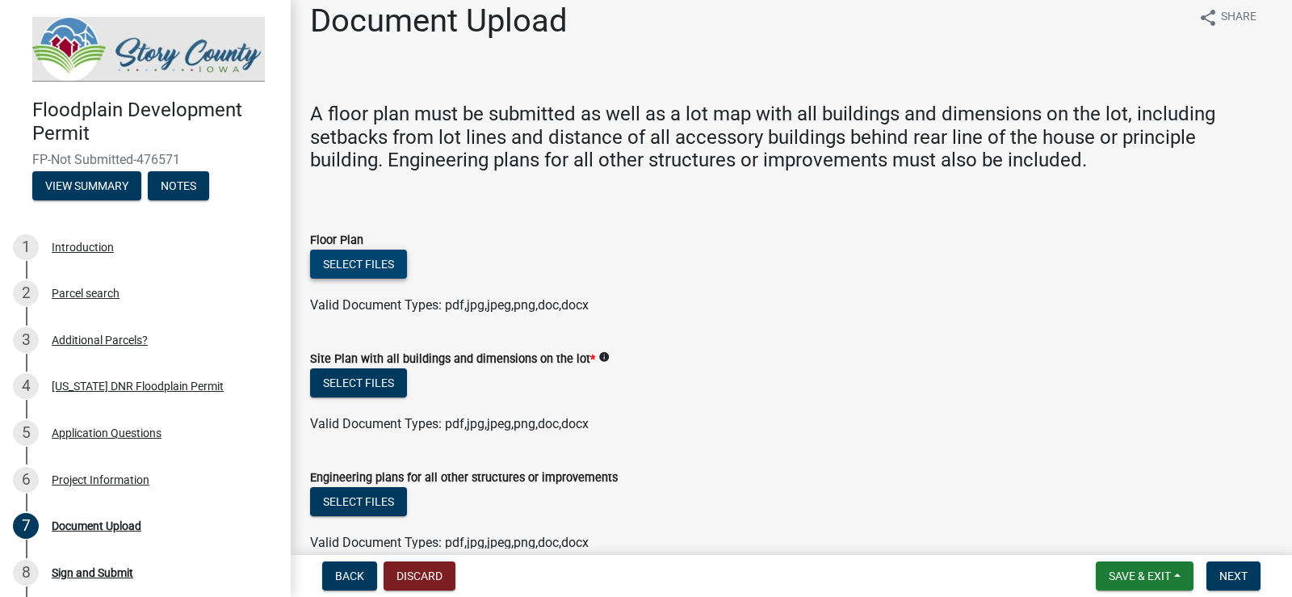
scroll to position [0, 0]
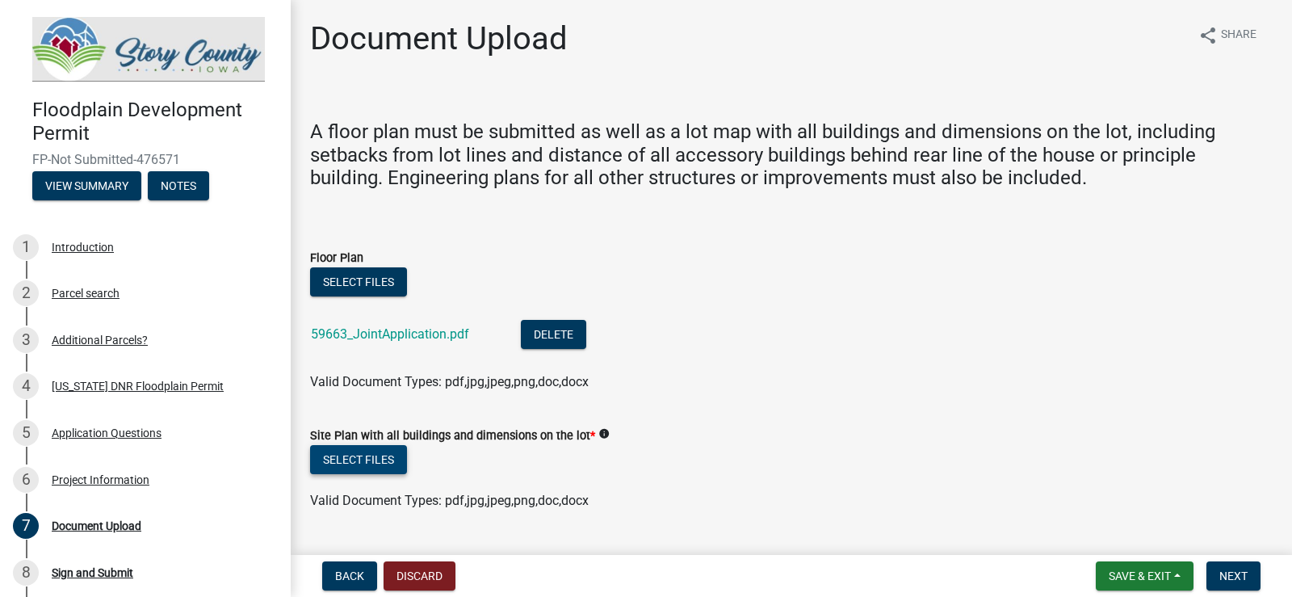
click at [343, 454] on button "Select files" at bounding box center [358, 459] width 97 height 29
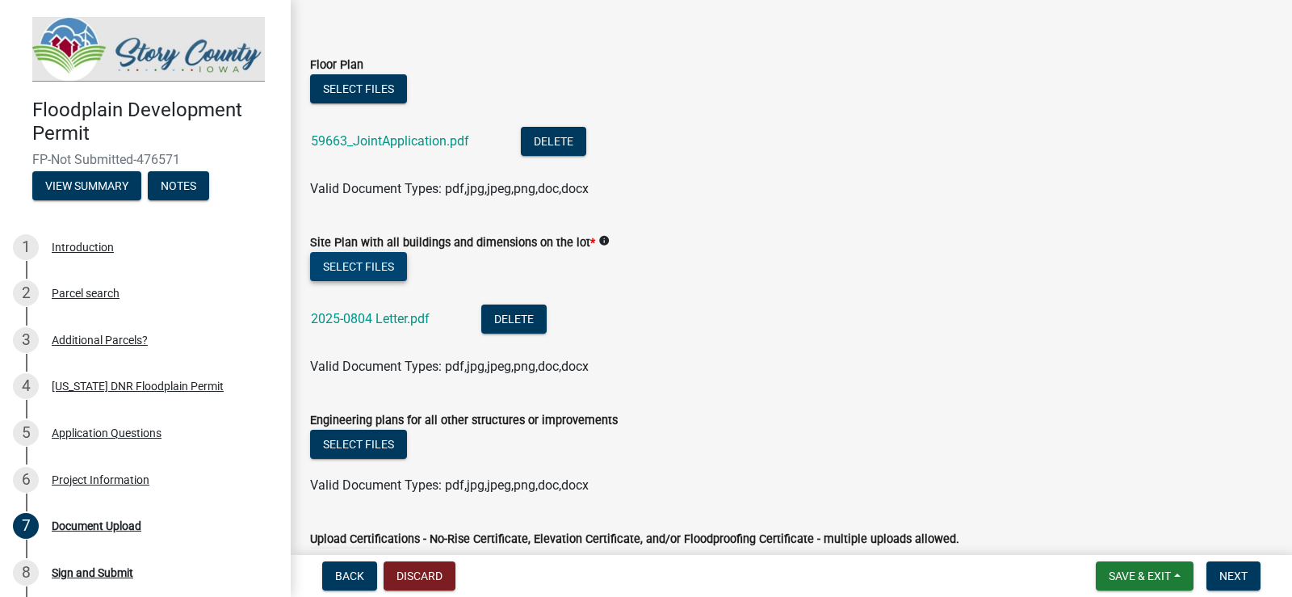
scroll to position [242, 0]
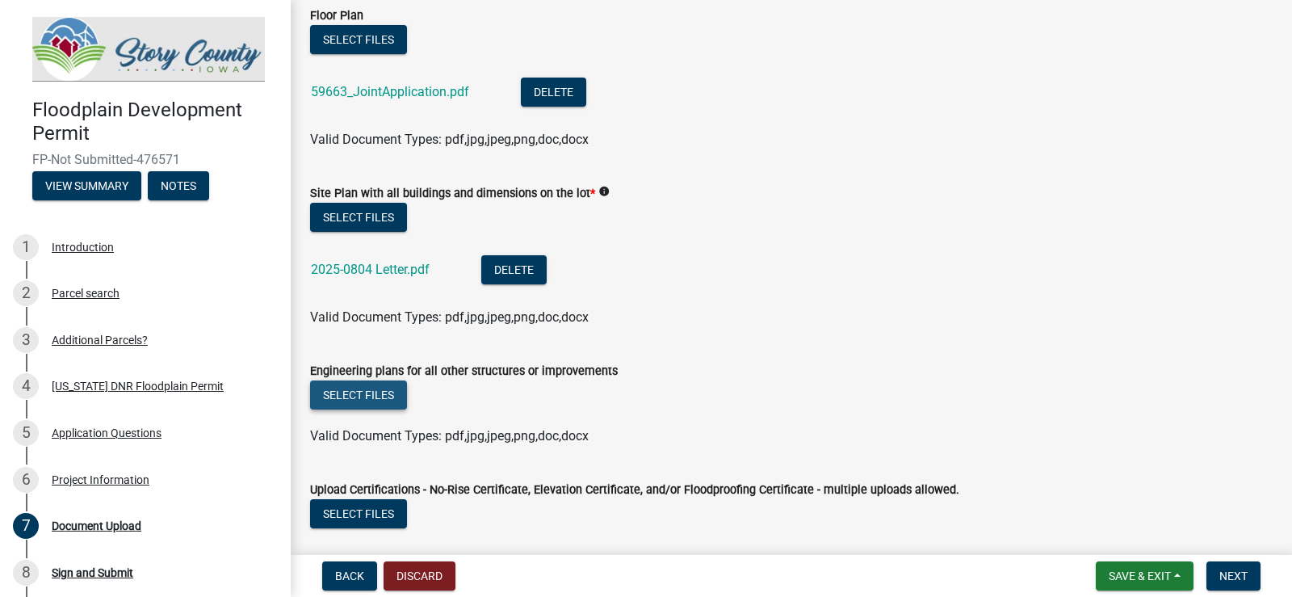
click at [362, 394] on button "Select files" at bounding box center [358, 394] width 97 height 29
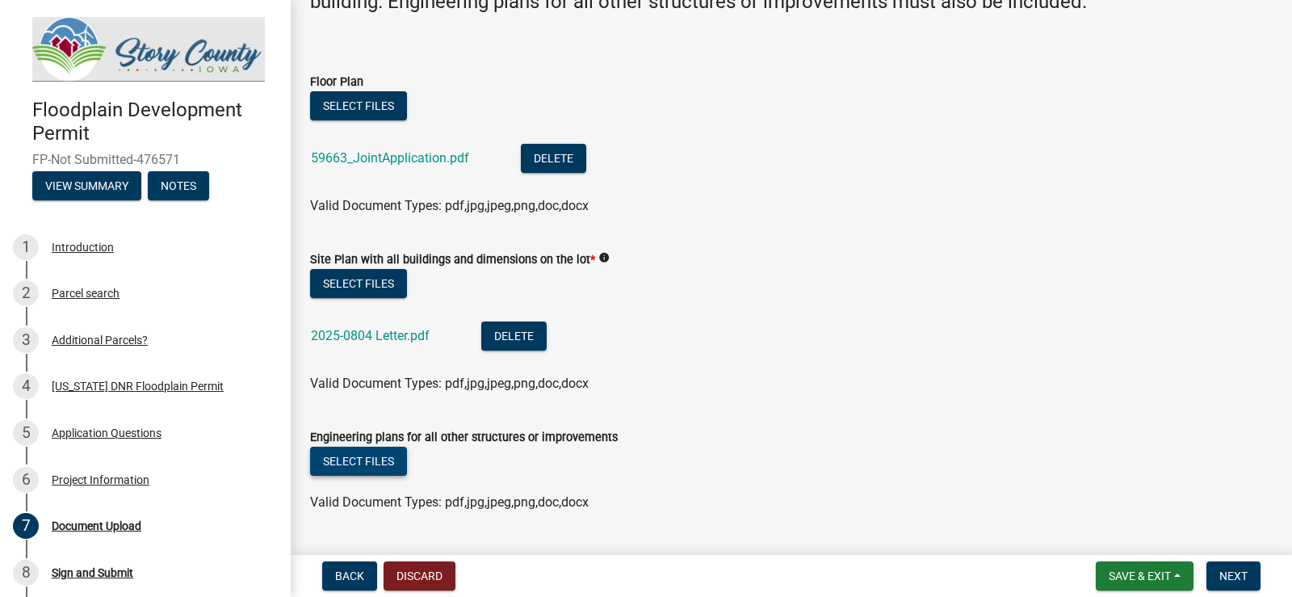
scroll to position [174, 0]
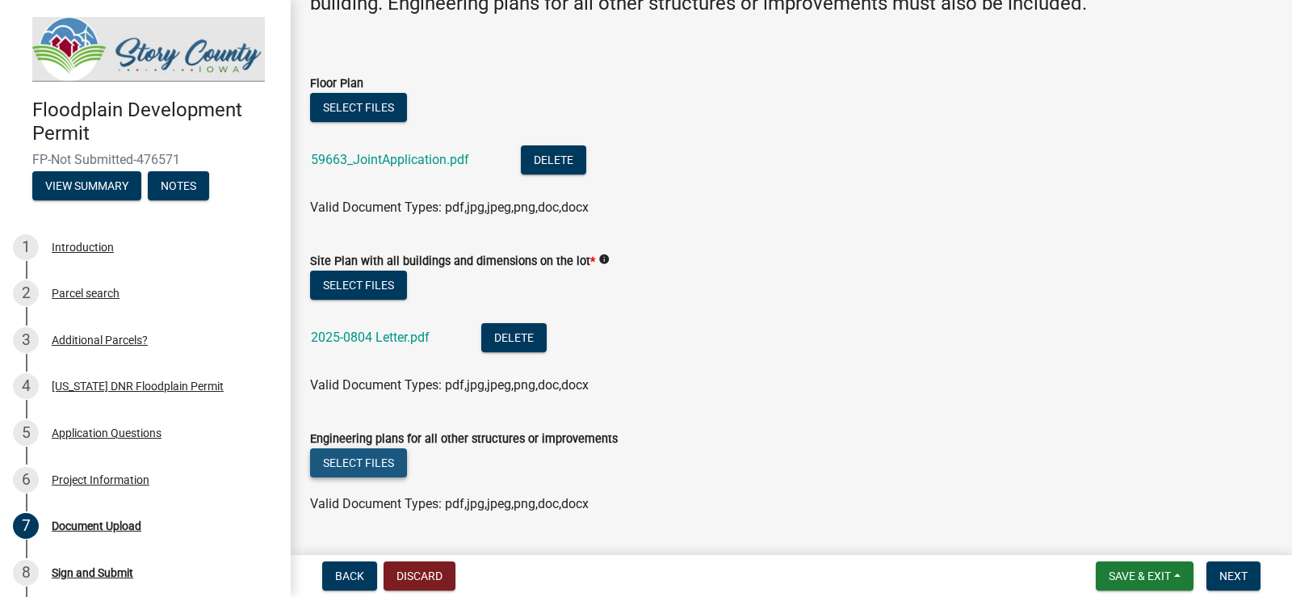
click at [327, 462] on button "Select files" at bounding box center [358, 462] width 97 height 29
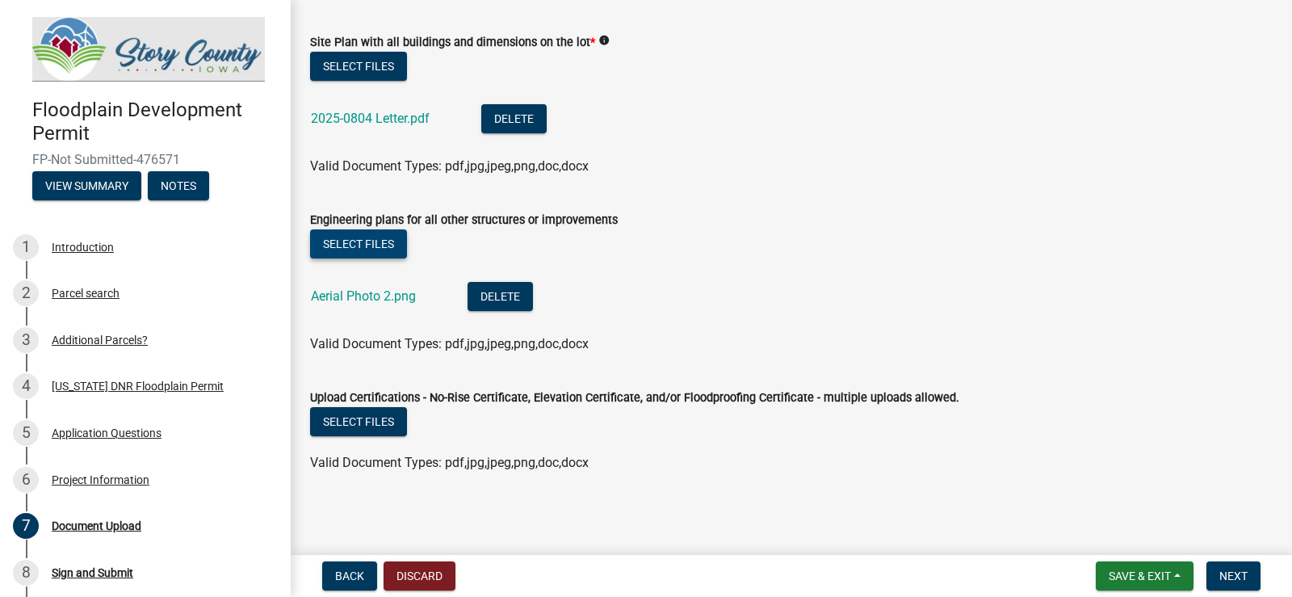
scroll to position [395, 0]
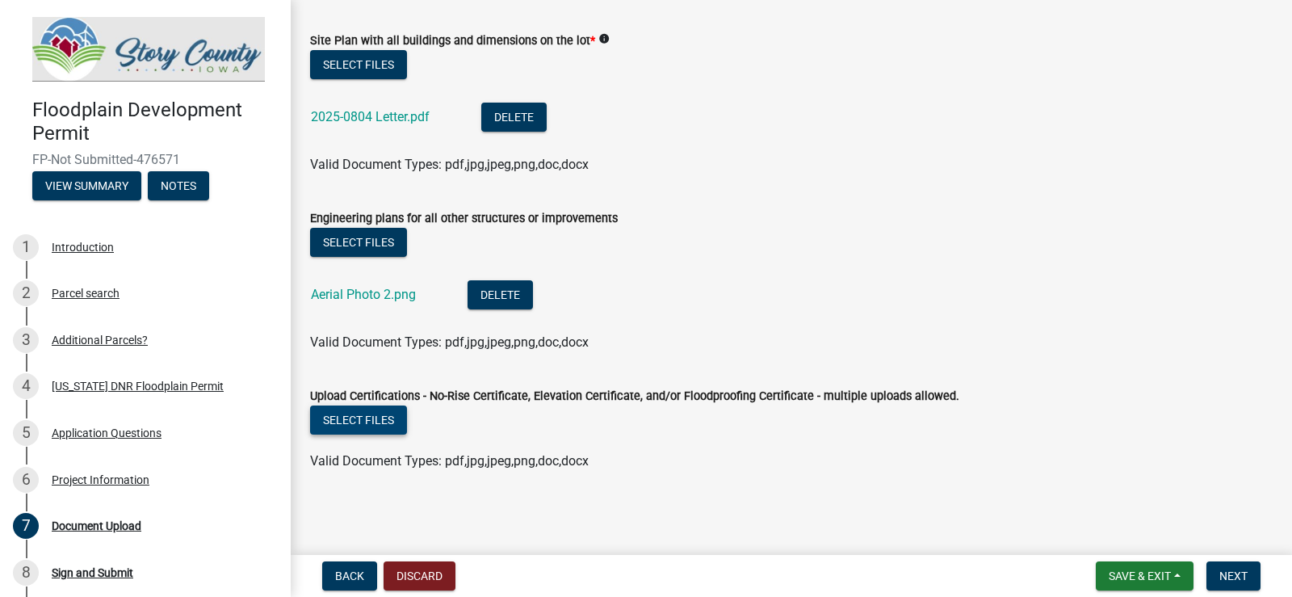
click at [351, 418] on button "Select files" at bounding box center [358, 419] width 97 height 29
click at [385, 412] on button "Select files" at bounding box center [358, 419] width 97 height 29
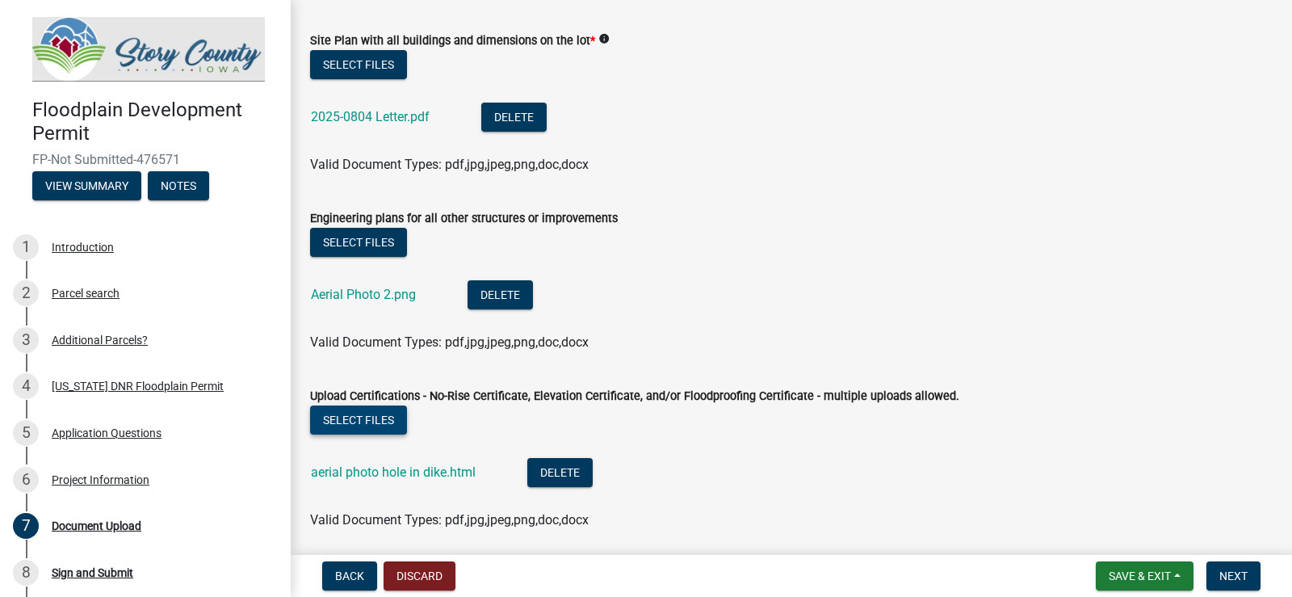
scroll to position [454, 0]
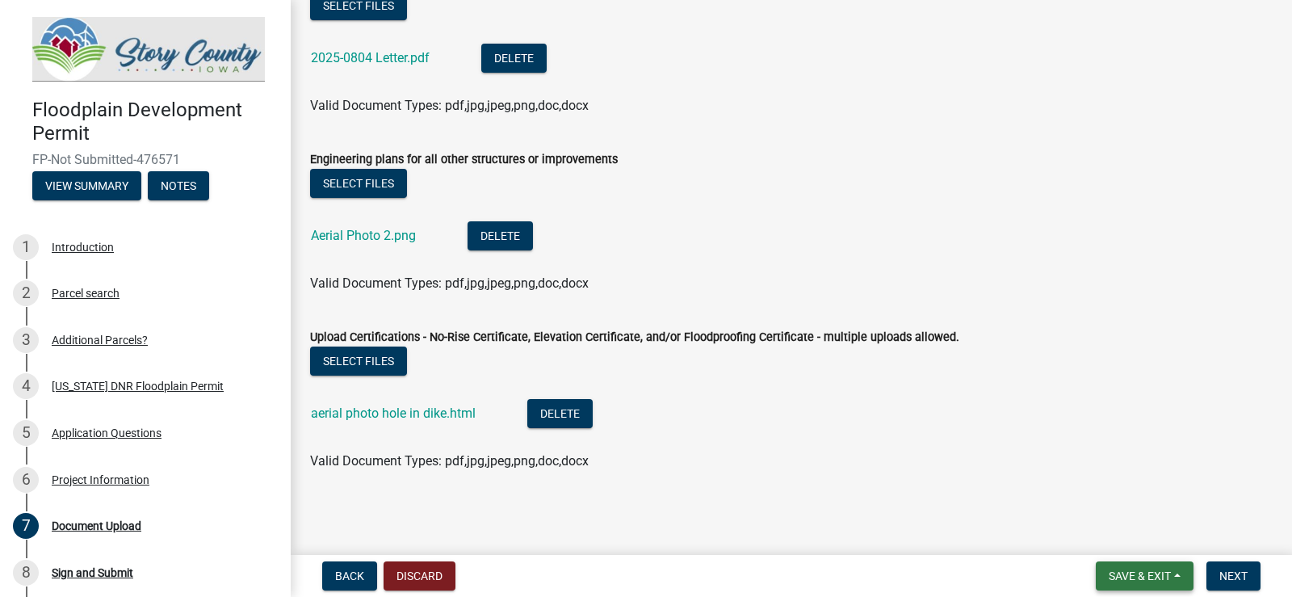
click at [1159, 585] on button "Save & Exit" at bounding box center [1144, 575] width 98 height 29
click at [987, 479] on wm-data-entity-input "Upload Certifications - No-Rise Certificate, Elevation Certificate, and/or Floo…" at bounding box center [791, 397] width 962 height 178
click at [1225, 578] on span "Next" at bounding box center [1233, 575] width 28 height 13
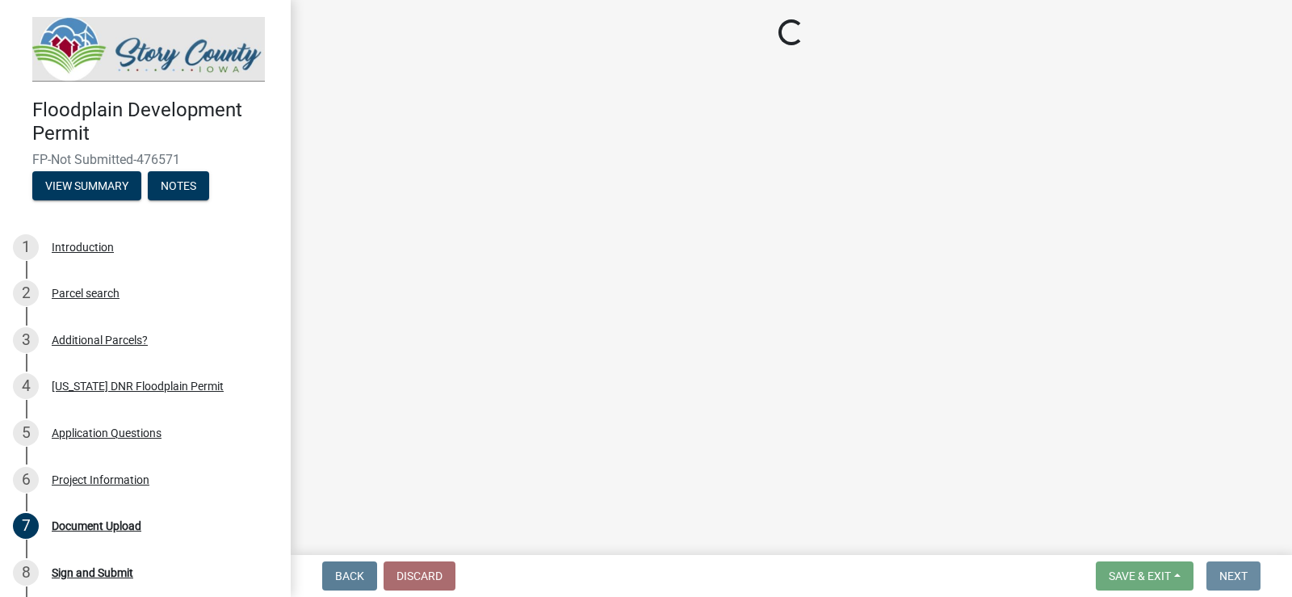
scroll to position [0, 0]
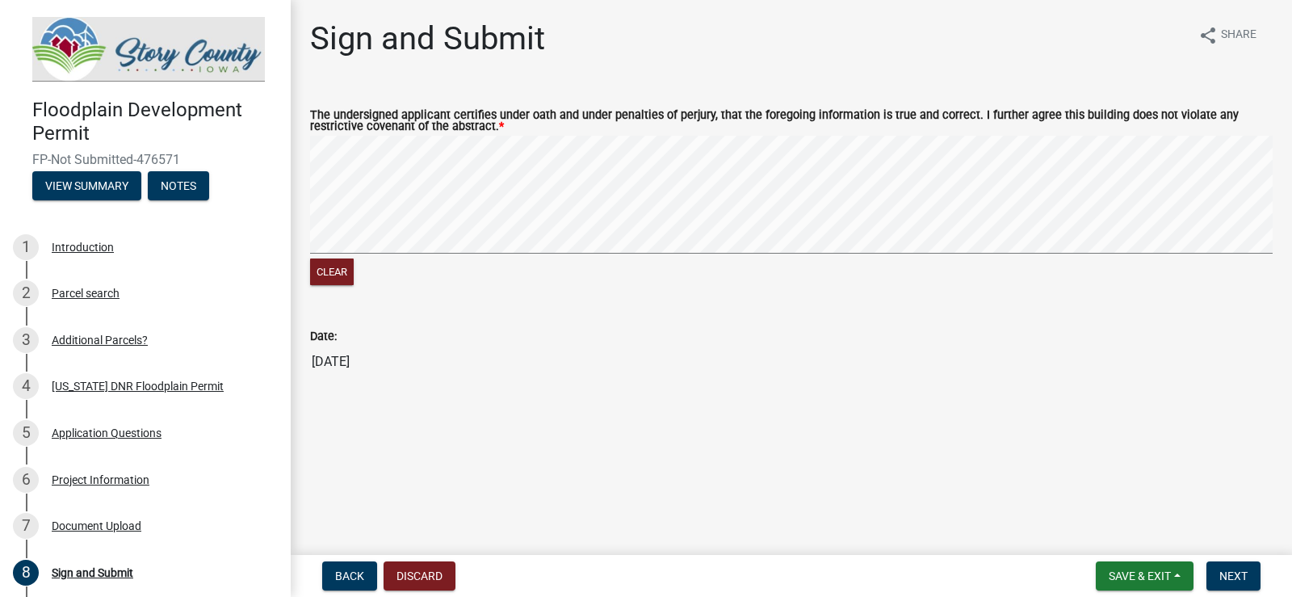
click at [595, 380] on wm-data-entity-input-list "The undersigned applicant certifies under oath and under penalties of perjury, …" at bounding box center [791, 240] width 962 height 300
click at [342, 277] on button "Clear" at bounding box center [332, 271] width 44 height 27
click at [1225, 575] on span "Next" at bounding box center [1233, 575] width 28 height 13
